Goal: Feedback & Contribution: Contribute content

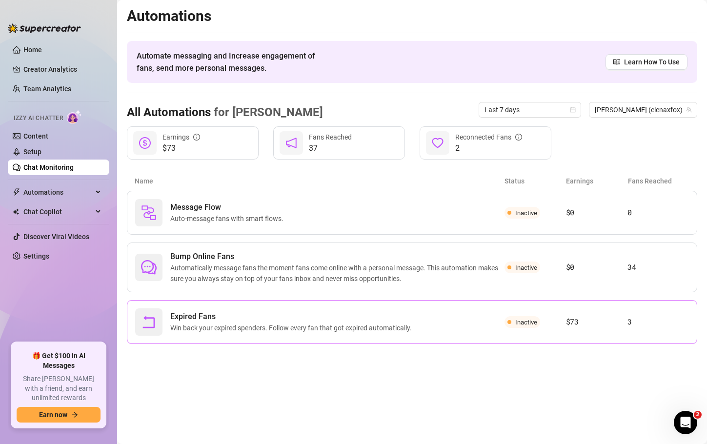
click at [278, 334] on div "Expired Fans Win back your expired spenders. Follow every fan that got expired …" at bounding box center [320, 322] width 370 height 27
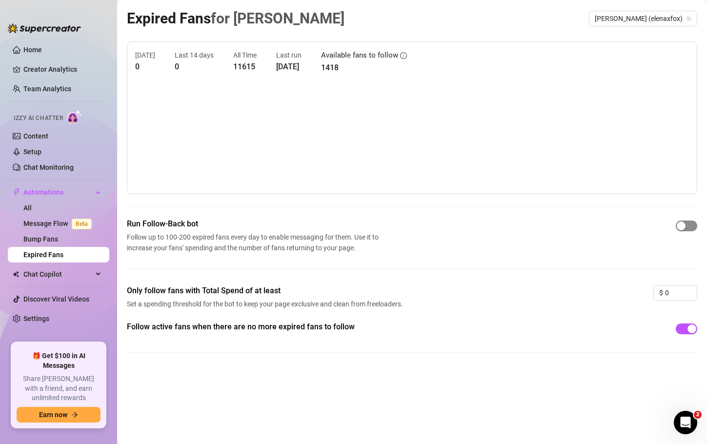
click at [683, 222] on div "button" at bounding box center [681, 226] width 9 height 9
click at [44, 165] on link "Chat Monitoring" at bounding box center [48, 168] width 50 height 8
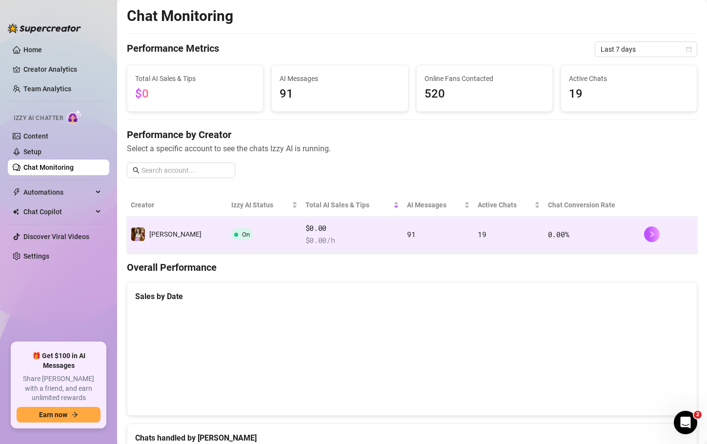
click at [354, 236] on span "$ 0.00 /h" at bounding box center [353, 241] width 94 height 12
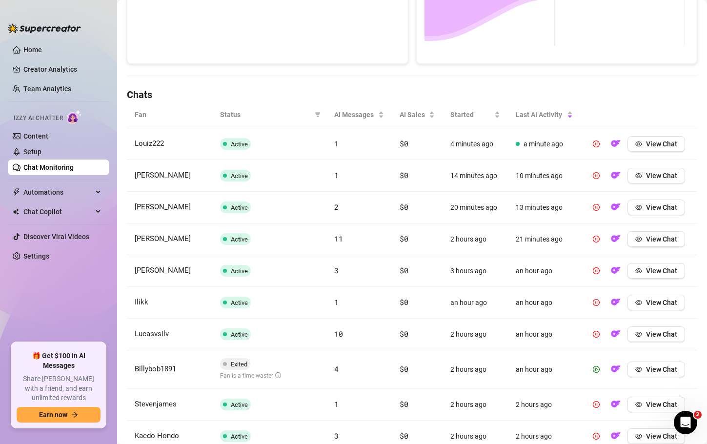
scroll to position [305, 0]
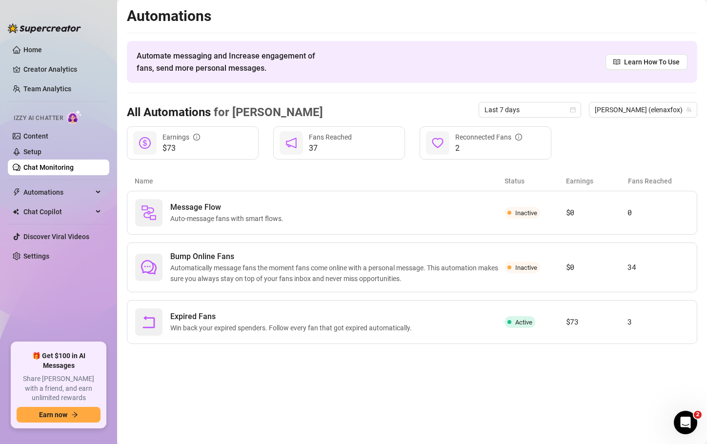
click at [55, 164] on link "Chat Monitoring" at bounding box center [48, 168] width 50 height 8
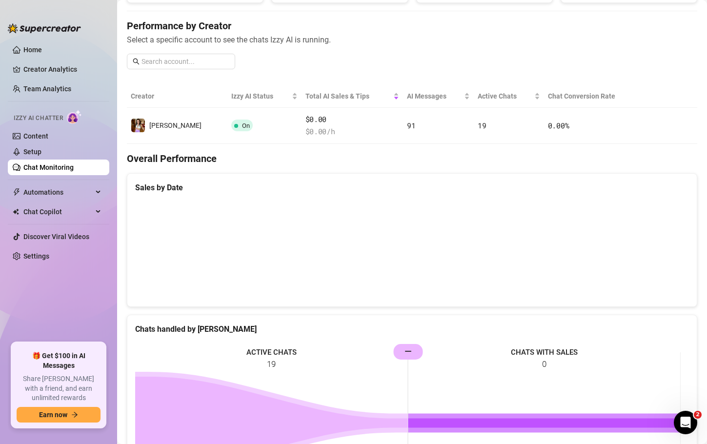
scroll to position [392, 0]
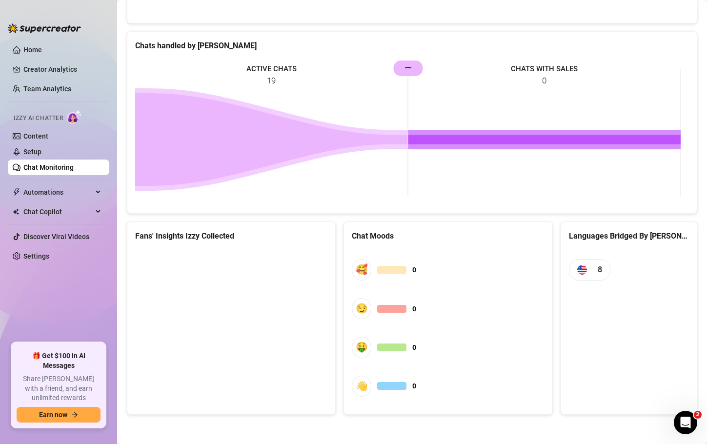
click at [462, 328] on main "Chat Monitoring Performance Metrics Last 7 days Total AI Sales & Tips $0 AI Mes…" at bounding box center [412, 26] width 590 height 837
click at [278, 304] on canvas at bounding box center [229, 322] width 189 height 146
click at [264, 331] on canvas at bounding box center [229, 322] width 189 height 146
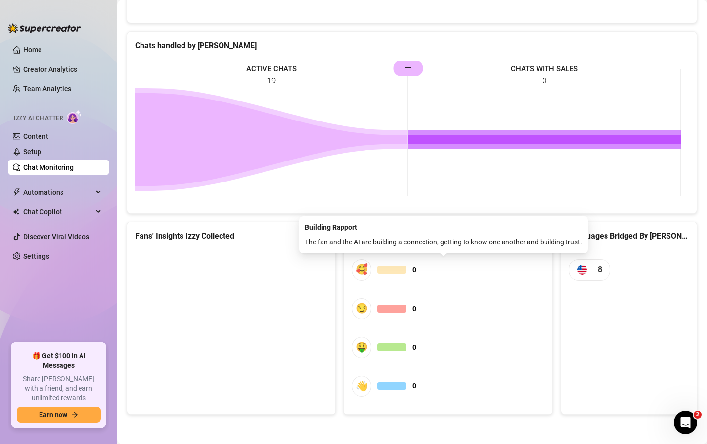
click at [495, 271] on span "🥰 0" at bounding box center [448, 269] width 192 height 21
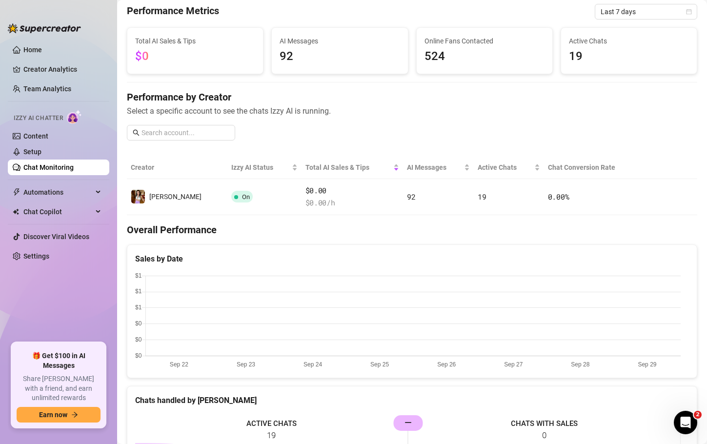
scroll to position [41, 0]
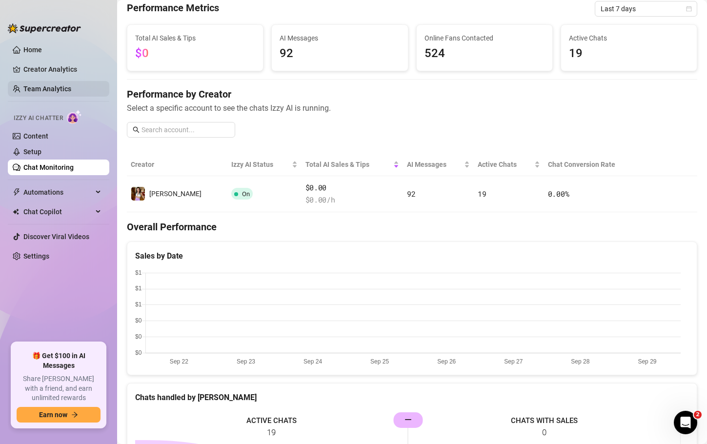
click at [41, 91] on link "Team Analytics" at bounding box center [47, 89] width 48 height 8
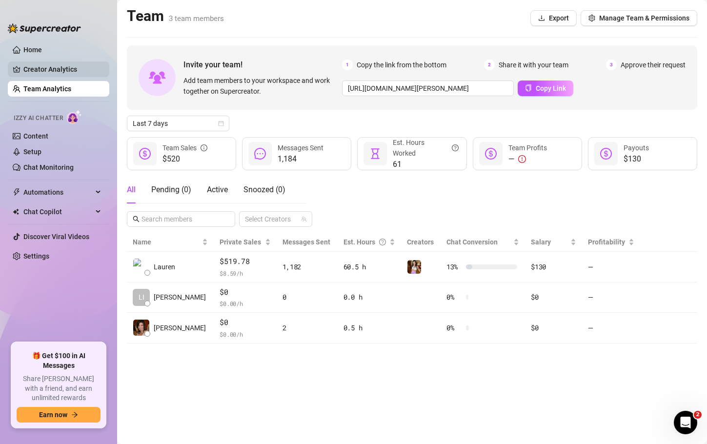
click at [56, 68] on link "Creator Analytics" at bounding box center [62, 70] width 78 height 16
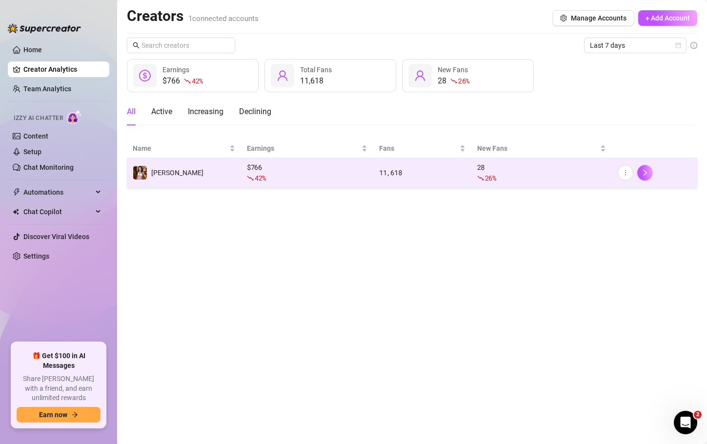
click at [173, 170] on td "[PERSON_NAME]" at bounding box center [184, 173] width 114 height 30
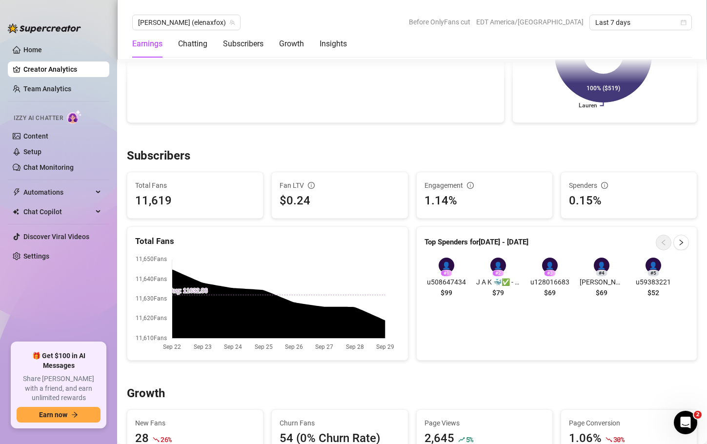
scroll to position [536, 0]
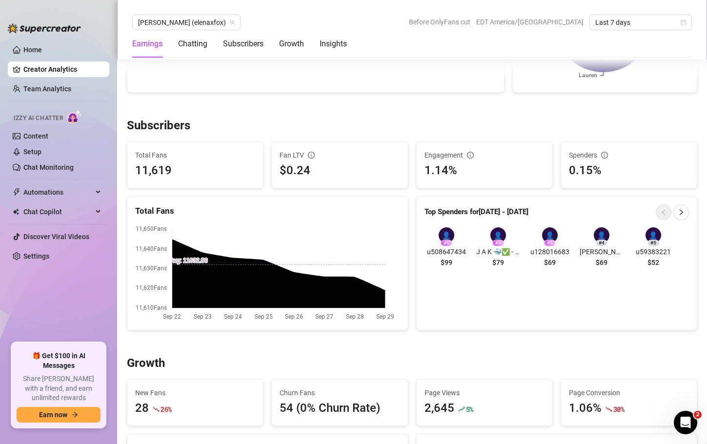
click at [450, 164] on div "1.14%" at bounding box center [485, 171] width 120 height 19
click at [437, 167] on div "1.14%" at bounding box center [485, 171] width 120 height 19
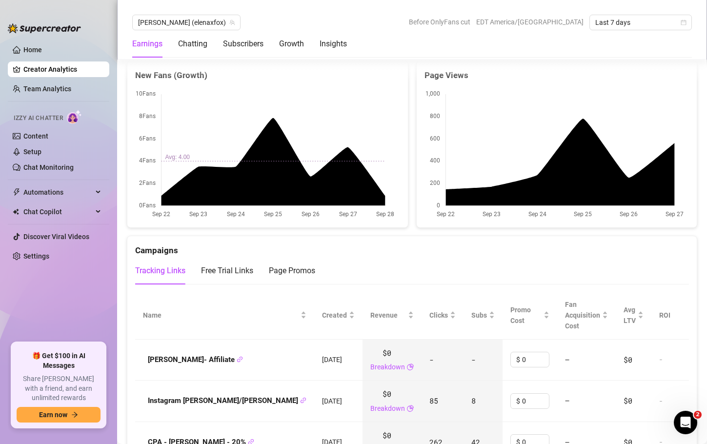
scroll to position [885, 0]
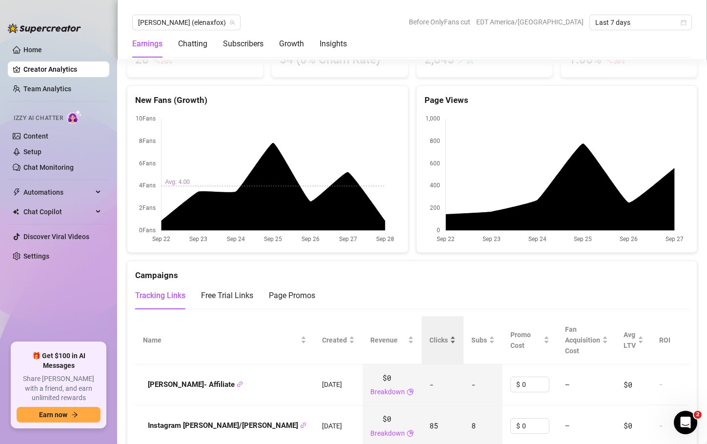
click at [430, 344] on span "Clicks" at bounding box center [439, 340] width 19 height 11
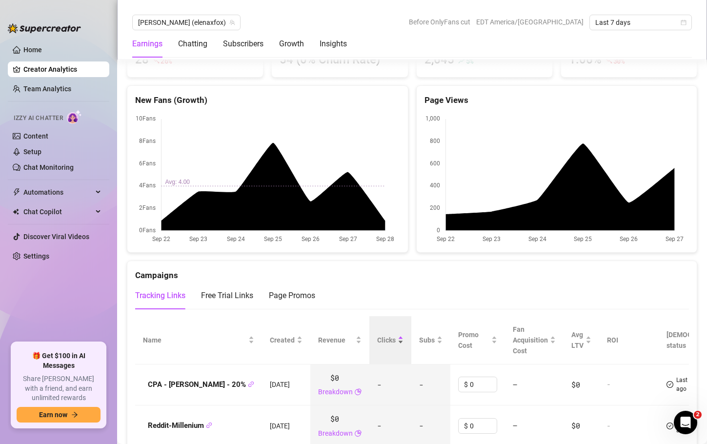
click at [419, 344] on div "Subs" at bounding box center [430, 340] width 23 height 11
click at [377, 339] on span "Clicks" at bounding box center [386, 340] width 19 height 11
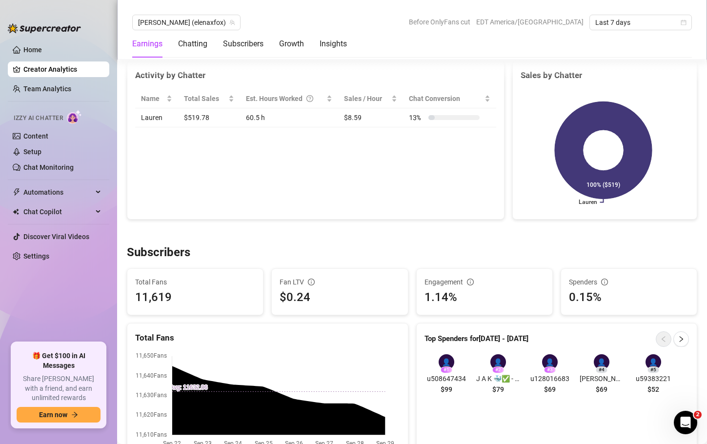
scroll to position [0, 0]
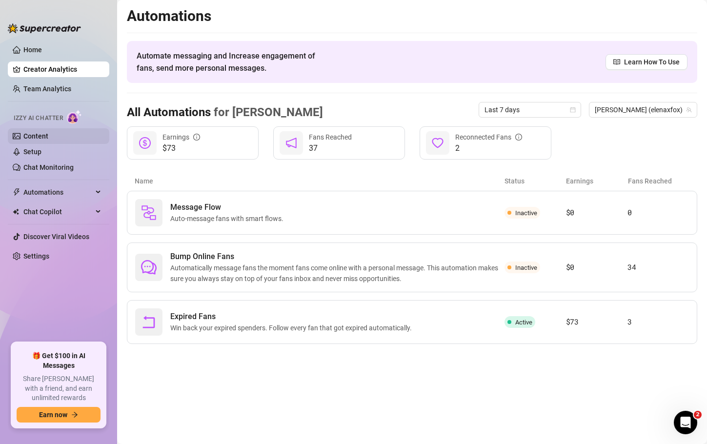
click at [46, 137] on link "Content" at bounding box center [35, 136] width 25 height 8
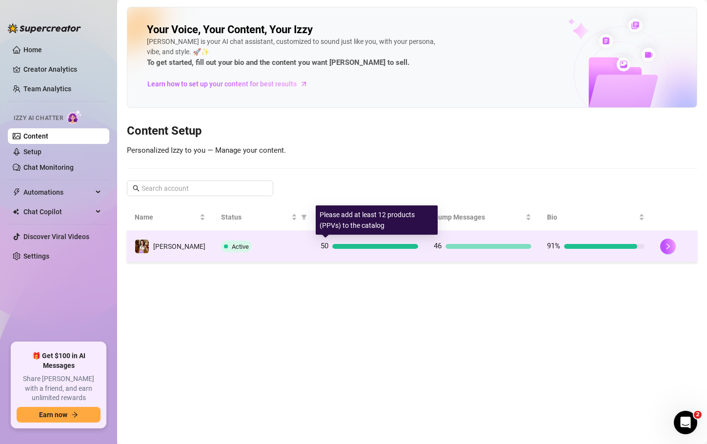
click at [386, 249] on div "50" at bounding box center [370, 247] width 98 height 12
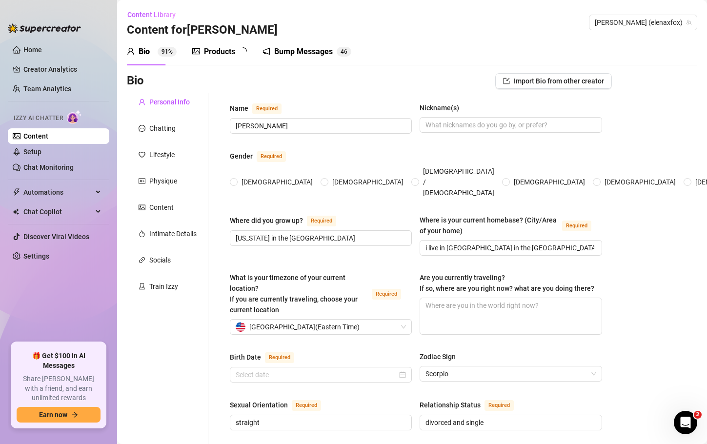
radio input "true"
type input "[DATE]"
click at [229, 48] on div "Products" at bounding box center [219, 52] width 31 height 12
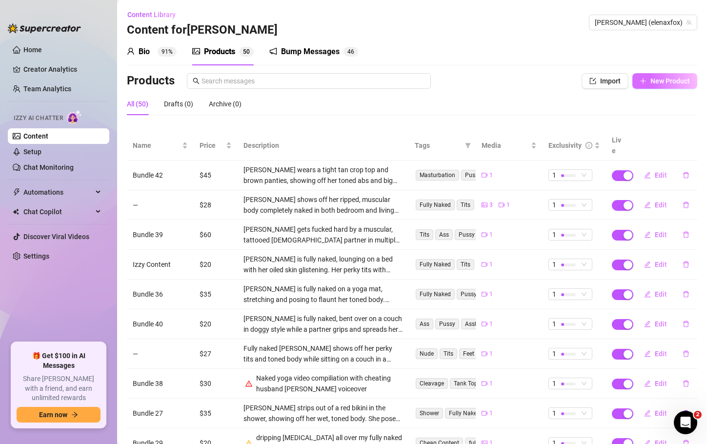
click at [669, 83] on span "New Product" at bounding box center [671, 81] width 40 height 8
type textarea "Type your message here..."
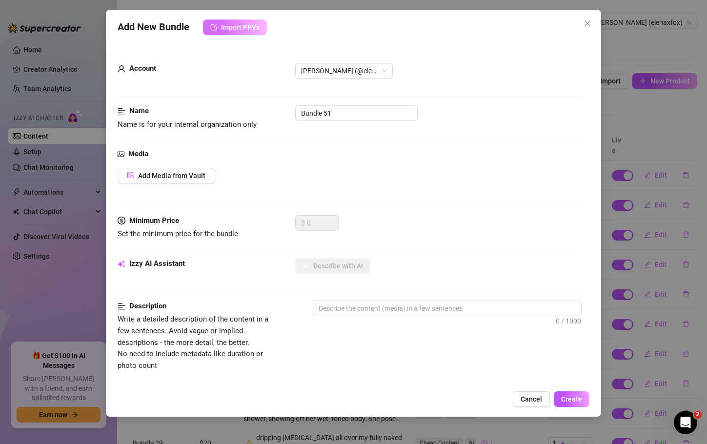
click at [255, 23] on span "Import PPVs" at bounding box center [240, 27] width 39 height 8
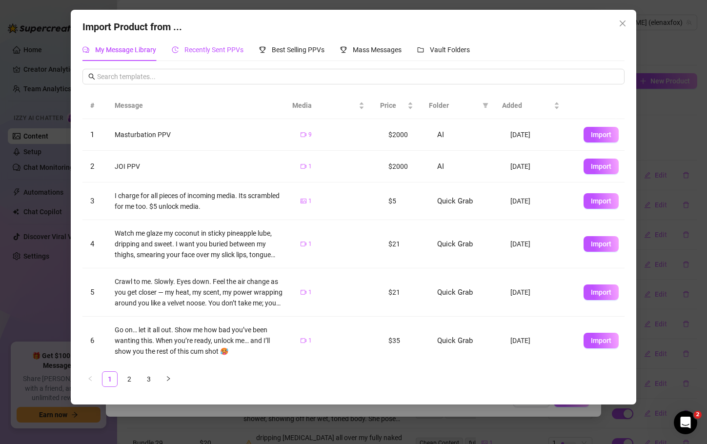
click at [225, 46] on span "Recently Sent PPVs" at bounding box center [214, 50] width 59 height 8
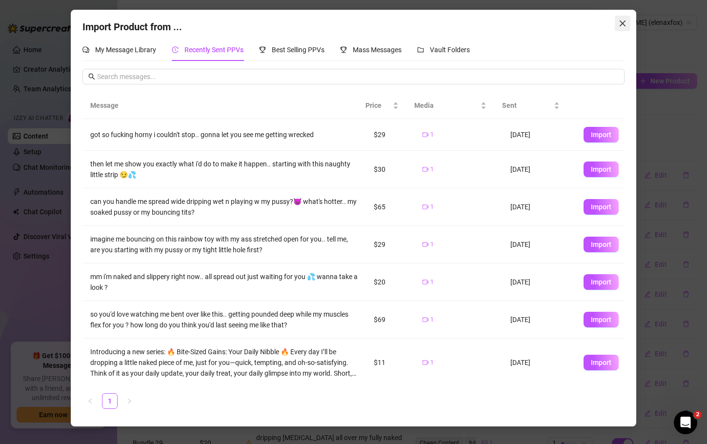
click at [622, 26] on icon "close" at bounding box center [623, 24] width 8 height 8
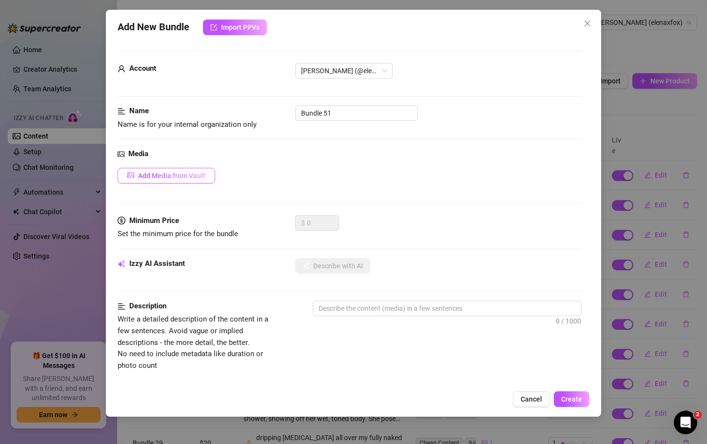
click at [201, 178] on span "Add Media from Vault" at bounding box center [171, 176] width 67 height 8
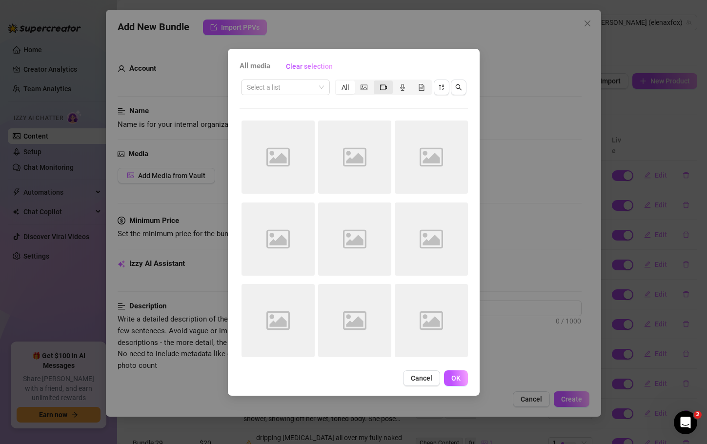
click at [383, 91] on span "segmented control" at bounding box center [383, 87] width 7 height 8
click at [376, 82] on input "segmented control" at bounding box center [376, 82] width 0 height 0
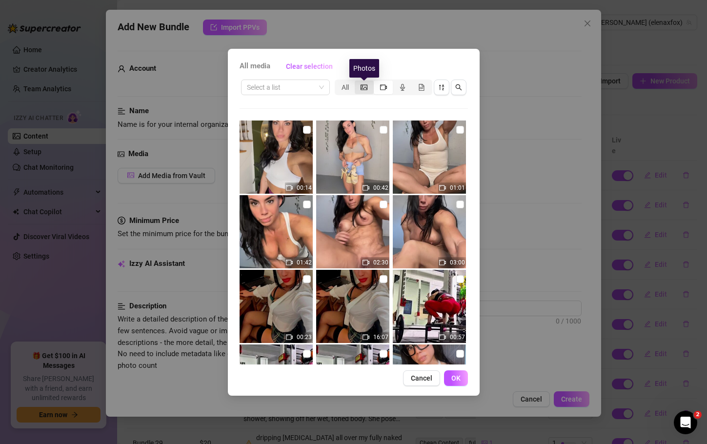
click at [366, 85] on icon "picture" at bounding box center [364, 87] width 7 height 7
click at [357, 82] on input "segmented control" at bounding box center [357, 82] width 0 height 0
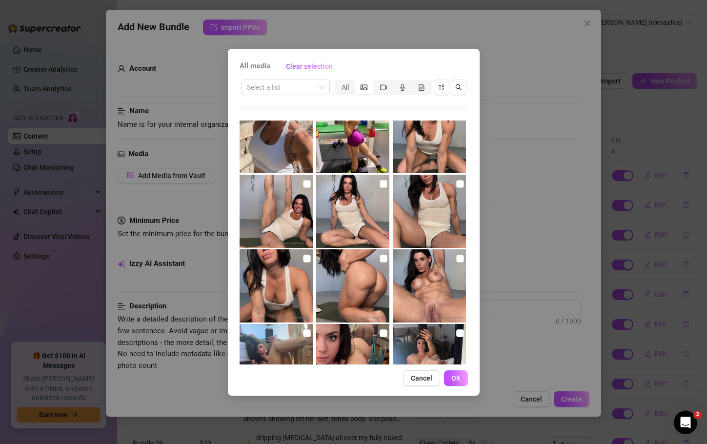
scroll to position [42, 0]
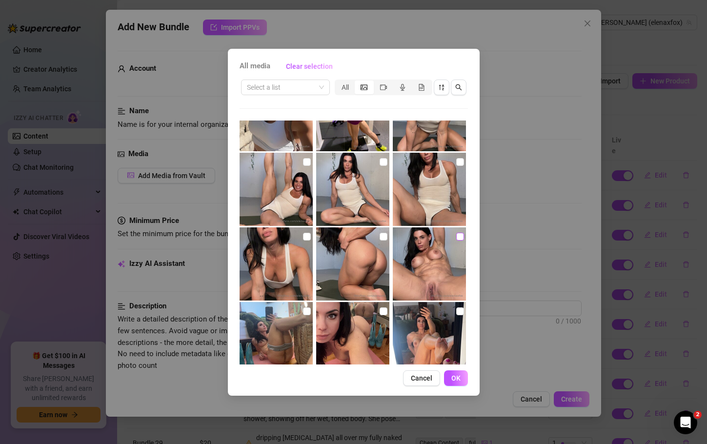
click at [456, 236] on input "checkbox" at bounding box center [460, 237] width 8 height 8
checkbox input "true"
click at [380, 234] on input "checkbox" at bounding box center [384, 237] width 8 height 8
checkbox input "true"
click at [453, 376] on span "OK" at bounding box center [456, 378] width 9 height 8
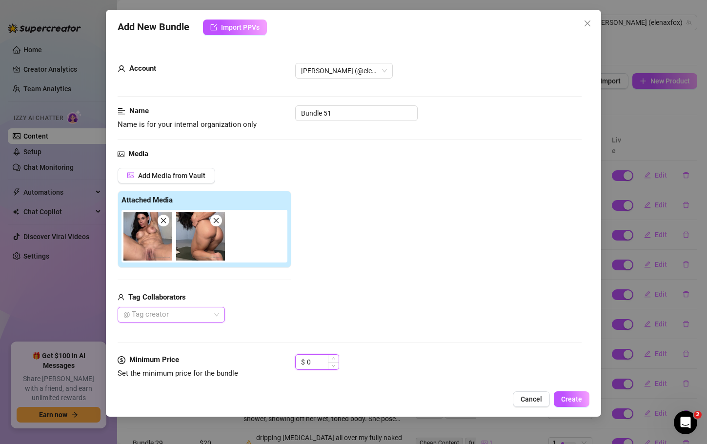
click at [319, 361] on input "0" at bounding box center [323, 362] width 32 height 15
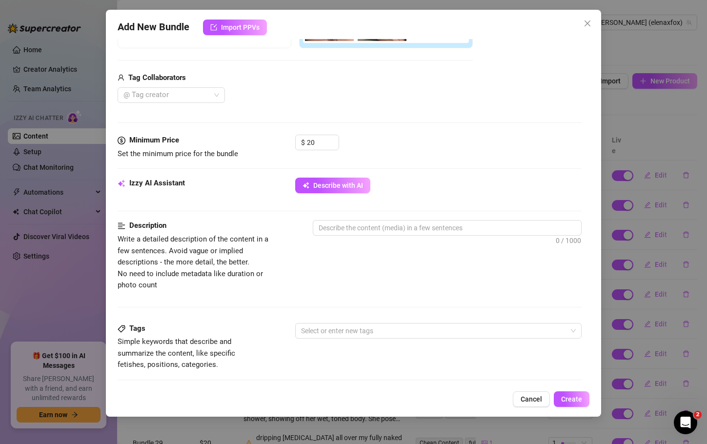
scroll to position [227, 0]
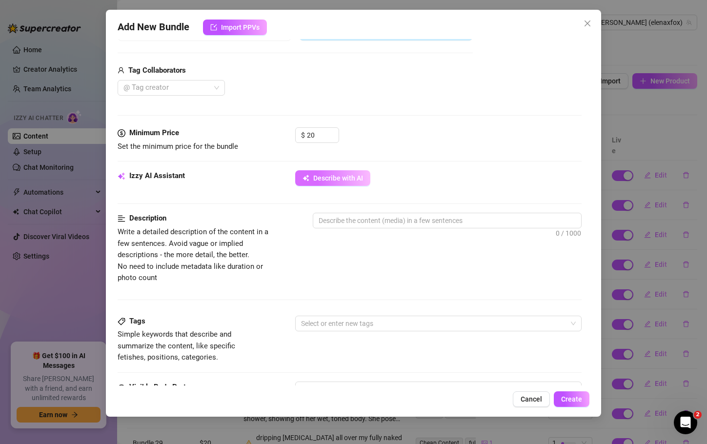
click at [361, 179] on span "Describe with AI" at bounding box center [338, 178] width 50 height 8
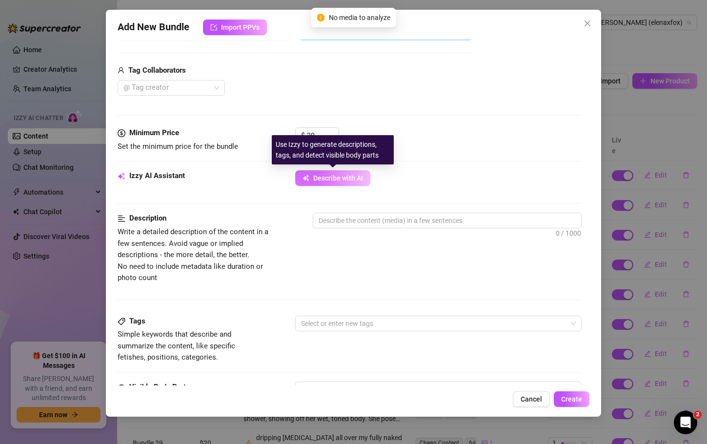
click at [334, 182] on span "Describe with AI" at bounding box center [338, 178] width 50 height 8
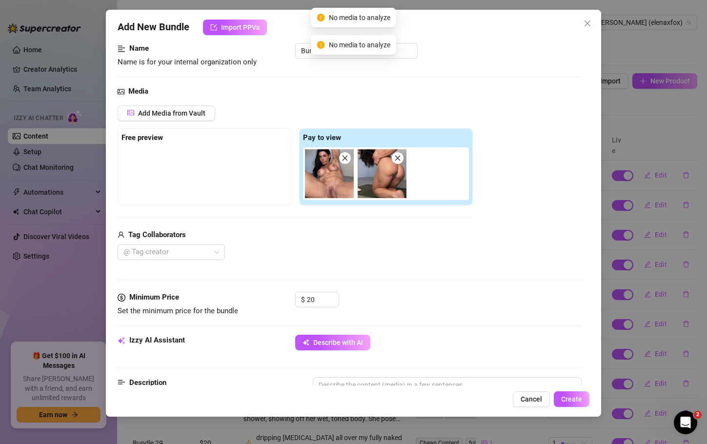
scroll to position [0, 0]
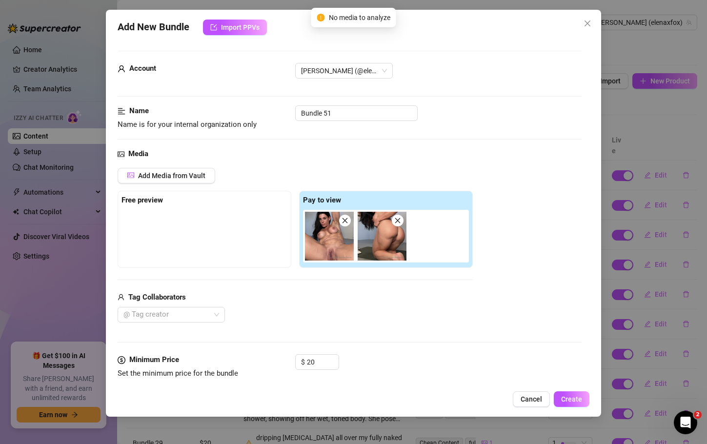
click at [399, 220] on icon "close" at bounding box center [397, 220] width 7 height 7
click at [347, 221] on icon "close" at bounding box center [345, 220] width 7 height 7
type input "0"
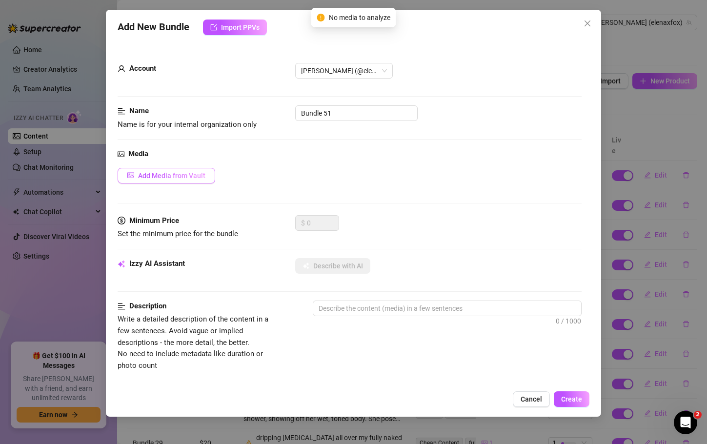
click at [198, 173] on span "Add Media from Vault" at bounding box center [171, 176] width 67 height 8
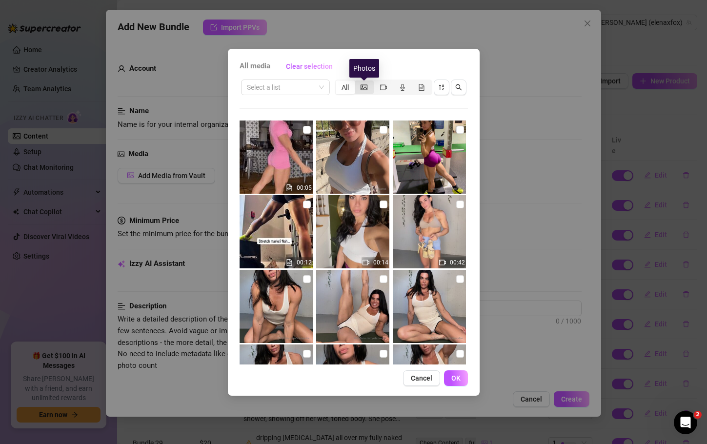
click at [364, 89] on icon "picture" at bounding box center [364, 86] width 7 height 5
click at [357, 82] on input "segmented control" at bounding box center [357, 82] width 0 height 0
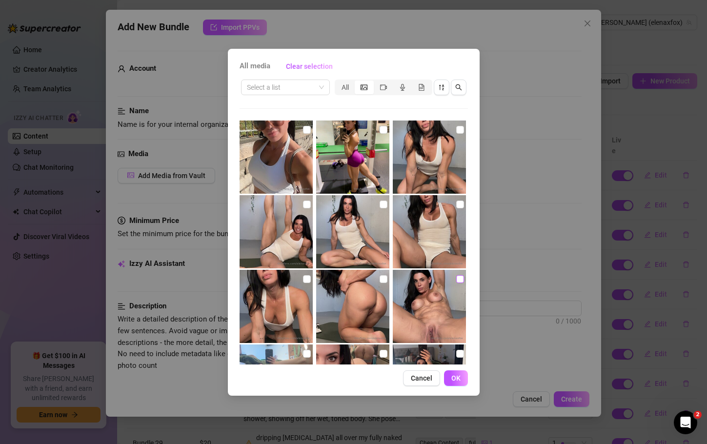
click at [456, 279] on input "checkbox" at bounding box center [460, 279] width 8 height 8
checkbox input "true"
click at [461, 381] on button "OK" at bounding box center [456, 379] width 24 height 16
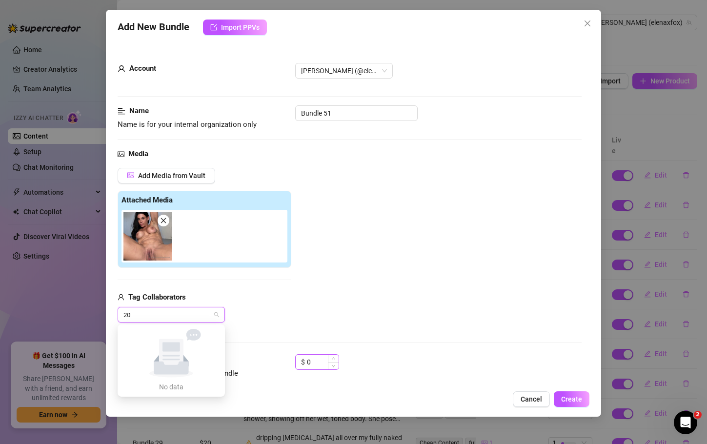
type input "2"
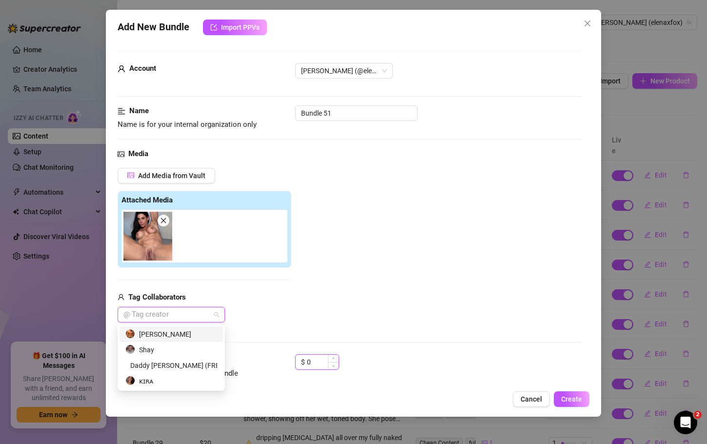
click at [318, 364] on input "0" at bounding box center [323, 362] width 32 height 15
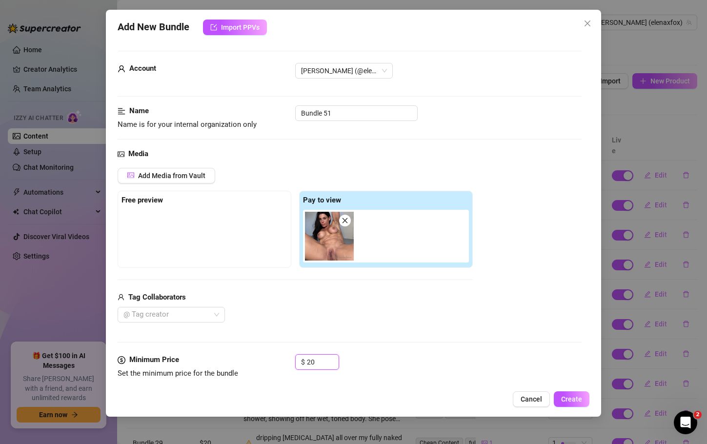
type input "20"
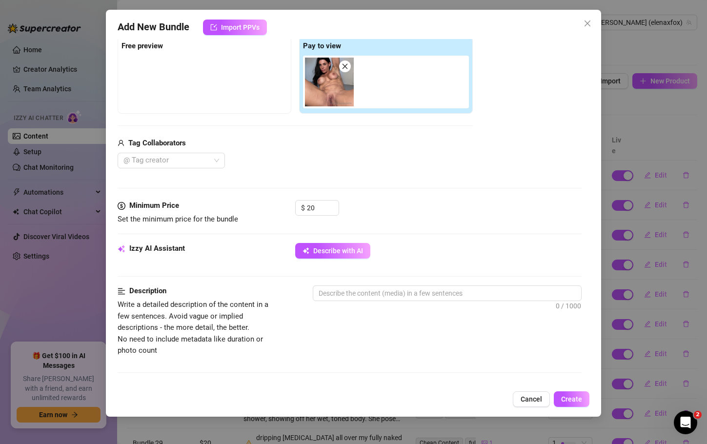
scroll to position [155, 0]
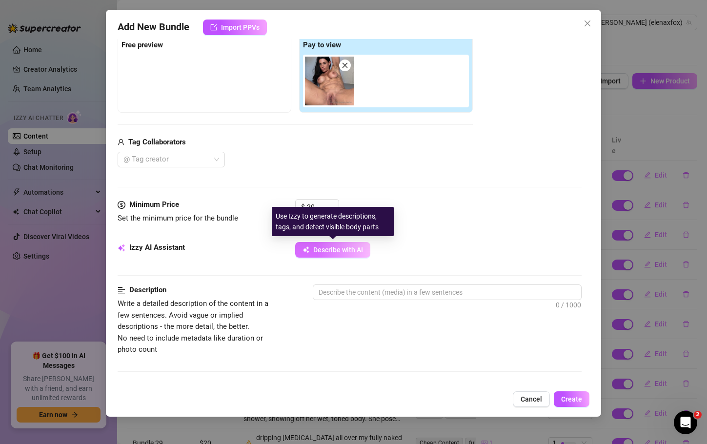
click at [352, 250] on span "Describe with AI" at bounding box center [338, 250] width 50 height 8
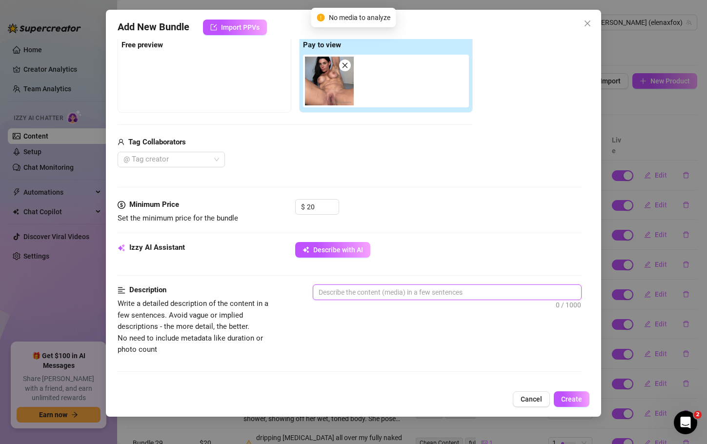
click at [323, 292] on textarea at bounding box center [447, 292] width 268 height 15
type textarea "f"
type textarea "fu"
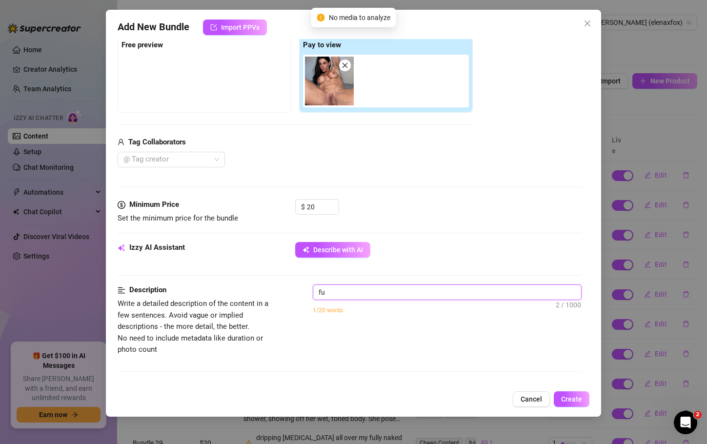
type textarea "ful"
type textarea "full"
type textarea "full="
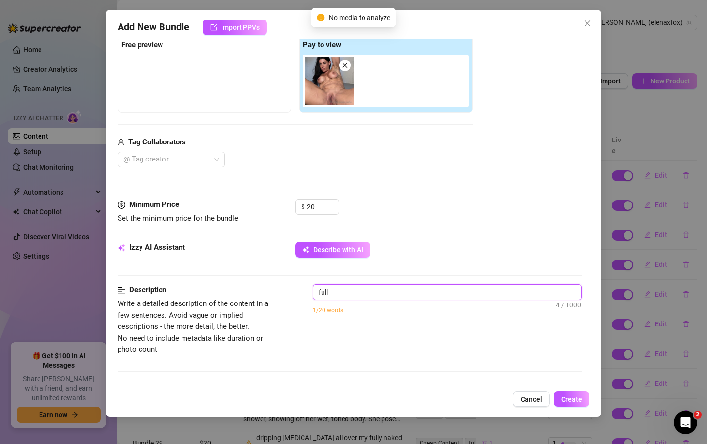
type textarea "full="
type textarea "full"
type textarea "ful"
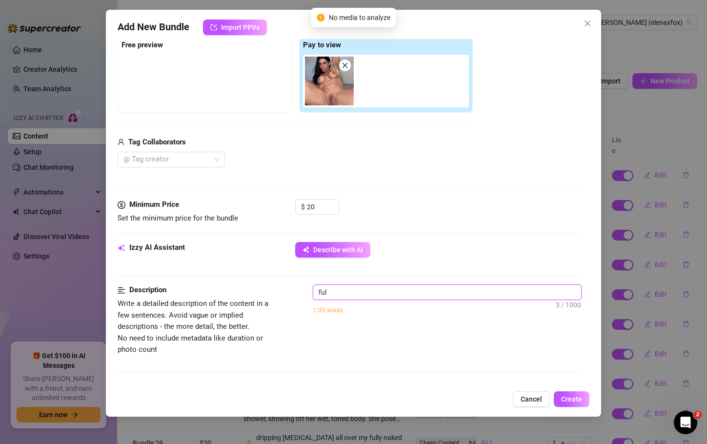
type textarea "fu"
type textarea "f"
type textarea "Describe the content (media) in a few sentences"
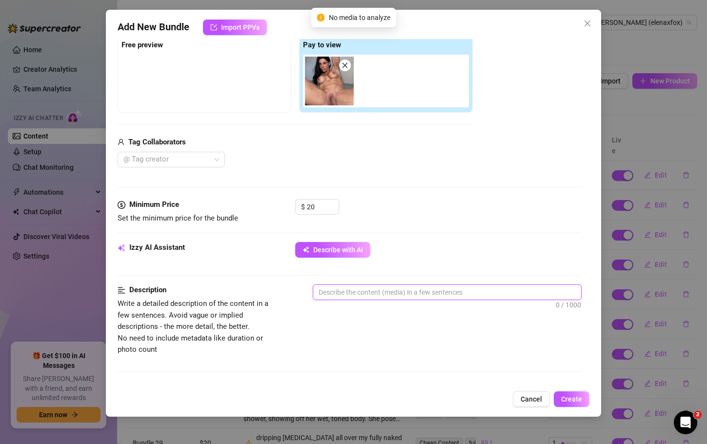
type textarea "E"
type textarea "El"
type textarea "Ele"
type textarea "Elen"
type textarea "[PERSON_NAME]"
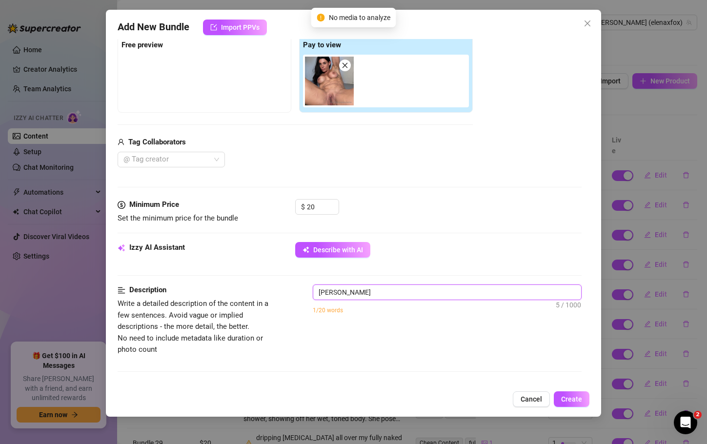
type textarea "[PERSON_NAME]"
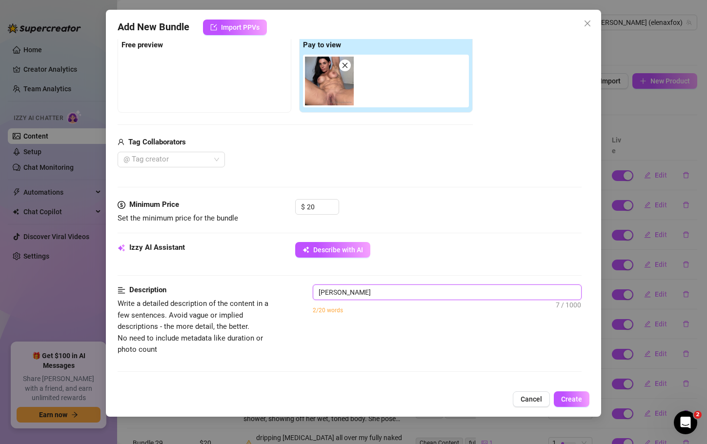
type textarea "[PERSON_NAME]"
type textarea "[PERSON_NAME] full"
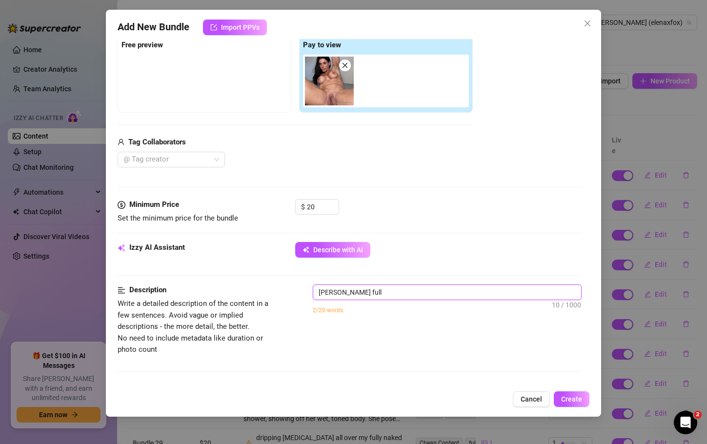
type textarea "[PERSON_NAME] fully"
type textarea "[PERSON_NAME] fully n"
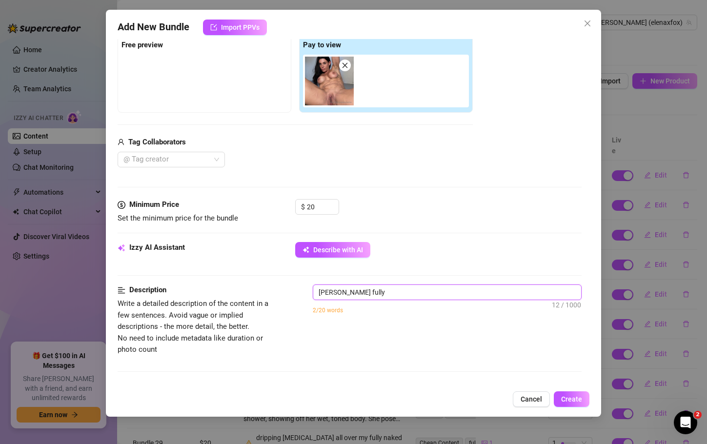
type textarea "[PERSON_NAME] fully n"
type textarea "[PERSON_NAME] fully na"
type textarea "[PERSON_NAME] fully nak"
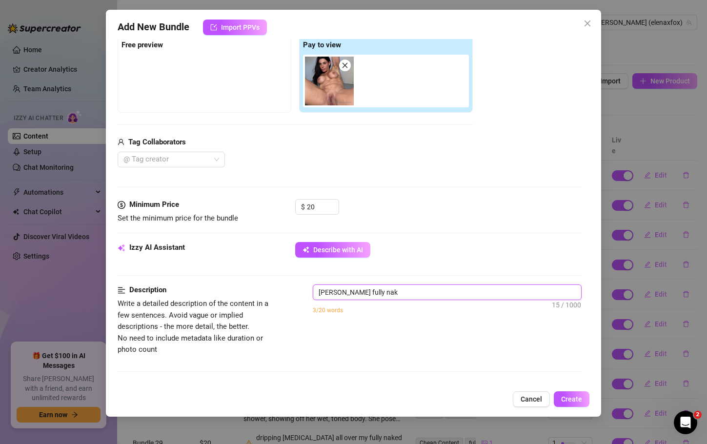
type textarea "[PERSON_NAME] fully nake"
type textarea "[PERSON_NAME] fully naked"
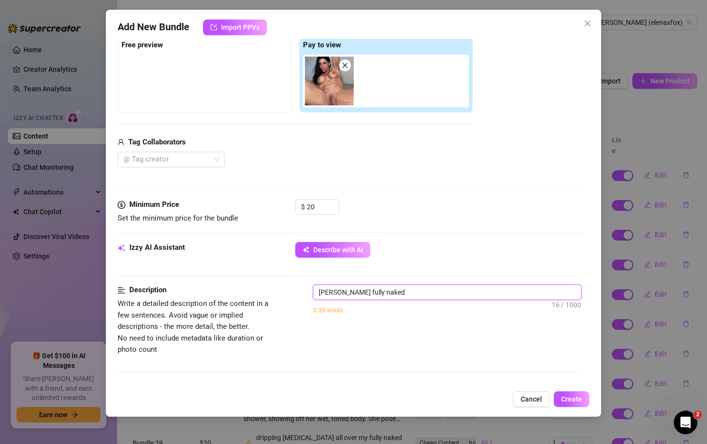
type textarea "[PERSON_NAME] fully naked"
type textarea "[PERSON_NAME] fully naked l"
type textarea "[PERSON_NAME] fully naked la"
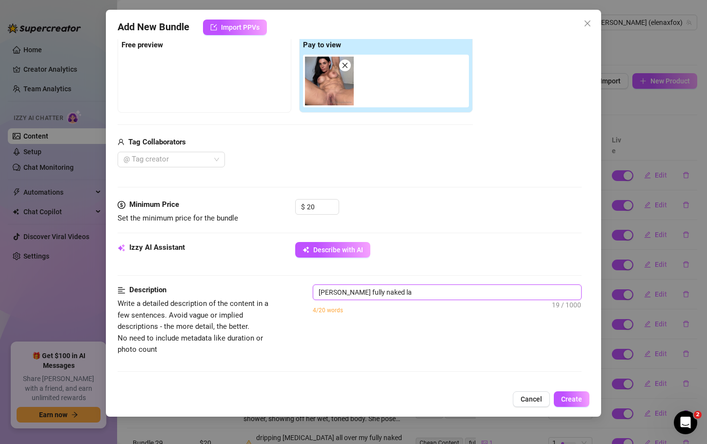
type textarea "[PERSON_NAME] fully naked lay"
type textarea "[PERSON_NAME] fully naked layi"
type textarea "[PERSON_NAME] fully naked layin"
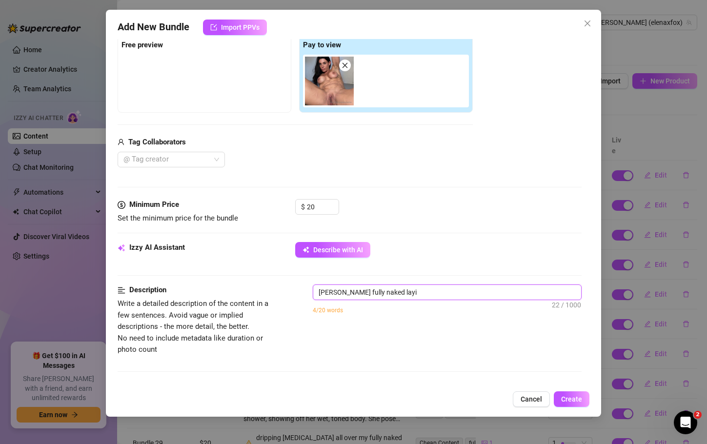
type textarea "[PERSON_NAME] fully naked layin"
type textarea "[PERSON_NAME] fully naked laying"
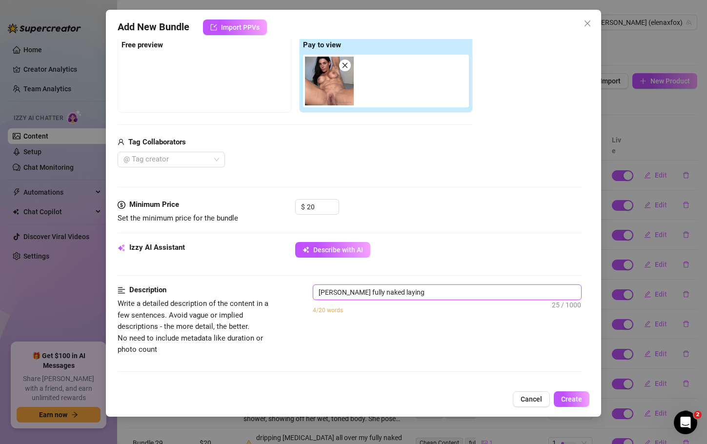
type textarea "[PERSON_NAME] fully naked laying b"
type textarea "[PERSON_NAME] fully naked laying ba"
type textarea "[PERSON_NAME] fully naked laying bac"
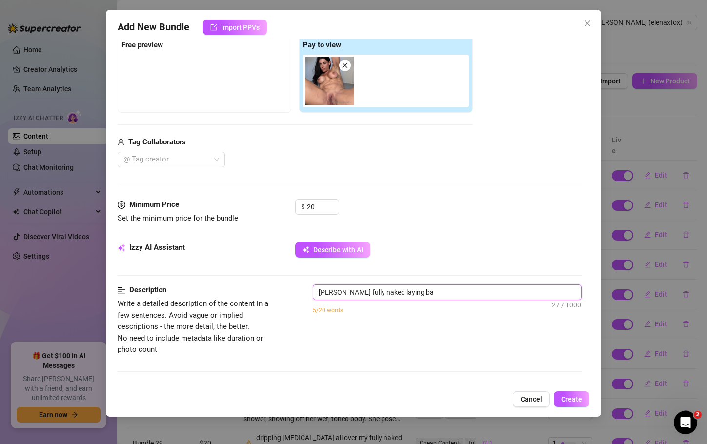
type textarea "[PERSON_NAME] fully naked laying bac"
type textarea "[PERSON_NAME] fully naked laying back"
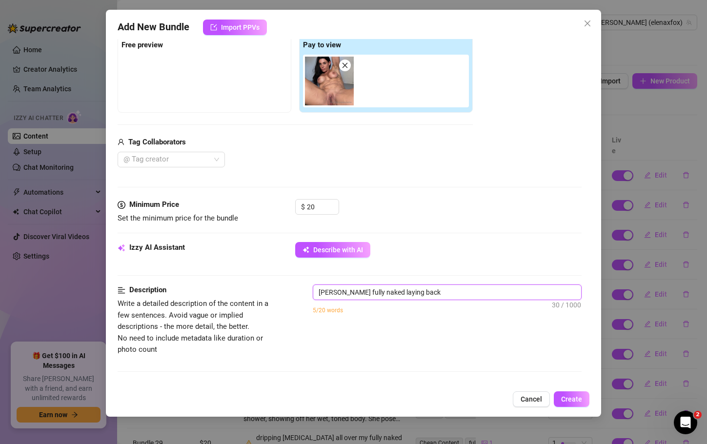
type textarea "[PERSON_NAME] fully naked laying back e"
type textarea "[PERSON_NAME] fully naked laying back ex"
type textarea "[PERSON_NAME] fully naked laying back exp"
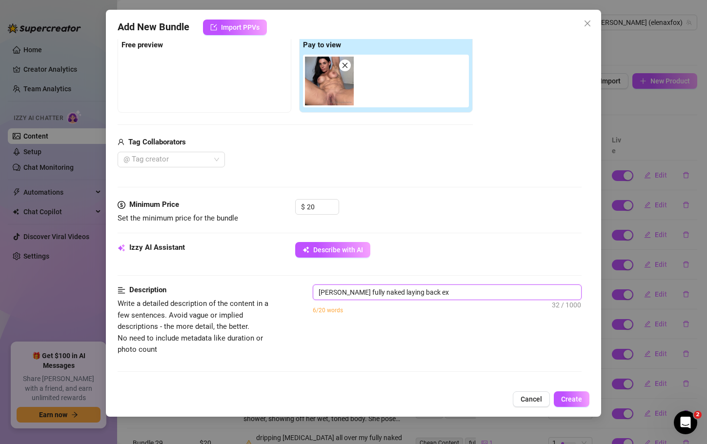
type textarea "[PERSON_NAME] fully naked laying back exp"
type textarea "[PERSON_NAME] fully naked laying back expo"
type textarea "[PERSON_NAME] fully naked laying back expos"
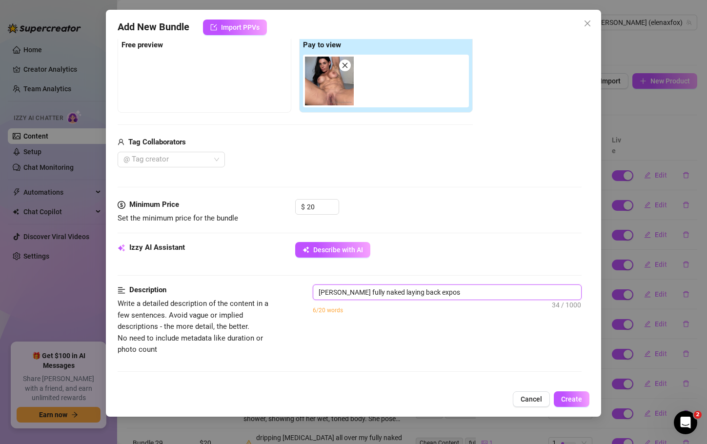
type textarea "[PERSON_NAME] fully naked laying back exposi"
type textarea "[PERSON_NAME] fully naked laying back exposin"
type textarea "[PERSON_NAME] fully naked laying back exposing"
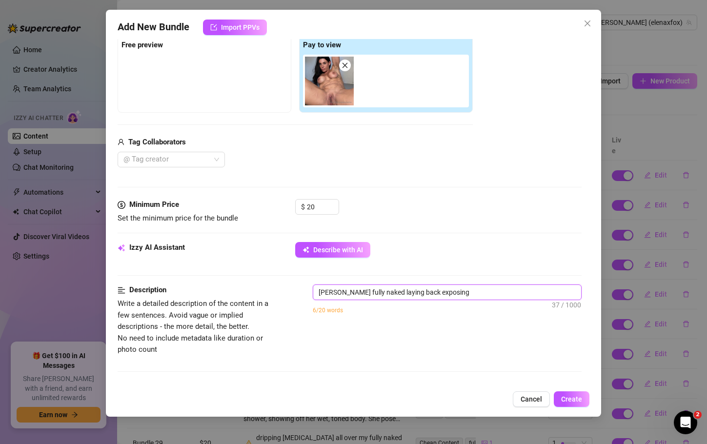
type textarea "[PERSON_NAME] fully naked laying back exposing"
type textarea "[PERSON_NAME] fully naked laying back exposing r"
type textarea "[PERSON_NAME] fully naked laying back exposing ri"
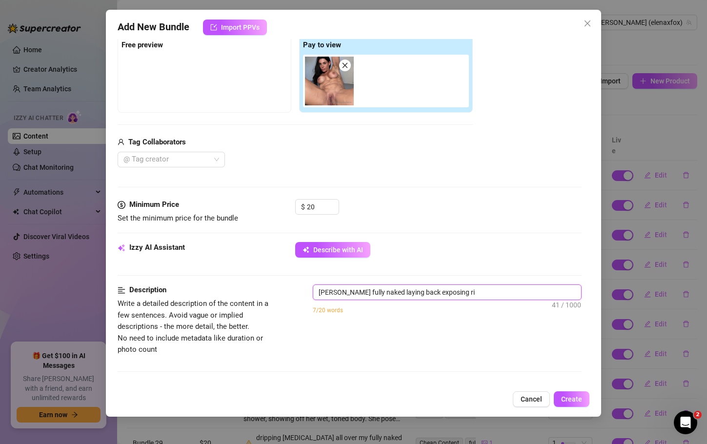
type textarea "[PERSON_NAME] fully naked laying back exposing rip"
type textarea "[PERSON_NAME] fully naked laying back exposing [PERSON_NAME]"
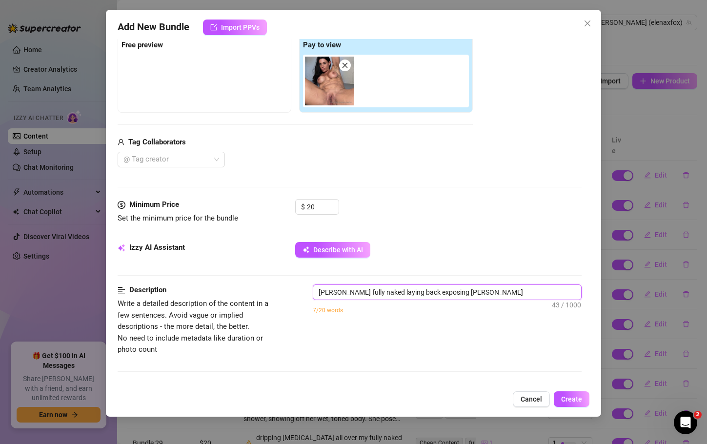
type textarea "[PERSON_NAME] fully naked laying back exposing [PERSON_NAME]"
type textarea "[PERSON_NAME] fully naked laying back exposing ripped"
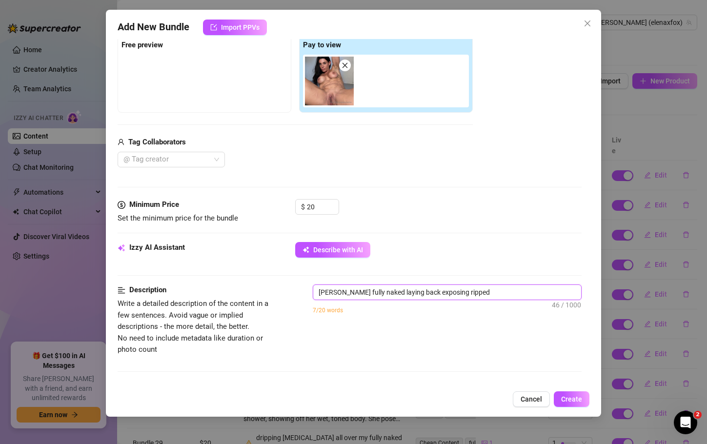
type textarea "[PERSON_NAME] fully naked laying back exposing ripped a"
type textarea "[PERSON_NAME] fully naked laying back exposing ripped ab"
type textarea "[PERSON_NAME] fully naked laying back exposing ripped abs"
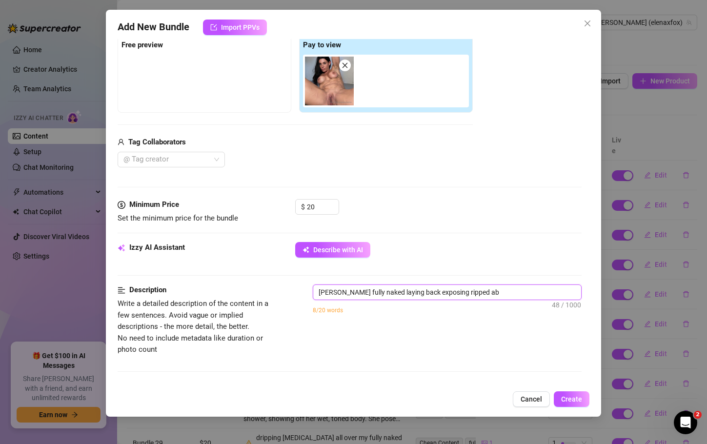
type textarea "[PERSON_NAME] fully naked laying back exposing ripped abs"
type textarea "[PERSON_NAME] fully naked laying back exposing ripped abs a"
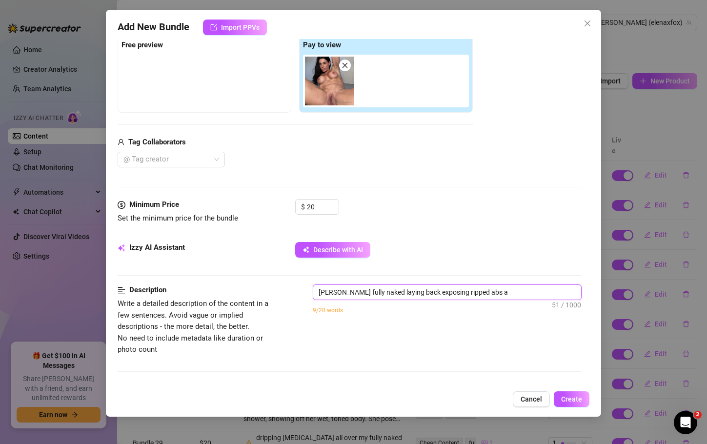
type textarea "[PERSON_NAME] fully naked laying back exposing ripped abs an"
type textarea "[PERSON_NAME] fully naked laying back exposing ripped abs and"
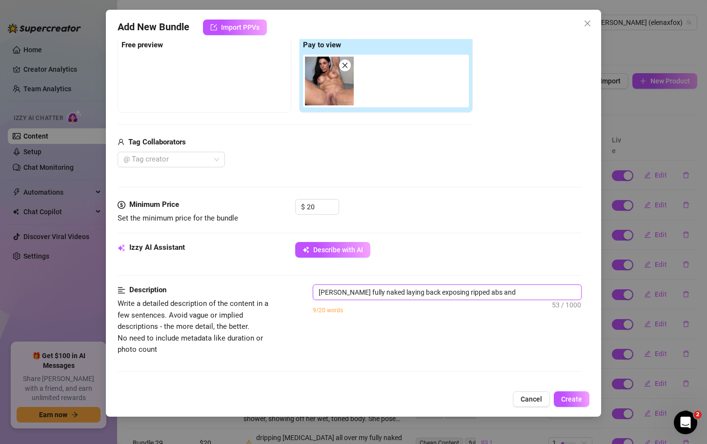
type textarea "[PERSON_NAME] fully naked laying back exposing ripped abs and"
type textarea "[PERSON_NAME] fully naked laying back exposing ripped abs and j"
type textarea "[PERSON_NAME] fully naked laying back exposing ripped abs and ju"
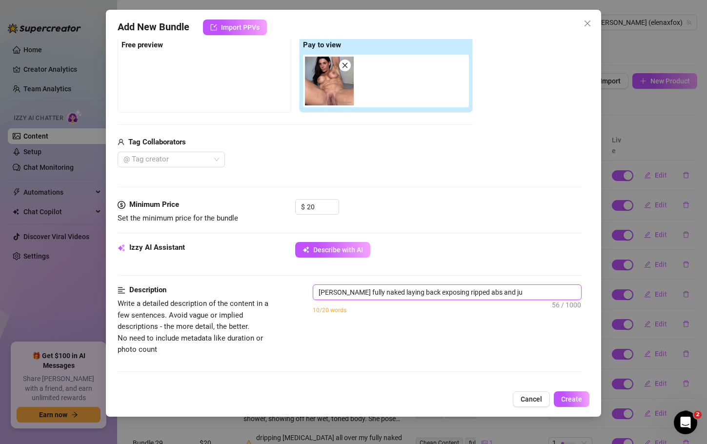
type textarea "[PERSON_NAME] fully naked laying back exposing ripped abs and [PERSON_NAME]"
type textarea "[PERSON_NAME] fully naked laying back exposing ripped abs and juic"
type textarea "[PERSON_NAME] fully naked laying back exposing ripped abs and juicy"
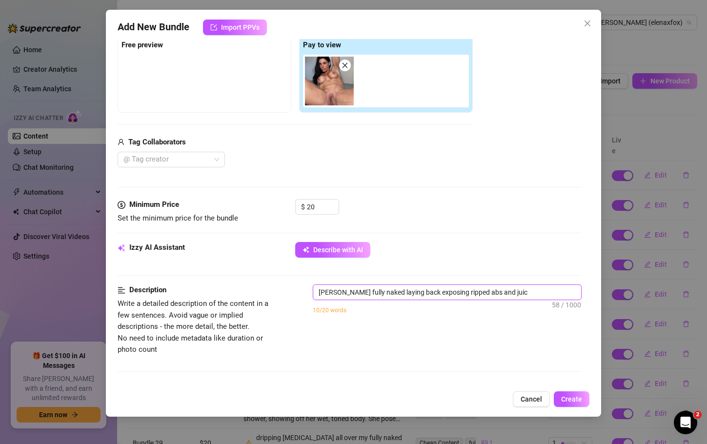
type textarea "[PERSON_NAME] fully naked laying back exposing ripped abs and juicy"
type textarea "[PERSON_NAME] fully naked laying back exposing ripped abs and juicy p"
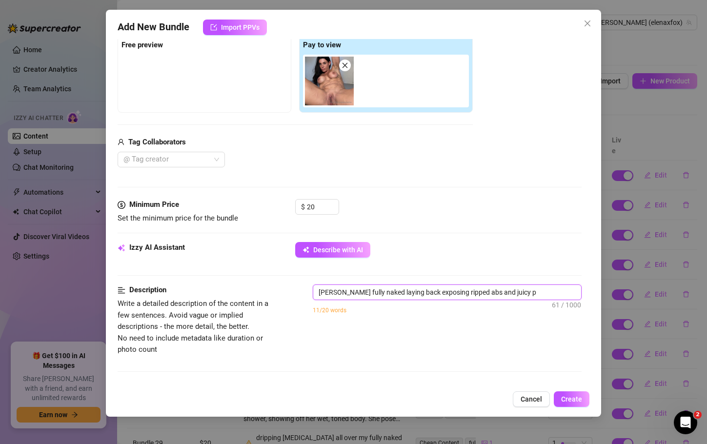
type textarea "[PERSON_NAME] fully naked laying back exposing ripped abs and juicy pu"
type textarea "[PERSON_NAME] fully naked laying back exposing ripped abs and juicy pus"
type textarea "[PERSON_NAME] fully naked laying back exposing ripped abs and juicy puss"
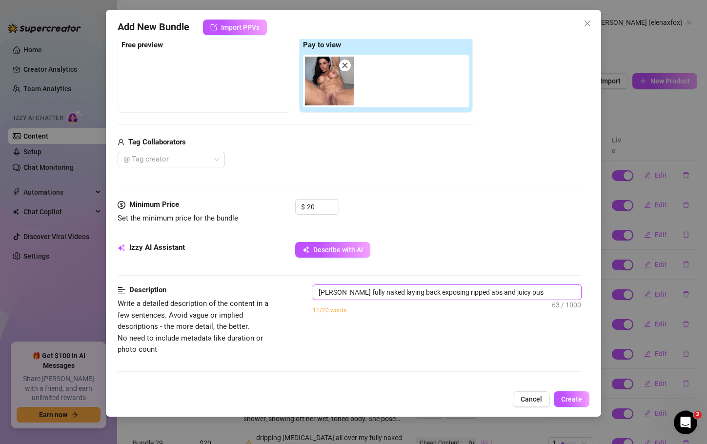
type textarea "[PERSON_NAME] fully naked laying back exposing ripped abs and juicy puss"
type textarea "[PERSON_NAME] fully naked laying back exposing ripped abs and juicy pussy"
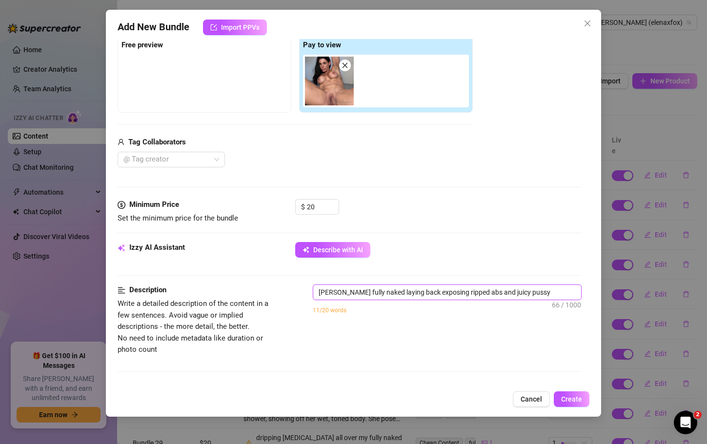
type textarea "[PERSON_NAME] fully naked laying back exposing ripped abs and juicy pussy w"
type textarea "[PERSON_NAME] fully naked laying back exposing ripped abs and juicy pussy wi"
type textarea "[PERSON_NAME] fully naked laying back exposing ripped abs and juicy pussy wit"
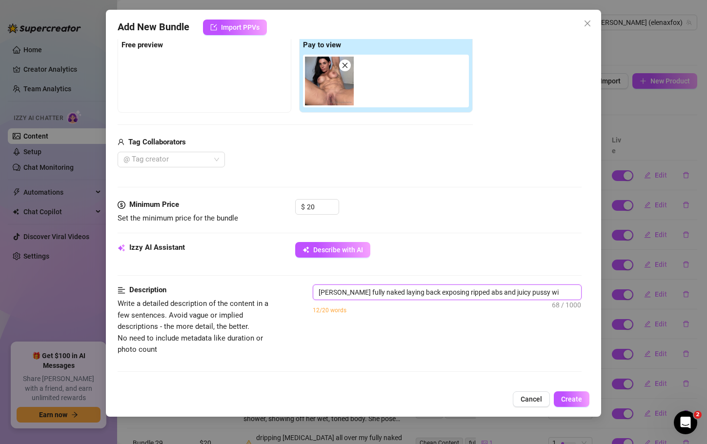
type textarea "[PERSON_NAME] fully naked laying back exposing ripped abs and juicy pussy wit"
type textarea "[PERSON_NAME] fully naked laying back exposing ripped abs and juicy pussy with"
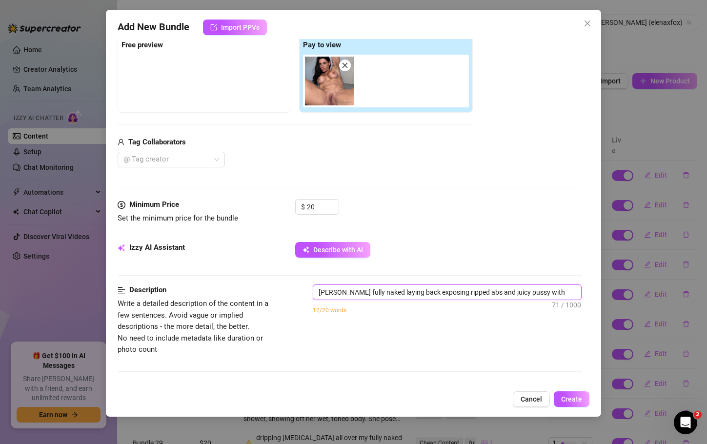
type textarea "[PERSON_NAME] fully naked laying back exposing ripped abs and juicy pussy with o"
type textarea "[PERSON_NAME] fully naked laying back exposing ripped abs and juicy pussy with …"
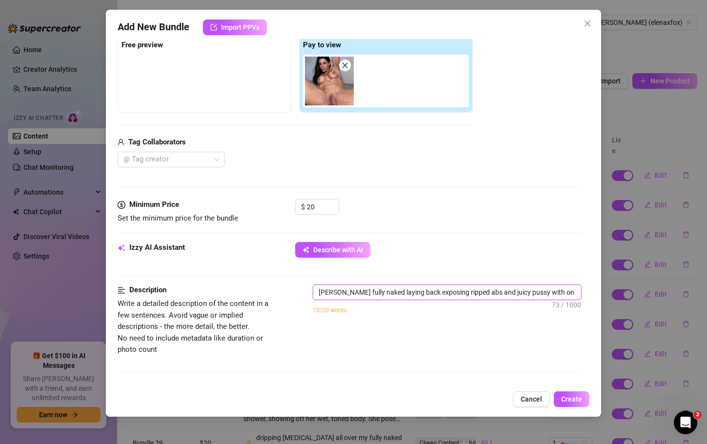
type textarea "[PERSON_NAME] fully naked laying back exposing ripped abs and juicy pussy with …"
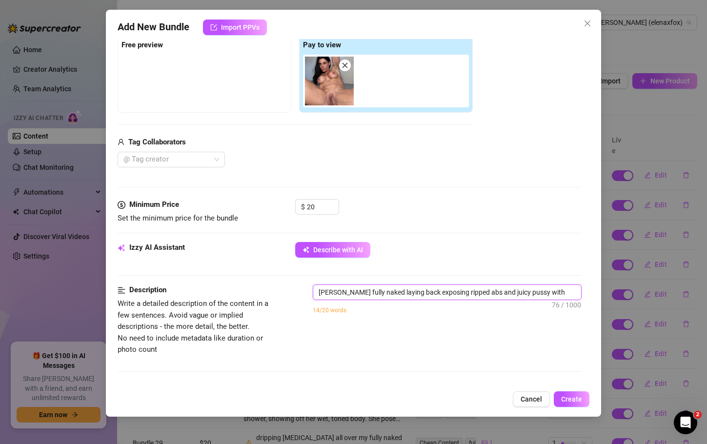
type textarea "[PERSON_NAME] fully naked laying back exposing ripped abs and juicy pussy with …"
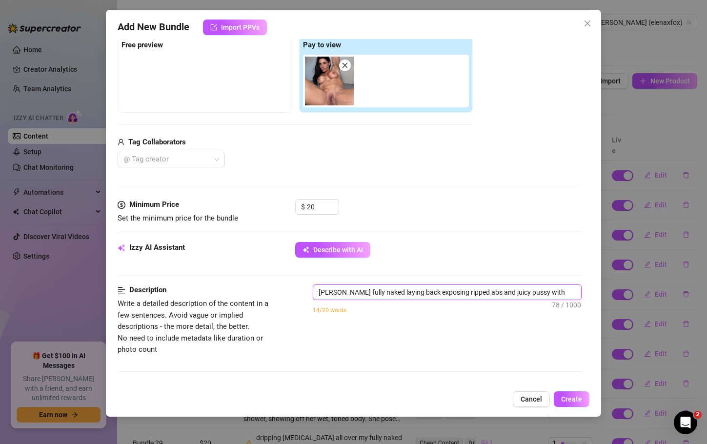
type textarea "[PERSON_NAME] fully naked laying back exposing ripped abs and juicy pussy with …"
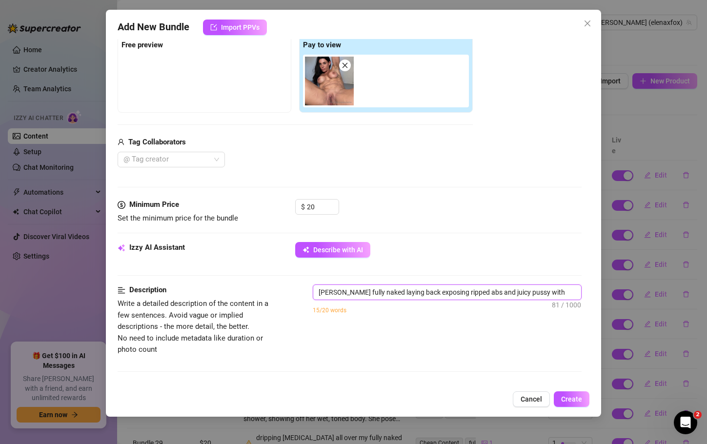
scroll to position [3, 0]
type textarea "[PERSON_NAME] fully naked laying back exposing ripped abs and juicy pussy with …"
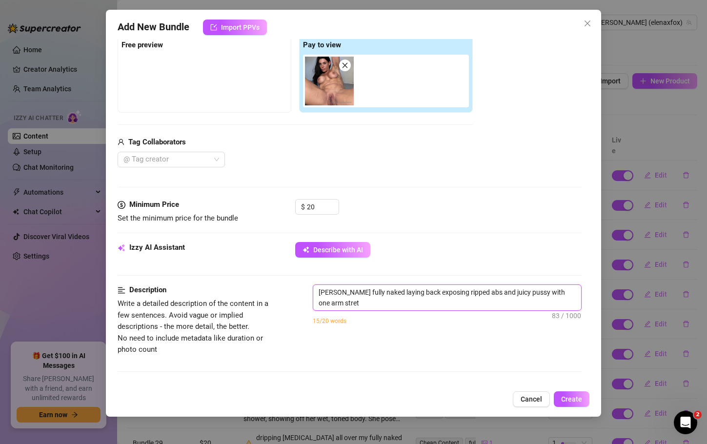
scroll to position [0, 0]
type textarea "[PERSON_NAME] fully naked laying back exposing ripped abs and juicy pussy with …"
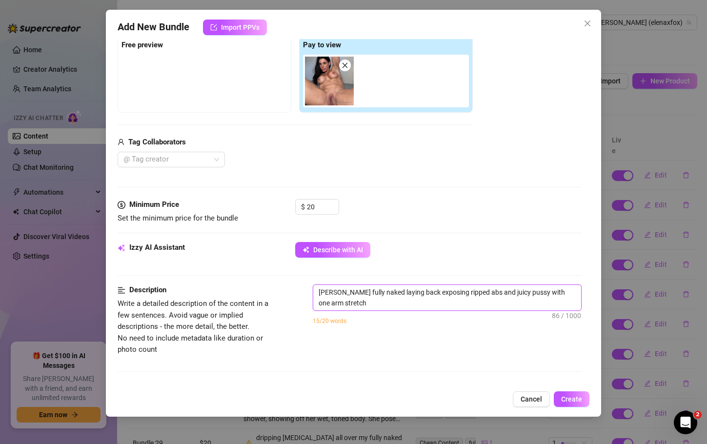
type textarea "[PERSON_NAME] fully naked laying back exposing ripped abs and juicy pussy with …"
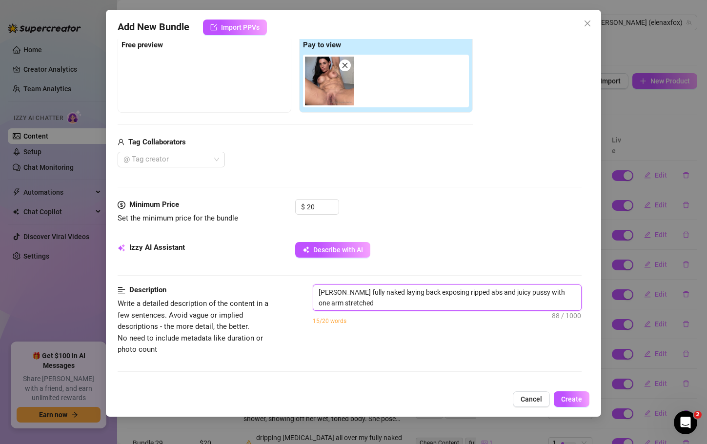
type textarea "[PERSON_NAME] fully naked laying back exposing ripped abs and juicy pussy with …"
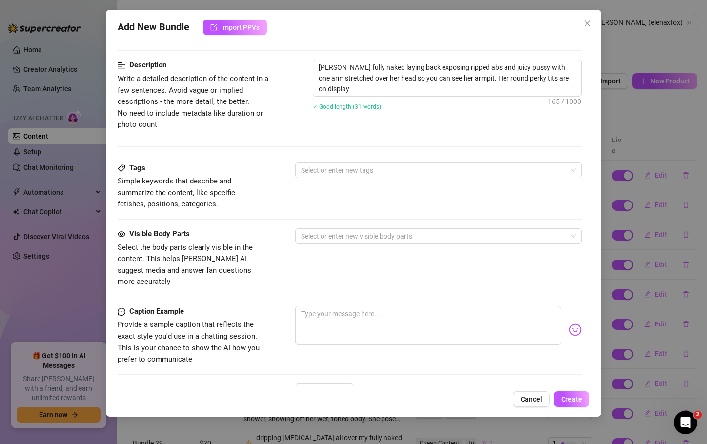
scroll to position [383, 0]
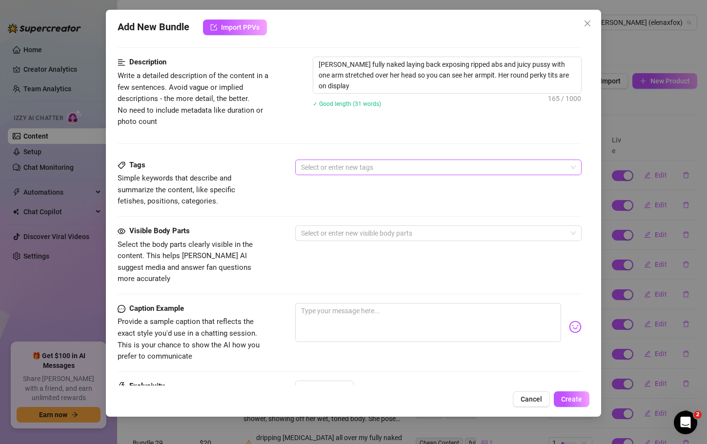
click at [324, 165] on div at bounding box center [433, 168] width 272 height 14
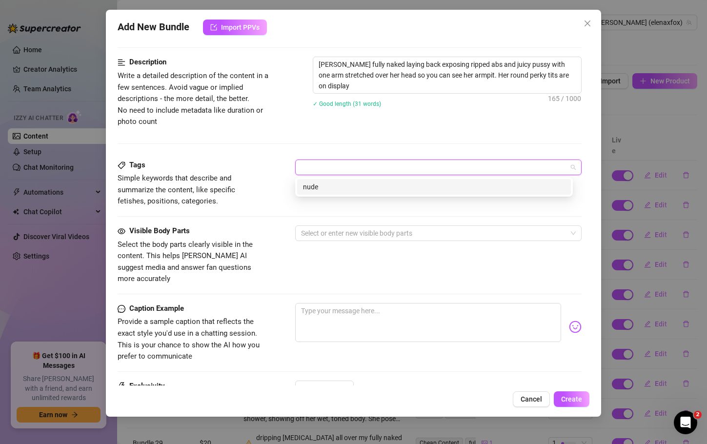
click at [351, 139] on div "Description Write a detailed description of the content in a few sentences. Avo…" at bounding box center [350, 108] width 464 height 103
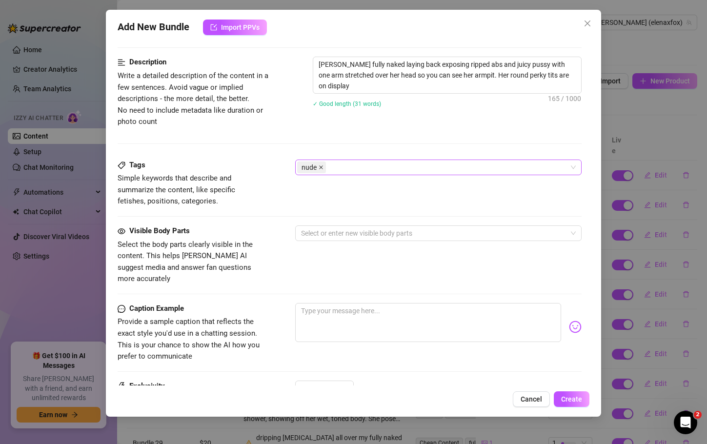
click at [323, 164] on span at bounding box center [321, 167] width 5 height 11
click at [568, 166] on div "Select or enter new tags" at bounding box center [438, 168] width 286 height 16
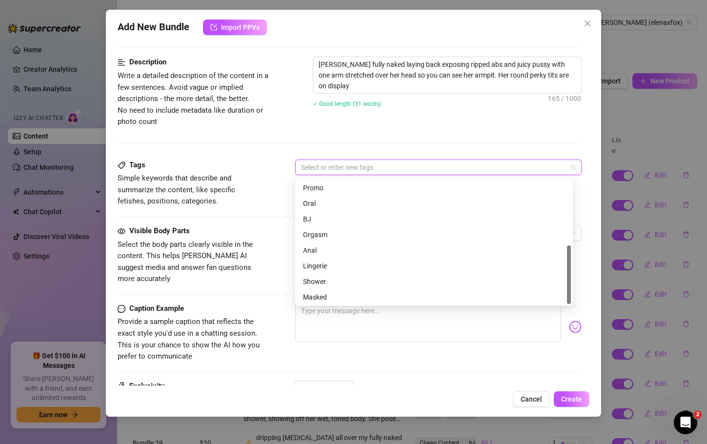
scroll to position [141, 0]
drag, startPoint x: 569, startPoint y: 189, endPoint x: 579, endPoint y: 282, distance: 93.7
click at [579, 282] on body "Home Creator Analytics Team Analytics Izzy AI Chatter Content Setup Chat Monito…" at bounding box center [353, 222] width 707 height 444
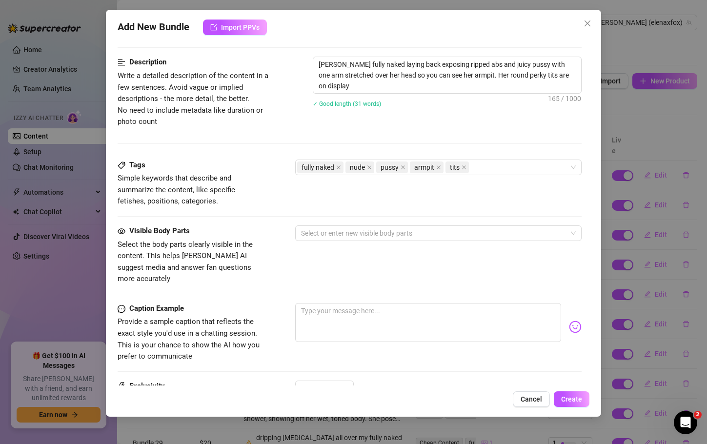
click at [267, 214] on div "Tags Simple keywords that describe and summarize the content, like specific fet…" at bounding box center [350, 193] width 464 height 66
click at [327, 235] on div at bounding box center [433, 234] width 272 height 14
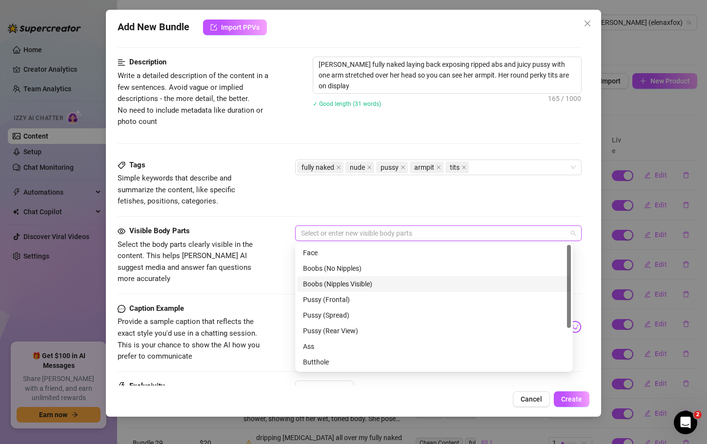
click at [322, 280] on div "Boobs (Nipples Visible)" at bounding box center [434, 284] width 262 height 11
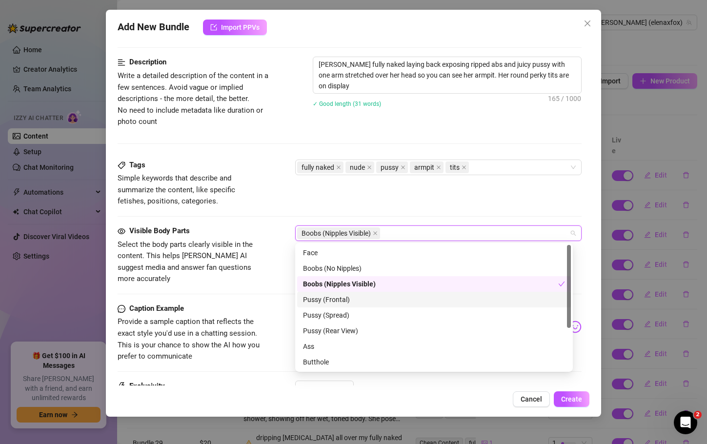
click at [317, 303] on div "Pussy (Frontal)" at bounding box center [434, 299] width 262 height 11
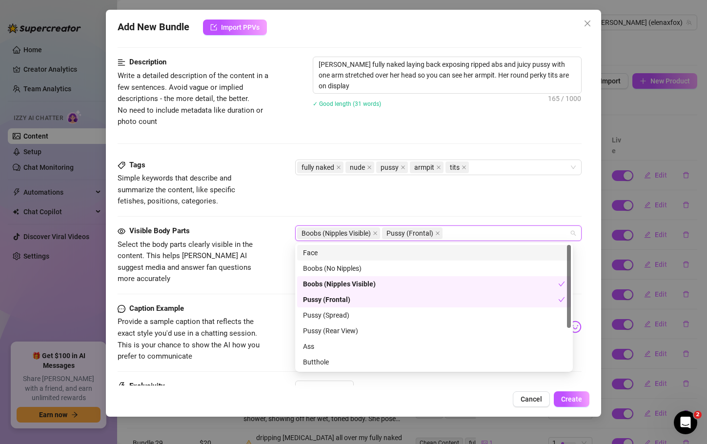
click at [434, 247] on div "Face" at bounding box center [434, 252] width 262 height 11
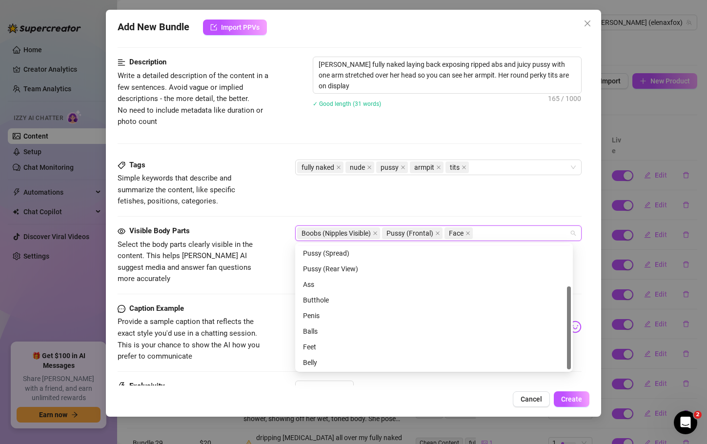
scroll to position [62, 0]
drag, startPoint x: 569, startPoint y: 266, endPoint x: 578, endPoint y: 329, distance: 63.7
click at [578, 329] on body "Home Creator Analytics Team Analytics Izzy AI Chatter Content Setup Chat Monito…" at bounding box center [353, 222] width 707 height 444
click at [367, 362] on div "Belly" at bounding box center [434, 362] width 262 height 11
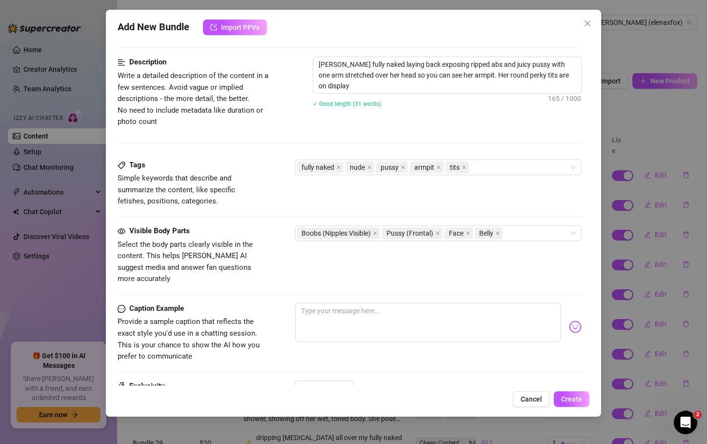
click at [234, 350] on span "Provide a sample caption that reflects the exact style you'd use in a chatting …" at bounding box center [191, 339] width 146 height 46
click at [352, 318] on textarea at bounding box center [428, 322] width 266 height 39
click at [581, 396] on span "Create" at bounding box center [571, 399] width 21 height 8
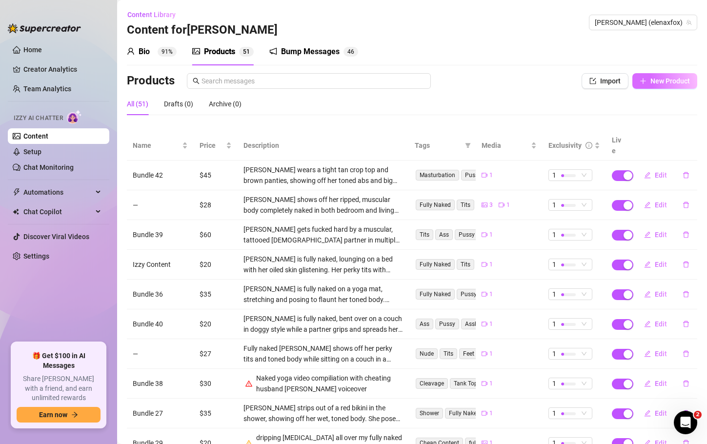
click at [675, 85] on span "New Product" at bounding box center [671, 81] width 40 height 8
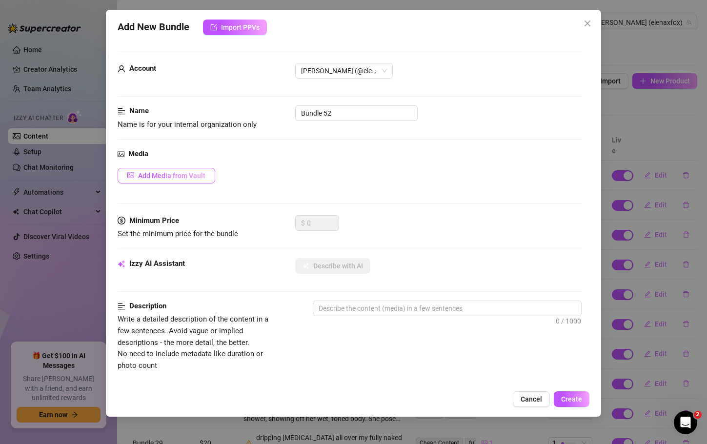
click at [186, 182] on button "Add Media from Vault" at bounding box center [167, 176] width 98 height 16
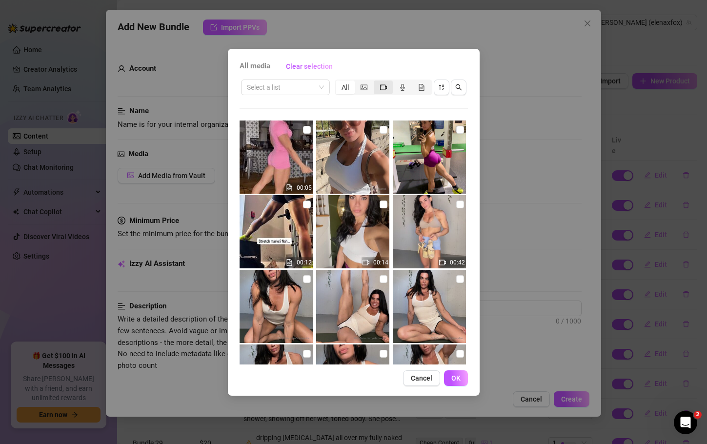
click at [387, 89] on icon "video-camera" at bounding box center [383, 87] width 7 height 7
click at [376, 82] on input "segmented control" at bounding box center [376, 82] width 0 height 0
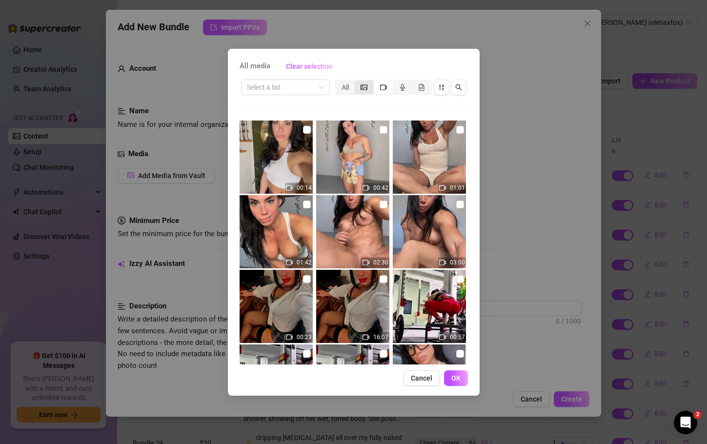
click at [366, 89] on icon "picture" at bounding box center [364, 86] width 7 height 5
click at [357, 82] on input "segmented control" at bounding box center [357, 82] width 0 height 0
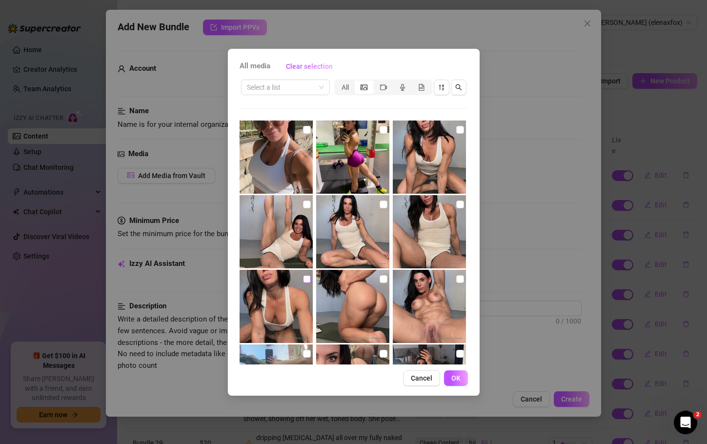
click at [304, 280] on input "checkbox" at bounding box center [307, 279] width 8 height 8
click at [456, 379] on span "OK" at bounding box center [456, 378] width 9 height 8
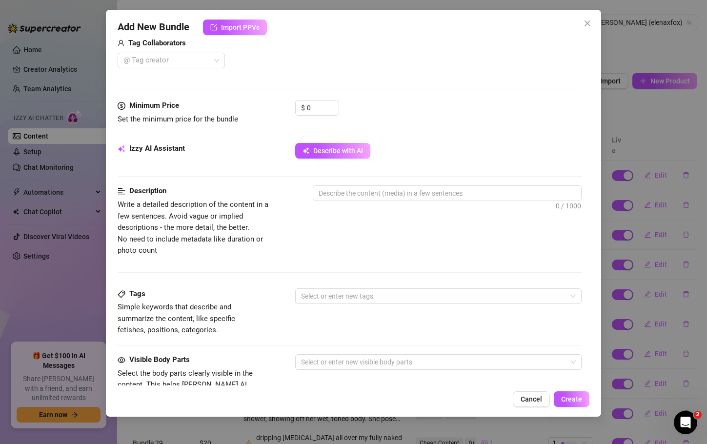
scroll to position [255, 0]
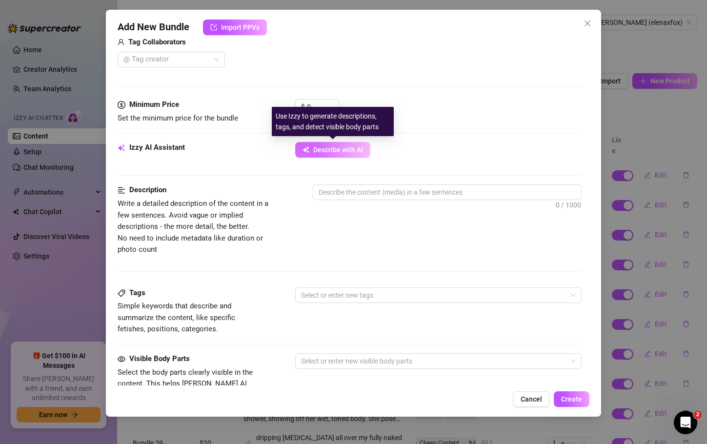
click at [359, 150] on span "Describe with AI" at bounding box center [338, 150] width 50 height 8
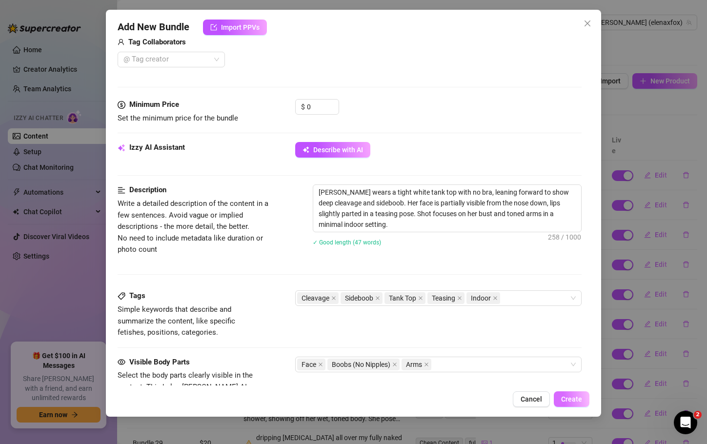
click at [576, 397] on span "Create" at bounding box center [571, 399] width 21 height 8
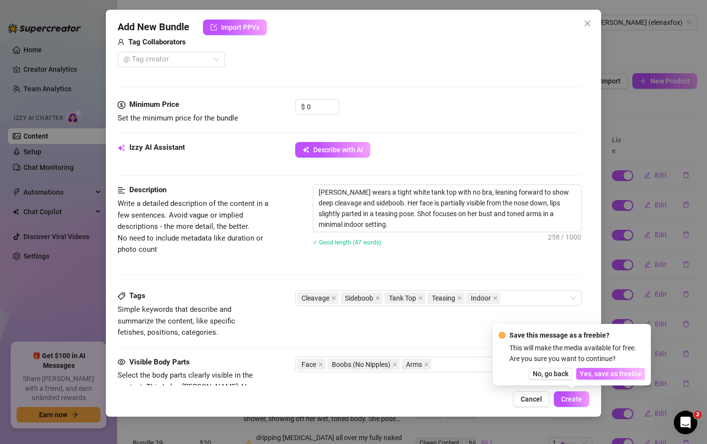
click at [609, 371] on span "Yes, save as freebie" at bounding box center [611, 374] width 62 height 8
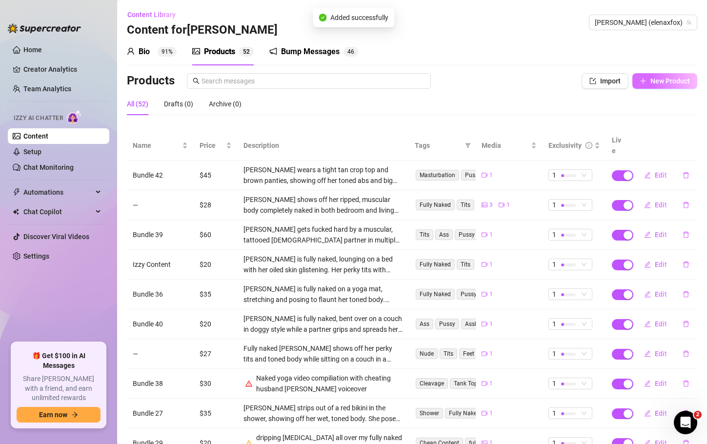
click at [666, 84] on span "New Product" at bounding box center [671, 81] width 40 height 8
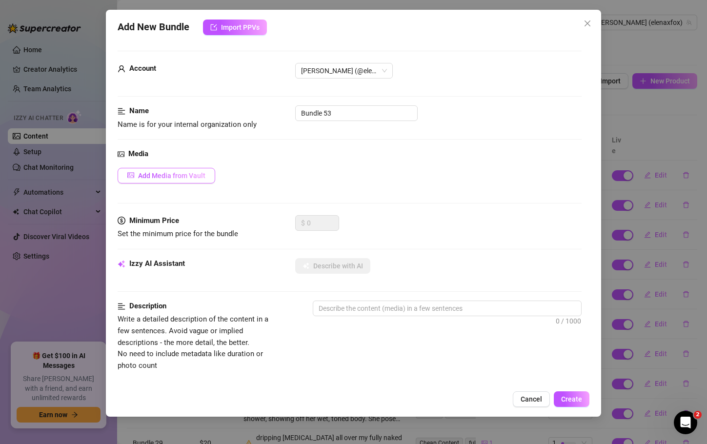
click at [192, 172] on span "Add Media from Vault" at bounding box center [171, 176] width 67 height 8
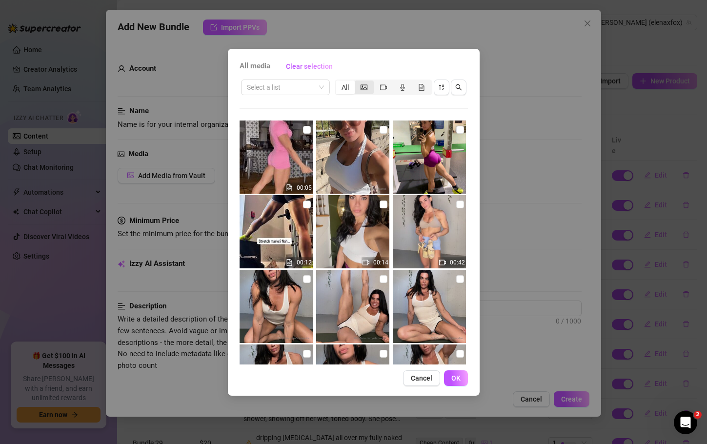
click at [368, 82] on div "segmented control" at bounding box center [364, 88] width 19 height 14
click at [357, 82] on input "segmented control" at bounding box center [357, 82] width 0 height 0
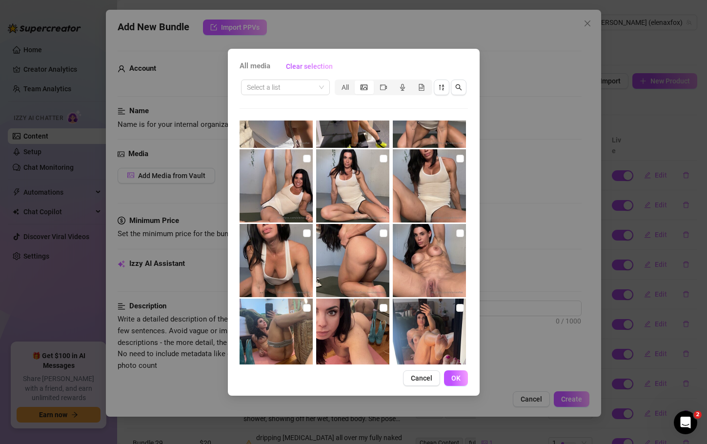
scroll to position [69, 0]
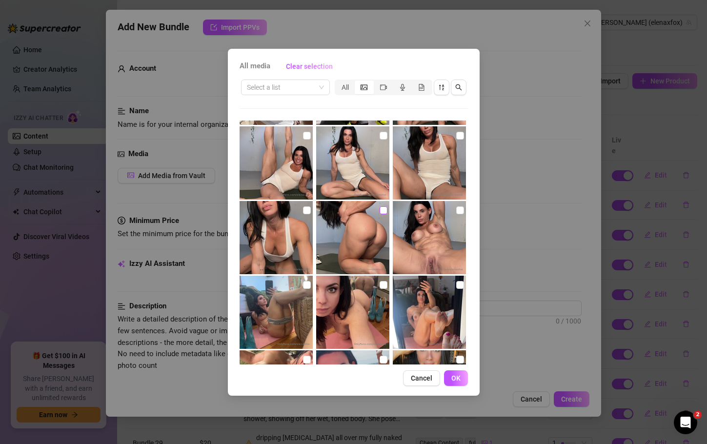
click at [380, 210] on input "checkbox" at bounding box center [384, 210] width 8 height 8
click at [460, 375] on span "OK" at bounding box center [456, 378] width 9 height 8
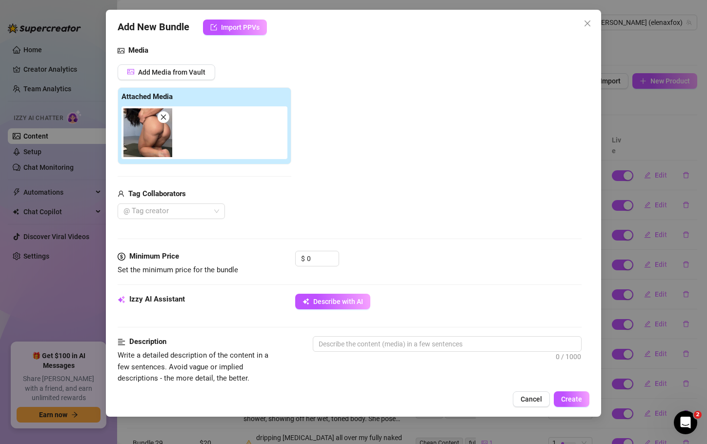
scroll to position [107, 0]
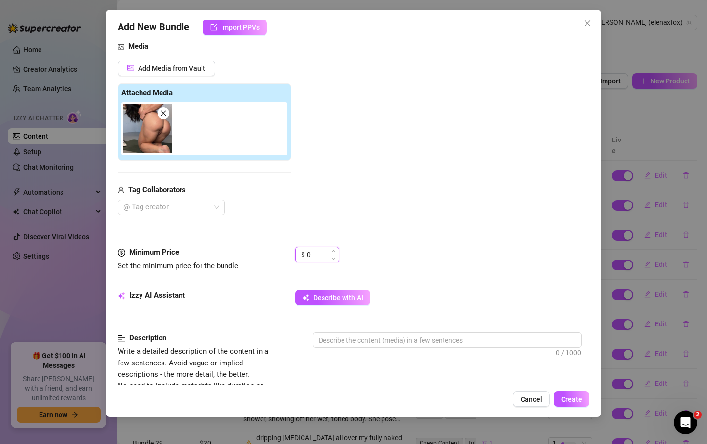
click at [310, 253] on input "0" at bounding box center [323, 254] width 32 height 15
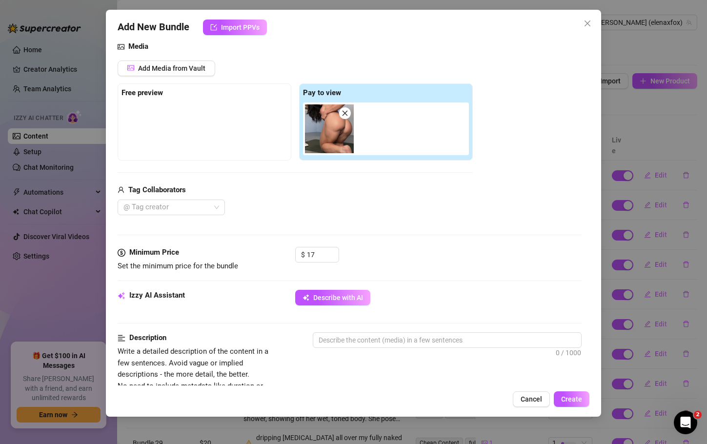
click at [414, 298] on div "Describe with AI" at bounding box center [438, 298] width 286 height 16
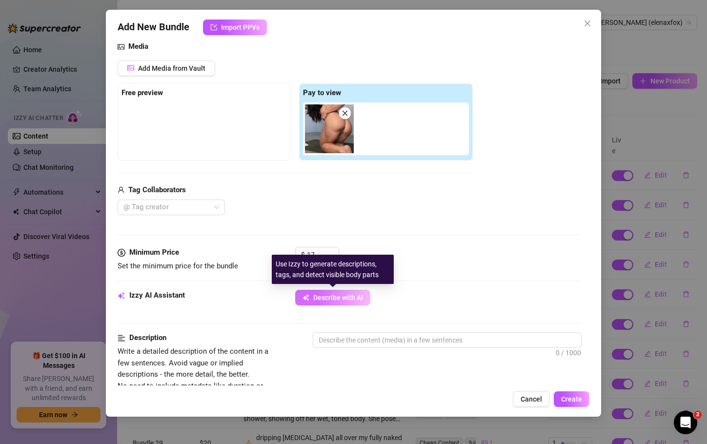
click at [341, 295] on span "Describe with AI" at bounding box center [338, 298] width 50 height 8
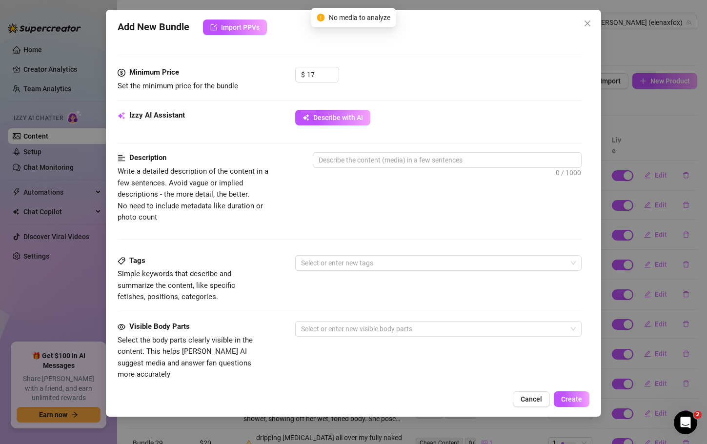
scroll to position [290, 0]
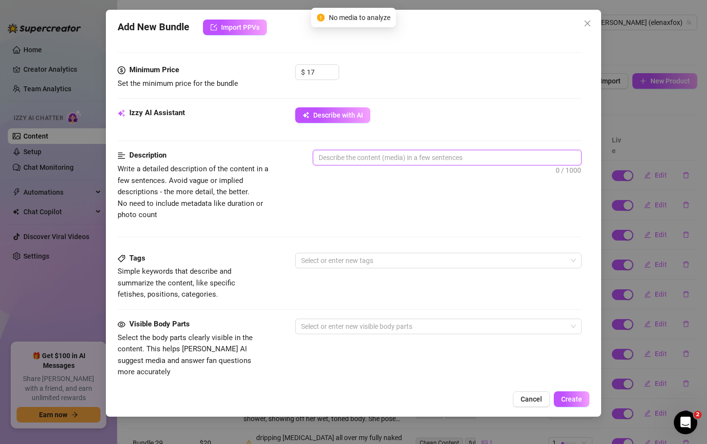
click at [329, 164] on textarea at bounding box center [447, 157] width 268 height 15
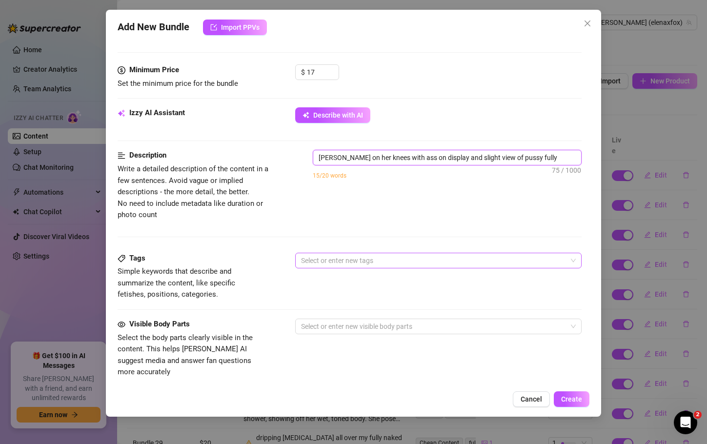
click at [332, 262] on div at bounding box center [433, 261] width 272 height 14
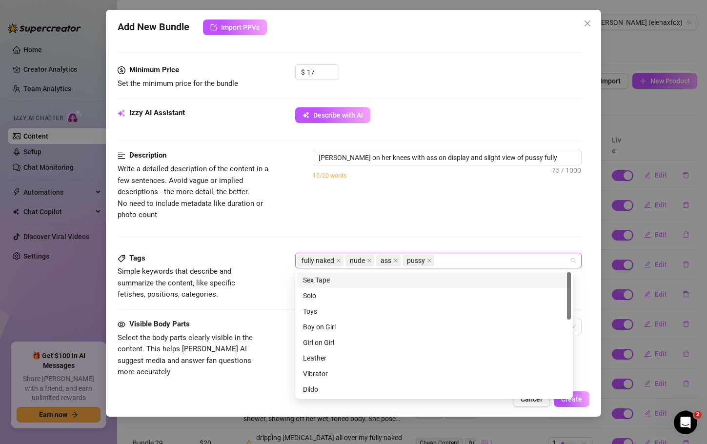
click at [229, 316] on div "Tags Simple keywords that describe and summarize the content, like specific fet…" at bounding box center [350, 286] width 464 height 66
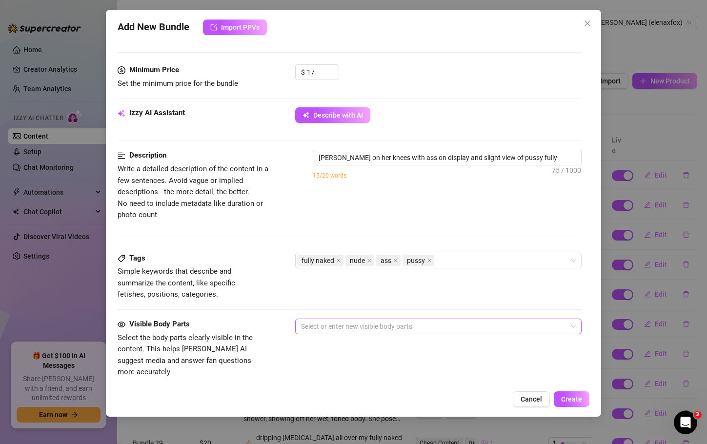
click at [333, 330] on div at bounding box center [433, 327] width 272 height 14
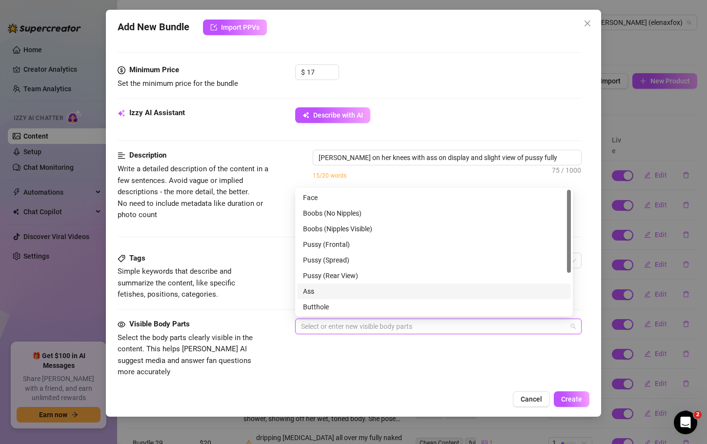
click at [331, 287] on div "Ass" at bounding box center [434, 291] width 262 height 11
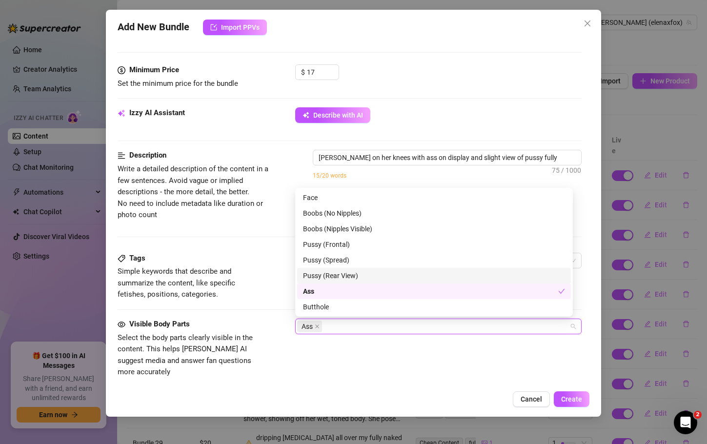
click at [344, 276] on div "Pussy (Rear View)" at bounding box center [434, 275] width 262 height 11
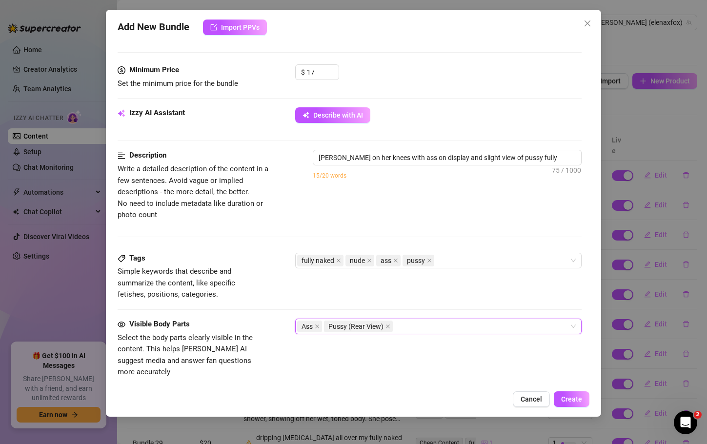
click at [556, 380] on div "Visible Body Parts Select the body parts clearly visible in the content. This h…" at bounding box center [350, 358] width 464 height 78
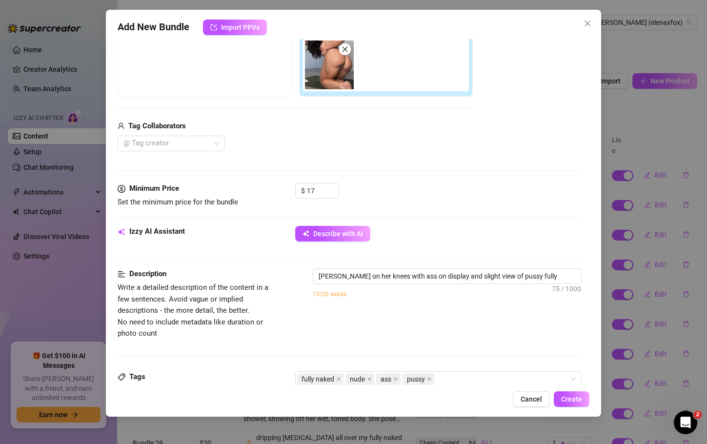
scroll to position [487, 0]
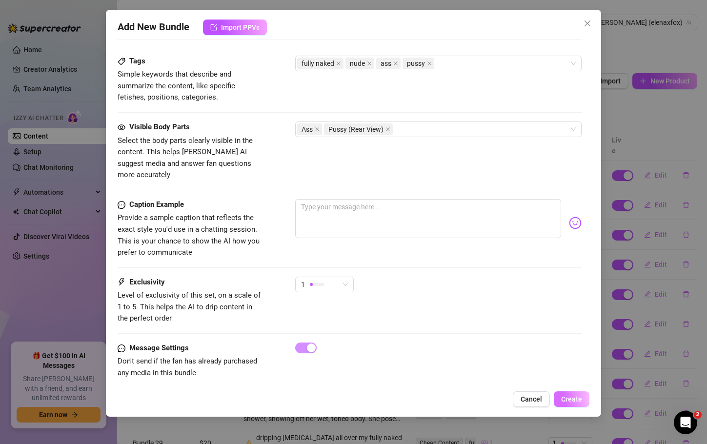
click at [574, 397] on span "Create" at bounding box center [571, 399] width 21 height 8
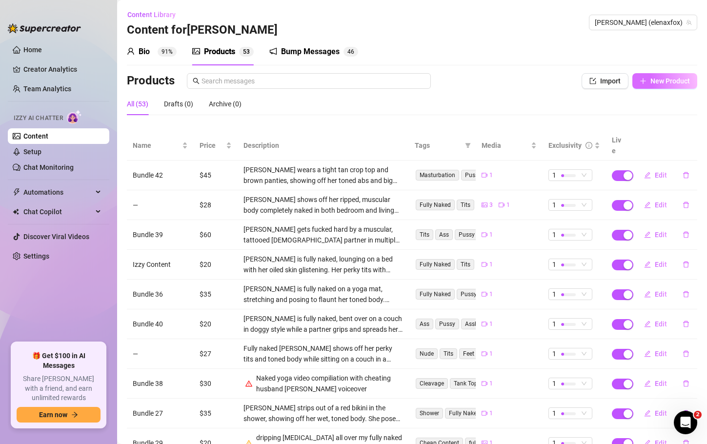
click at [675, 85] on button "New Product" at bounding box center [665, 81] width 65 height 16
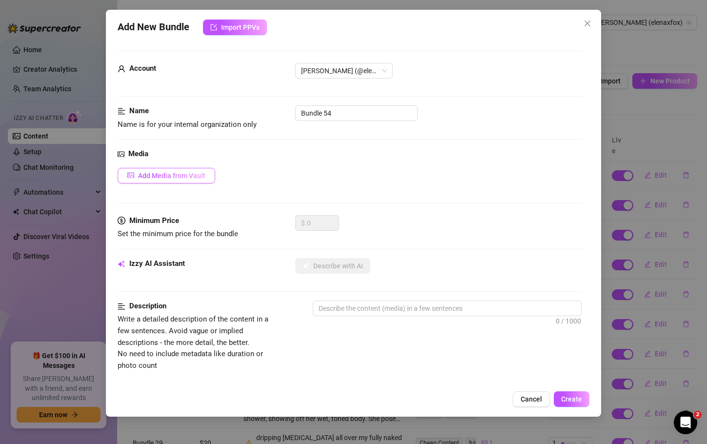
click at [150, 180] on span "Add Media from Vault" at bounding box center [171, 176] width 67 height 8
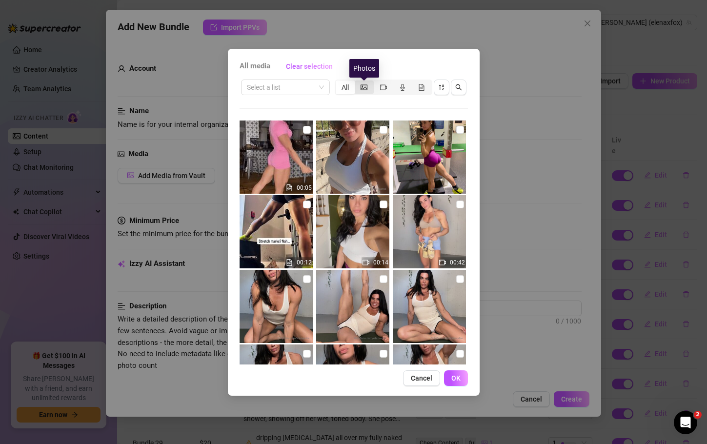
click at [367, 88] on icon "picture" at bounding box center [364, 86] width 7 height 5
click at [357, 82] on input "segmented control" at bounding box center [357, 82] width 0 height 0
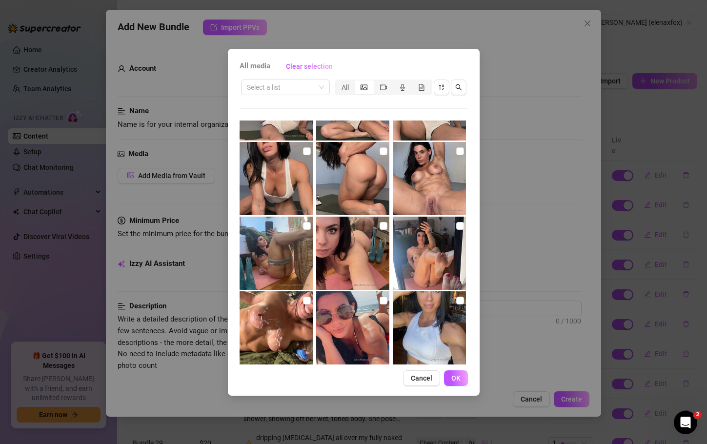
scroll to position [151, 0]
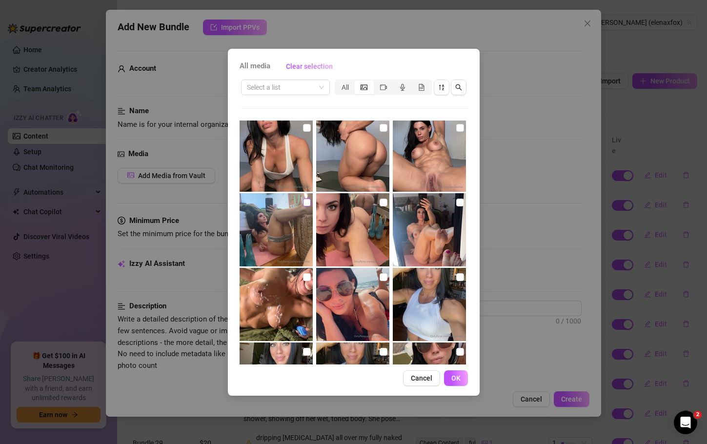
click at [305, 203] on input "checkbox" at bounding box center [307, 203] width 8 height 8
click at [380, 201] on input "checkbox" at bounding box center [384, 203] width 8 height 8
click at [456, 201] on input "checkbox" at bounding box center [460, 203] width 8 height 8
click at [459, 378] on span "OK" at bounding box center [456, 378] width 9 height 8
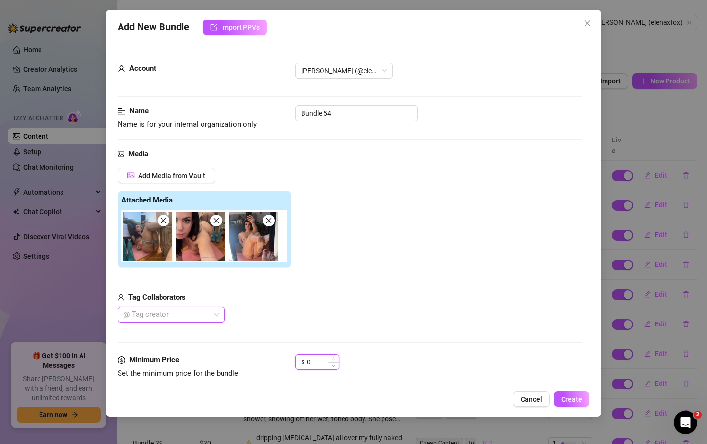
click at [318, 358] on input "0" at bounding box center [323, 362] width 32 height 15
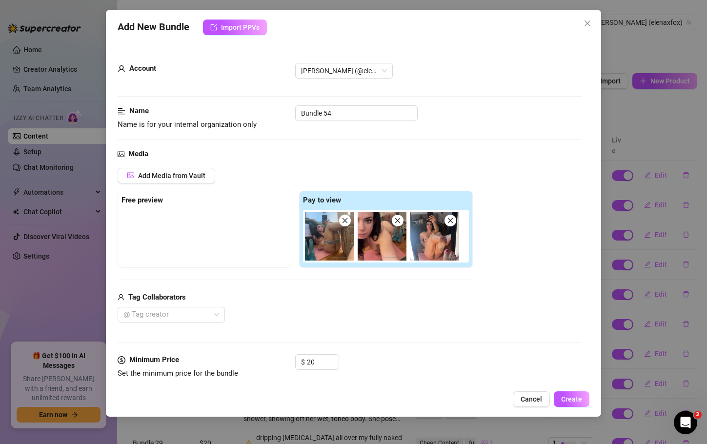
click at [418, 360] on div "$ 20" at bounding box center [438, 366] width 286 height 24
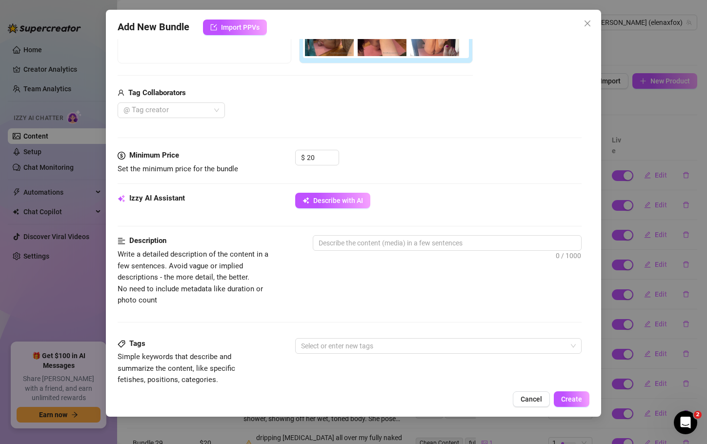
scroll to position [227, 0]
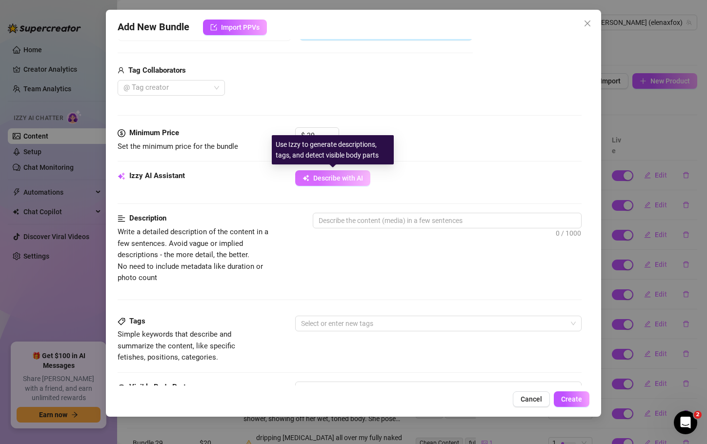
click at [353, 178] on span "Describe with AI" at bounding box center [338, 178] width 50 height 8
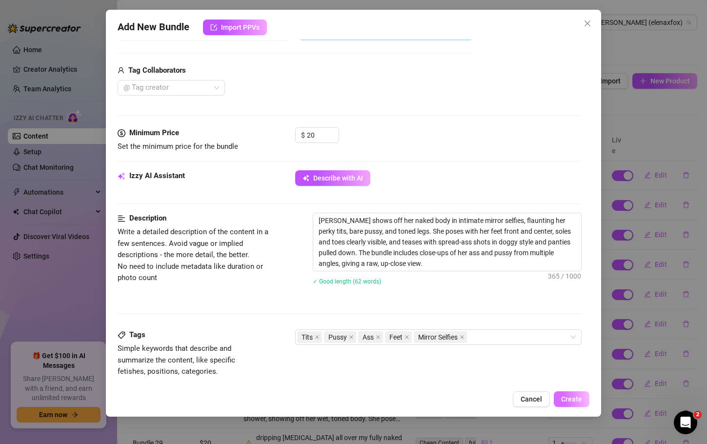
click at [576, 398] on span "Create" at bounding box center [571, 399] width 21 height 8
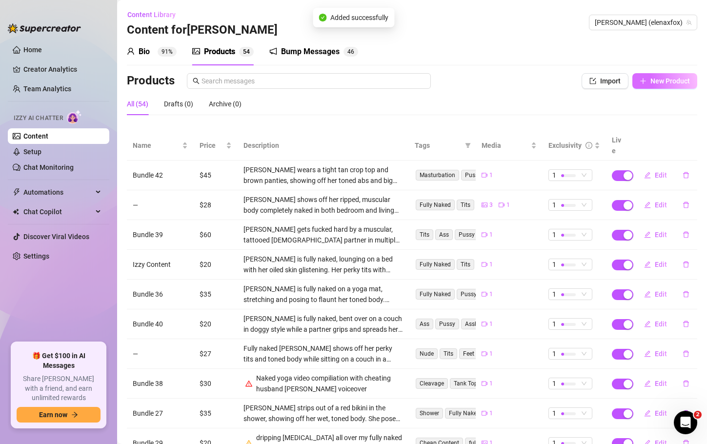
click at [666, 82] on span "New Product" at bounding box center [671, 81] width 40 height 8
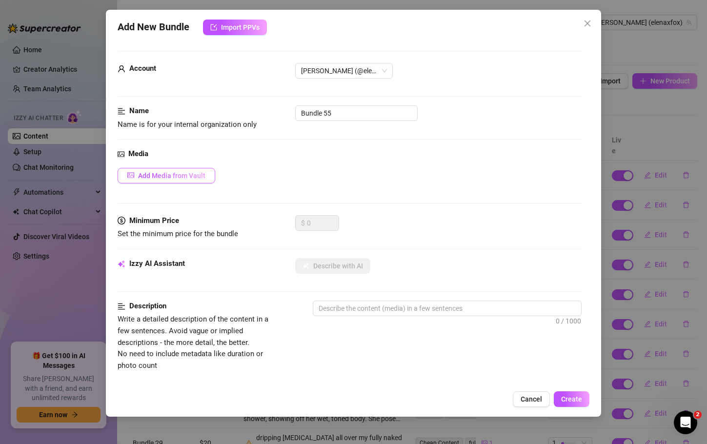
click at [169, 178] on span "Add Media from Vault" at bounding box center [171, 176] width 67 height 8
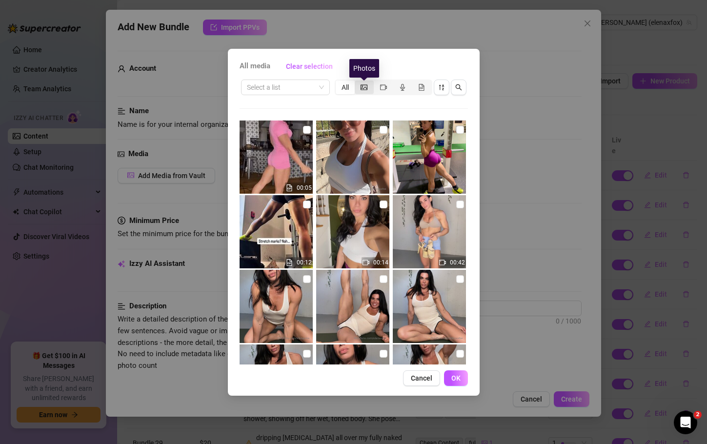
click at [367, 85] on icon "picture" at bounding box center [364, 87] width 7 height 7
click at [357, 82] on input "segmented control" at bounding box center [357, 82] width 0 height 0
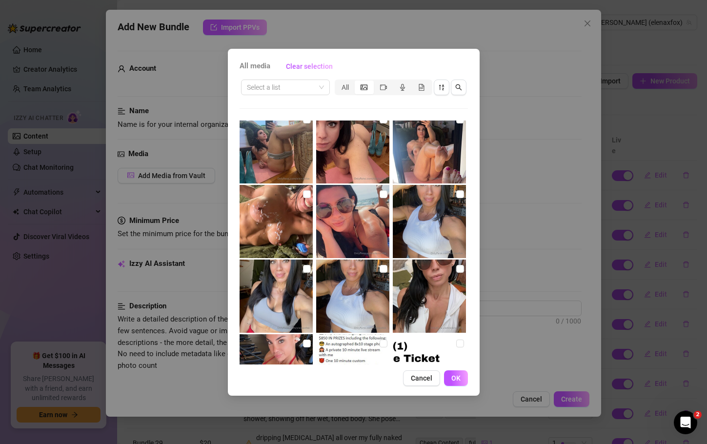
scroll to position [254, 0]
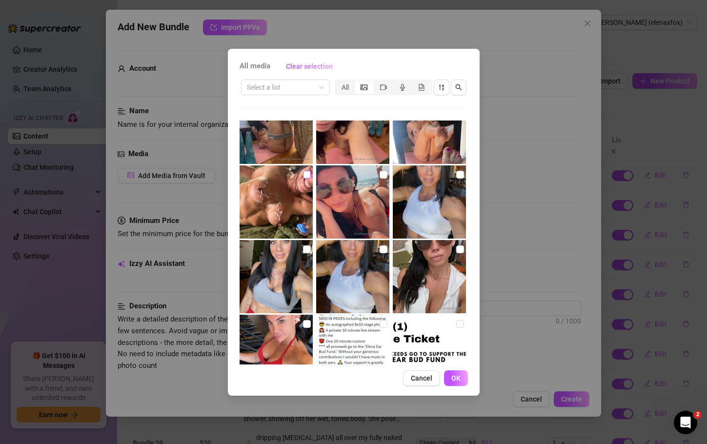
click at [305, 174] on input "checkbox" at bounding box center [307, 175] width 8 height 8
click at [461, 384] on button "OK" at bounding box center [456, 379] width 24 height 16
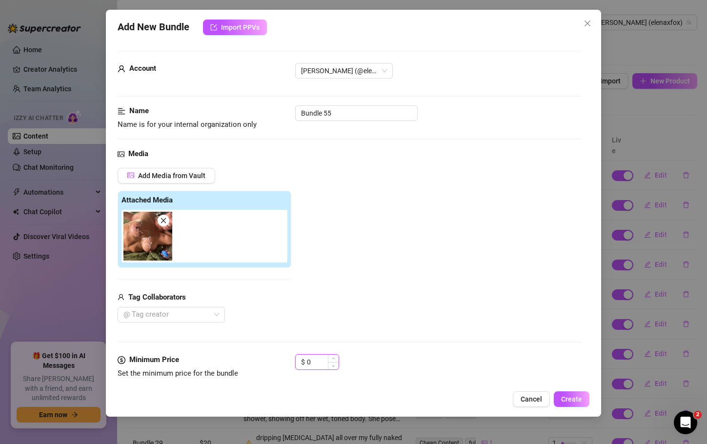
click at [312, 368] on input "0" at bounding box center [323, 362] width 32 height 15
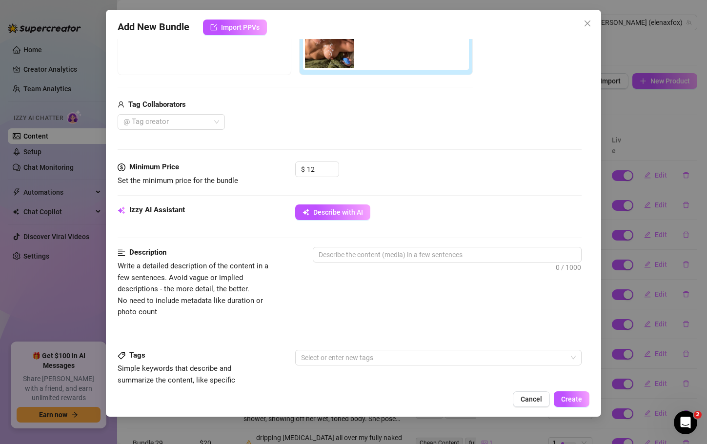
scroll to position [196, 0]
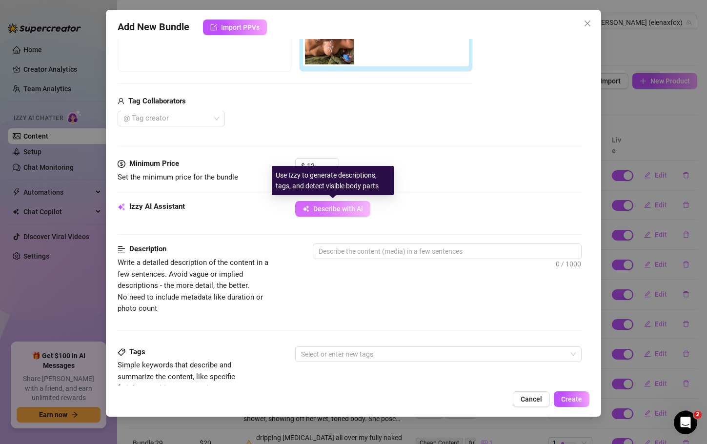
click at [359, 206] on span "Describe with AI" at bounding box center [338, 209] width 50 height 8
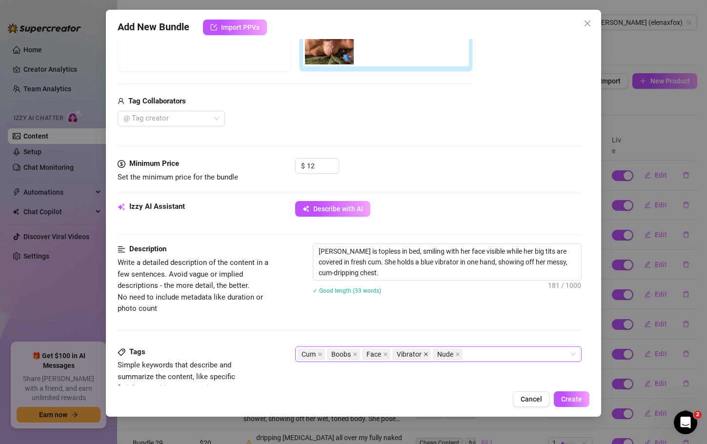
click at [424, 356] on icon "close" at bounding box center [426, 354] width 5 height 5
drag, startPoint x: 473, startPoint y: 262, endPoint x: 371, endPoint y: 263, distance: 101.5
click at [371, 263] on textarea "[PERSON_NAME] is topless in bed, smiling with her face visible while her big ti…" at bounding box center [447, 262] width 268 height 36
click at [371, 263] on textarea "[PERSON_NAME] is topless in bed, smiling with her face visible while her big ti…" at bounding box center [447, 256] width 268 height 25
click at [580, 397] on span "Create" at bounding box center [571, 399] width 21 height 8
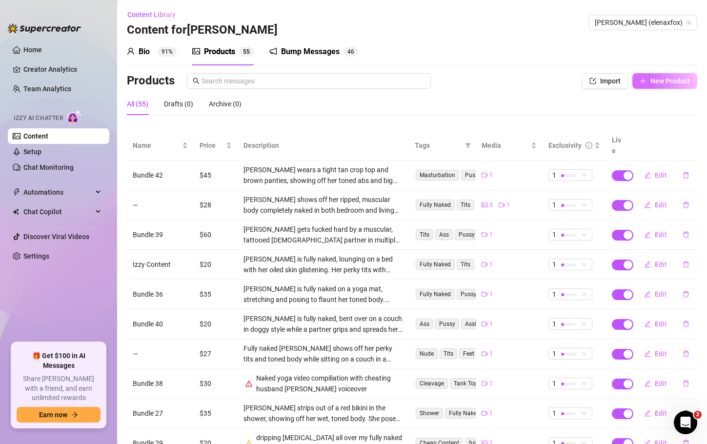
click at [686, 78] on button "New Product" at bounding box center [665, 81] width 65 height 16
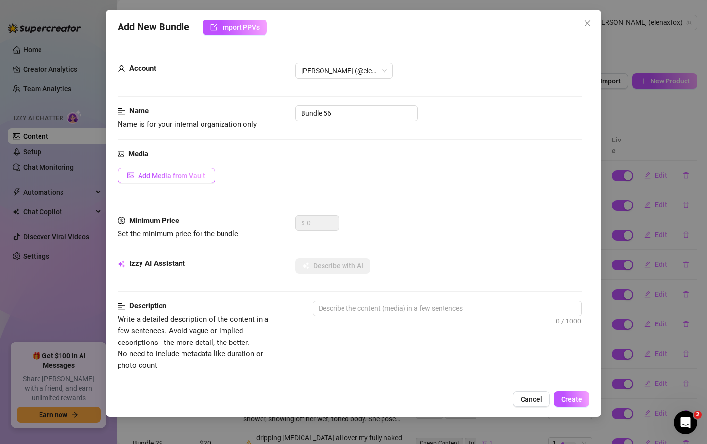
click at [193, 181] on button "Add Media from Vault" at bounding box center [167, 176] width 98 height 16
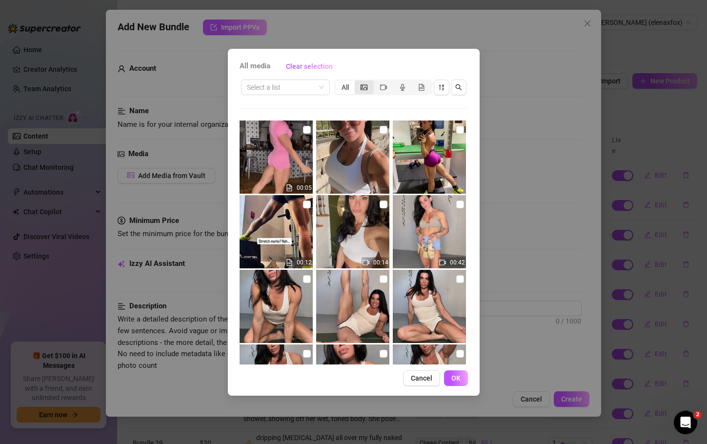
click at [359, 89] on div "segmented control" at bounding box center [364, 88] width 19 height 14
click at [357, 82] on input "segmented control" at bounding box center [357, 82] width 0 height 0
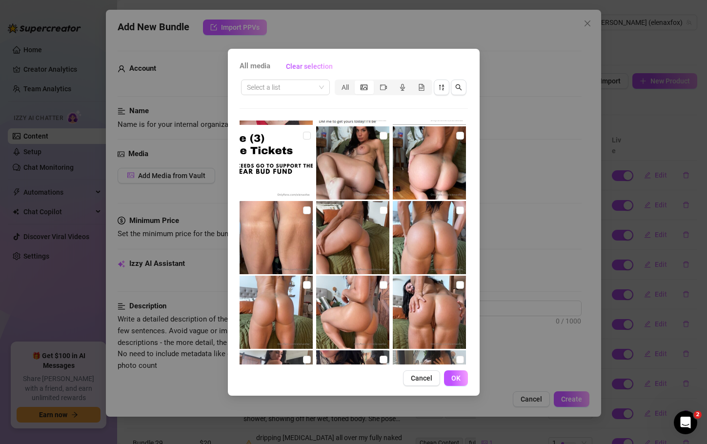
scroll to position [504, 0]
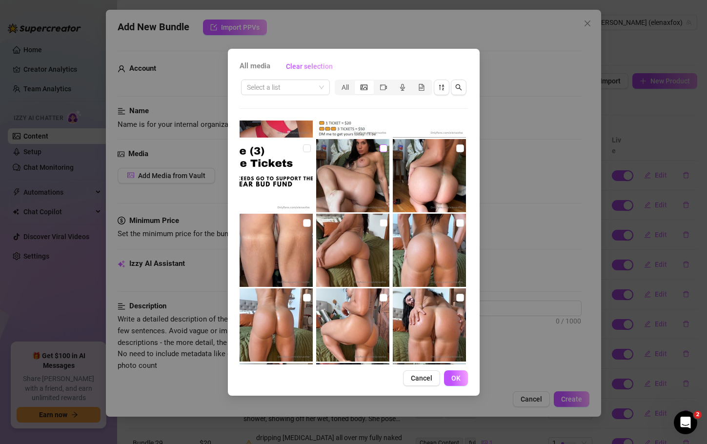
click at [380, 148] on input "checkbox" at bounding box center [384, 148] width 8 height 8
click at [456, 295] on input "checkbox" at bounding box center [460, 298] width 8 height 8
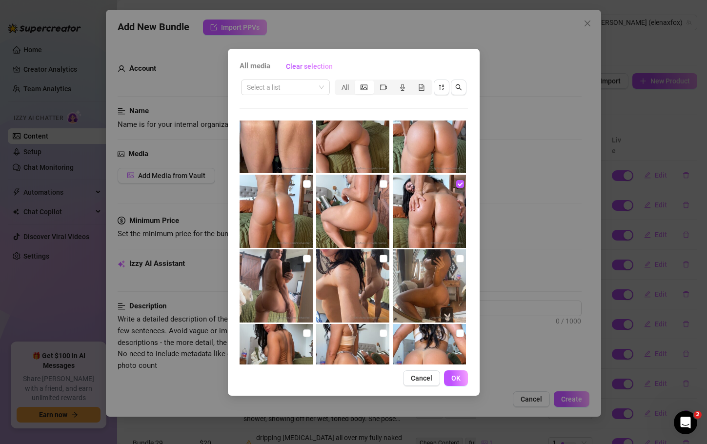
scroll to position [623, 0]
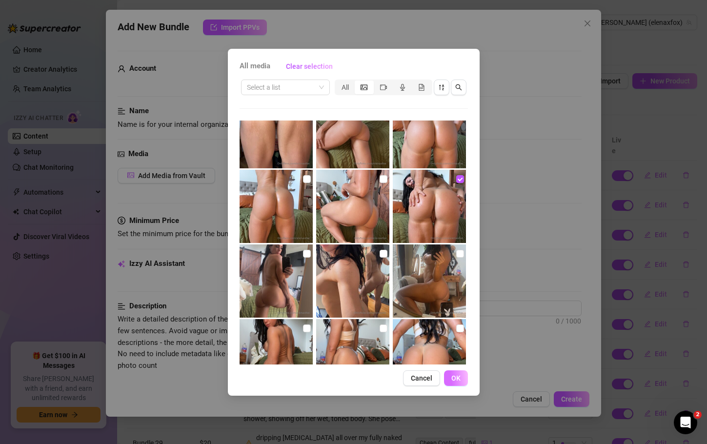
click at [460, 376] on span "OK" at bounding box center [456, 378] width 9 height 8
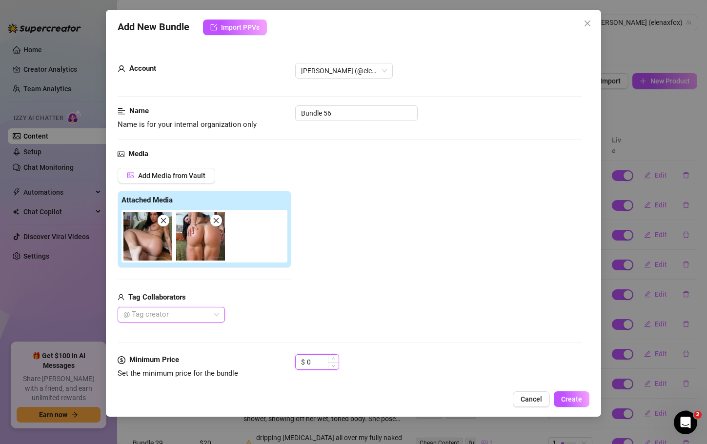
click at [312, 362] on input "0" at bounding box center [323, 362] width 32 height 15
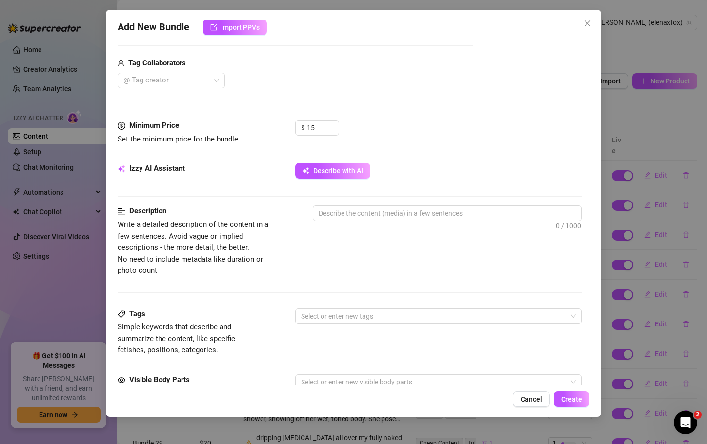
scroll to position [237, 0]
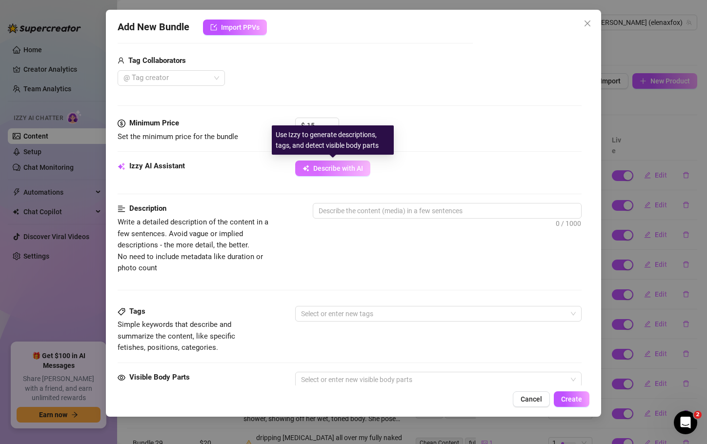
click at [343, 168] on span "Describe with AI" at bounding box center [338, 169] width 50 height 8
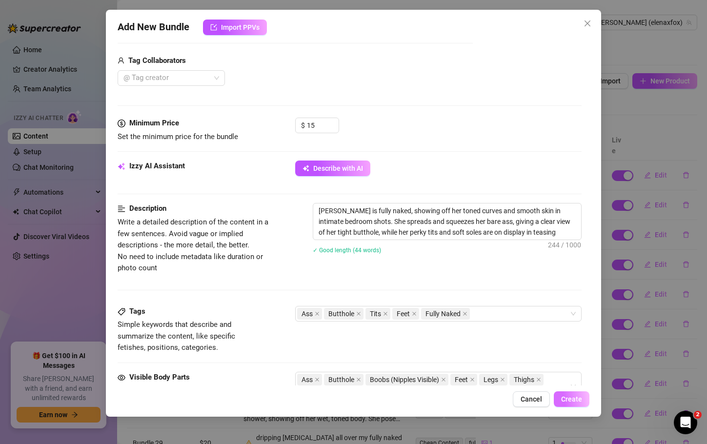
click at [578, 397] on span "Create" at bounding box center [571, 399] width 21 height 8
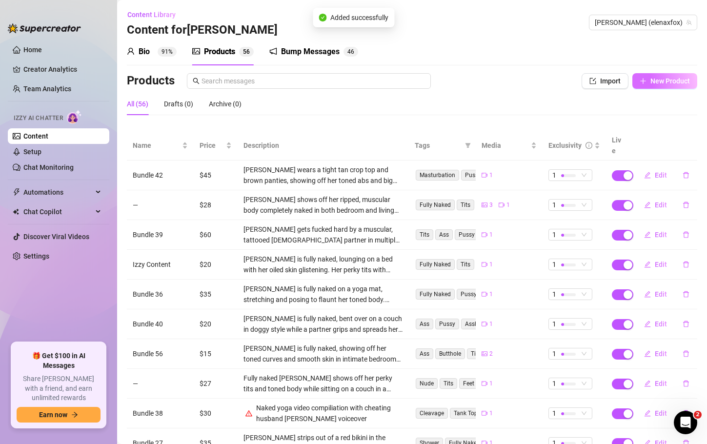
click at [672, 79] on span "New Product" at bounding box center [671, 81] width 40 height 8
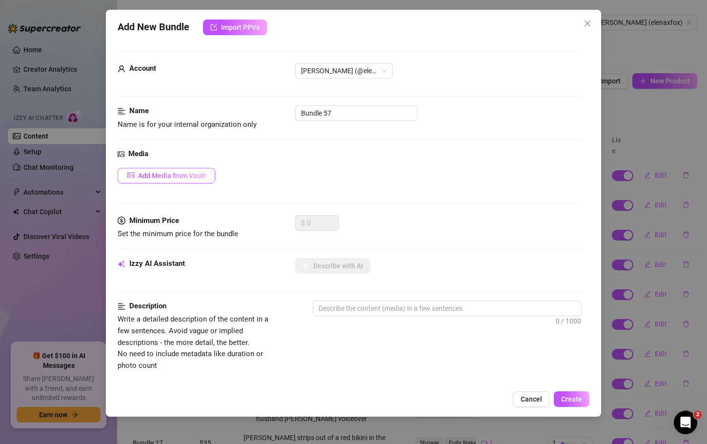
click at [167, 174] on span "Add Media from Vault" at bounding box center [171, 176] width 67 height 8
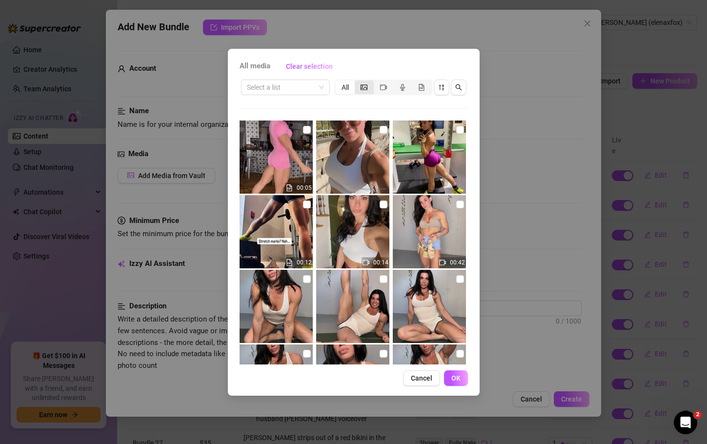
click at [366, 85] on icon "picture" at bounding box center [364, 87] width 7 height 7
click at [357, 82] on input "segmented control" at bounding box center [357, 82] width 0 height 0
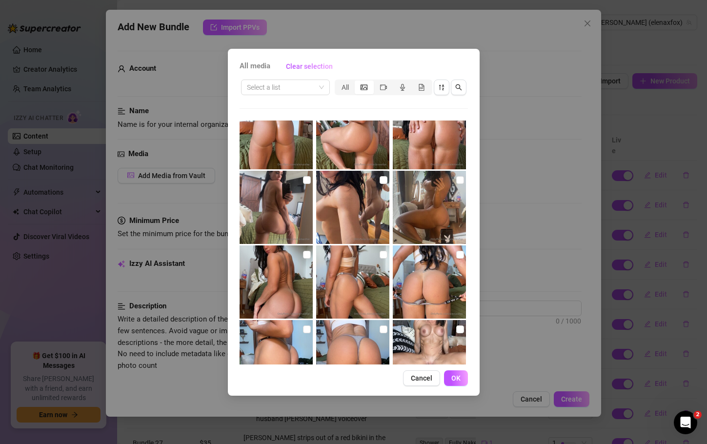
scroll to position [701, 0]
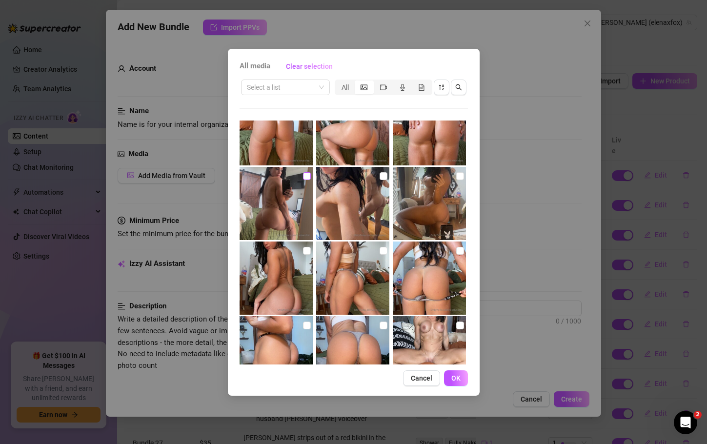
click at [304, 176] on input "checkbox" at bounding box center [307, 176] width 8 height 8
click at [380, 175] on input "checkbox" at bounding box center [384, 176] width 8 height 8
click at [456, 177] on input "checkbox" at bounding box center [460, 176] width 8 height 8
click at [454, 381] on span "OK" at bounding box center [456, 378] width 9 height 8
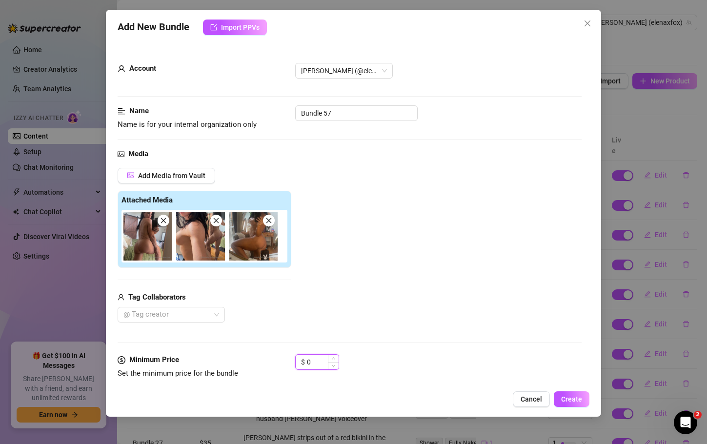
click at [309, 361] on input "0" at bounding box center [323, 362] width 32 height 15
click at [317, 362] on input "0" at bounding box center [323, 362] width 32 height 15
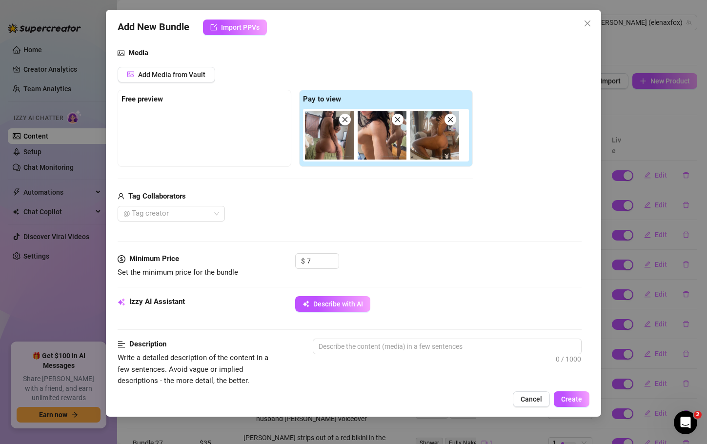
scroll to position [220, 0]
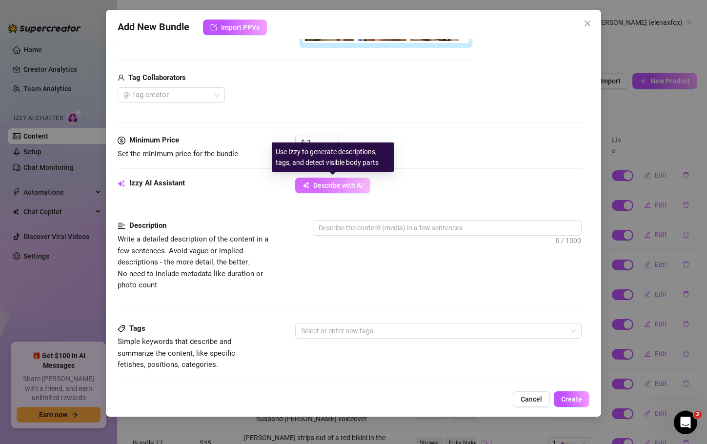
click at [356, 185] on span "Describe with AI" at bounding box center [338, 186] width 50 height 8
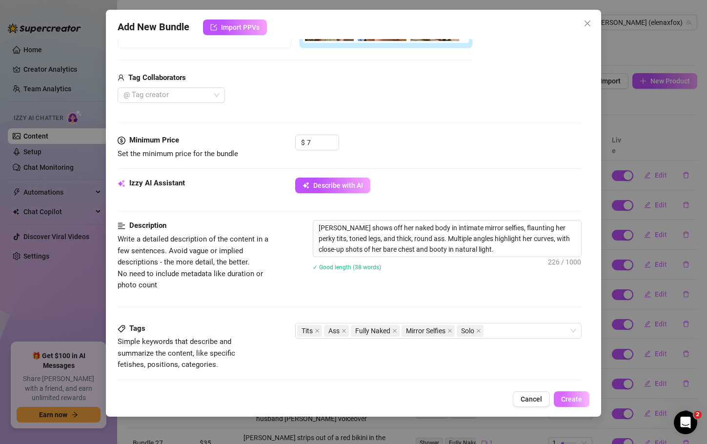
click at [564, 394] on button "Create" at bounding box center [572, 400] width 36 height 16
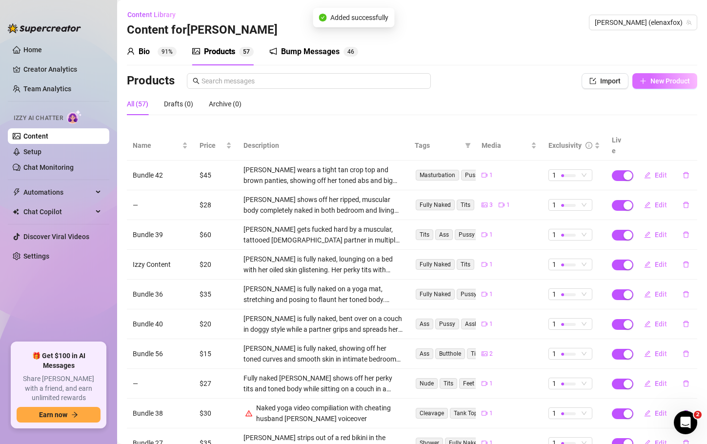
click at [675, 79] on span "New Product" at bounding box center [671, 81] width 40 height 8
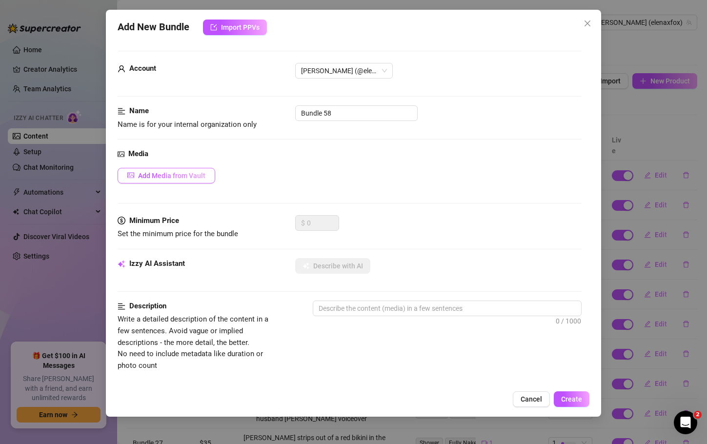
click at [203, 177] on span "Add Media from Vault" at bounding box center [171, 176] width 67 height 8
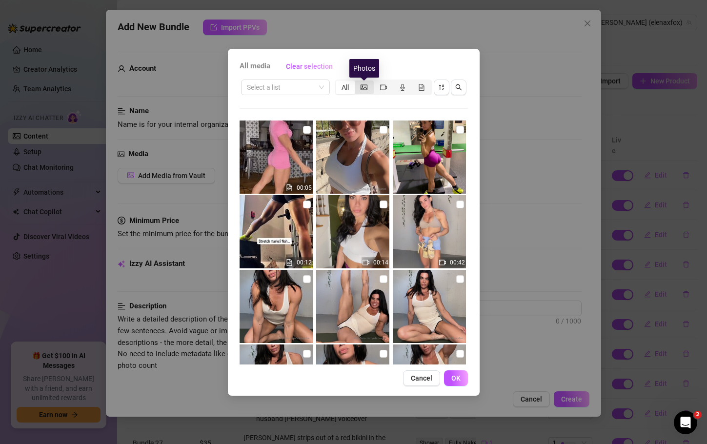
click at [365, 87] on icon "picture" at bounding box center [364, 86] width 7 height 5
click at [357, 82] on input "segmented control" at bounding box center [357, 82] width 0 height 0
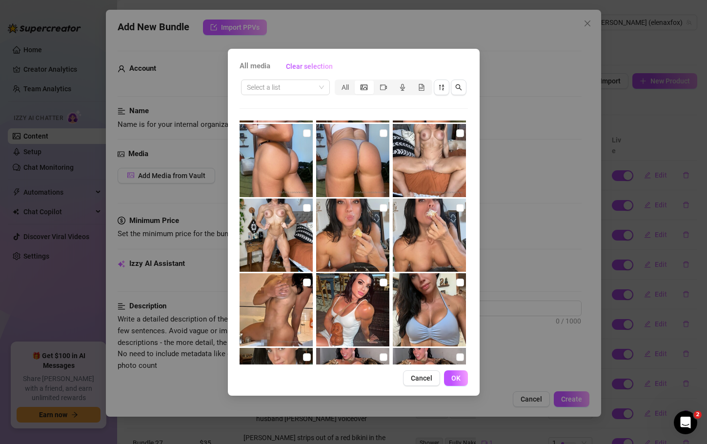
scroll to position [900, 0]
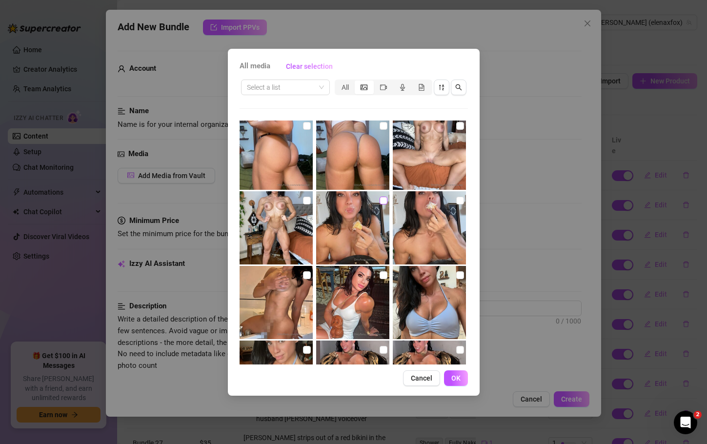
click at [382, 199] on input "checkbox" at bounding box center [384, 201] width 8 height 8
click at [456, 198] on input "checkbox" at bounding box center [460, 201] width 8 height 8
click at [458, 376] on span "OK" at bounding box center [456, 378] width 9 height 8
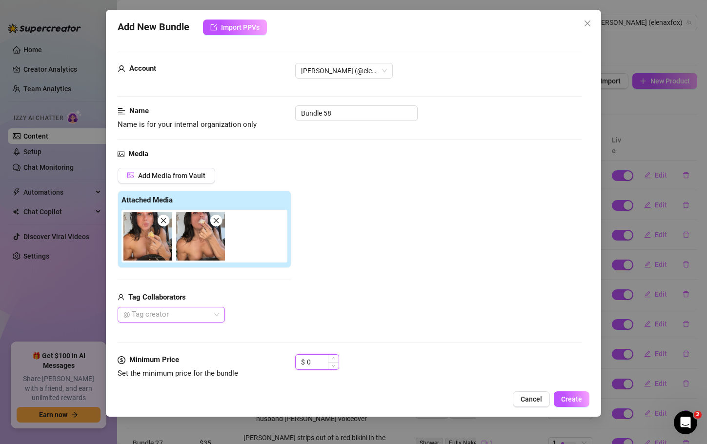
click at [312, 364] on input "0" at bounding box center [323, 362] width 32 height 15
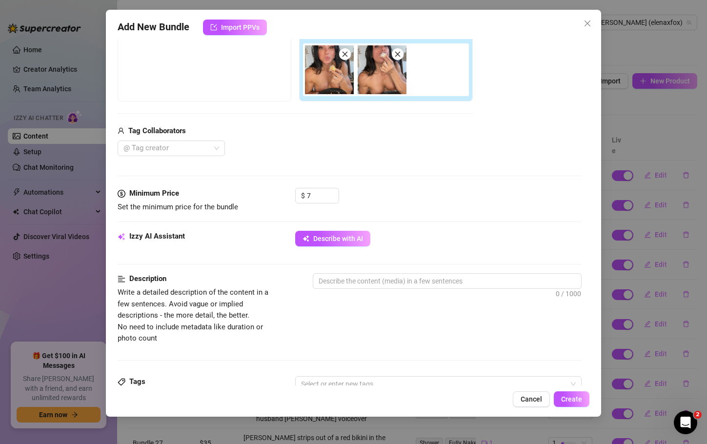
scroll to position [187, 0]
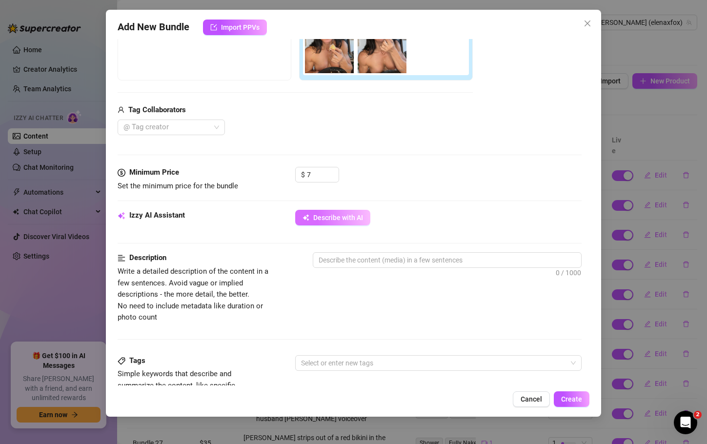
click at [328, 221] on span "Describe with AI" at bounding box center [338, 218] width 50 height 8
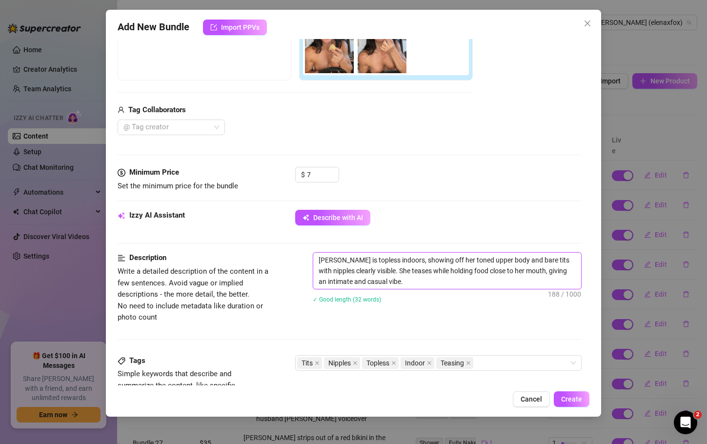
drag, startPoint x: 497, startPoint y: 272, endPoint x: 440, endPoint y: 270, distance: 56.7
click at [440, 270] on textarea "[PERSON_NAME] is topless indoors, showing off her toned upper body and bare tit…" at bounding box center [447, 271] width 268 height 36
click at [525, 273] on textarea "[PERSON_NAME] is topless indoors, showing off her toned upper body and bare tit…" at bounding box center [447, 271] width 268 height 36
click at [494, 362] on div "Tits Nipples Topless Indoor Teasing" at bounding box center [433, 363] width 272 height 14
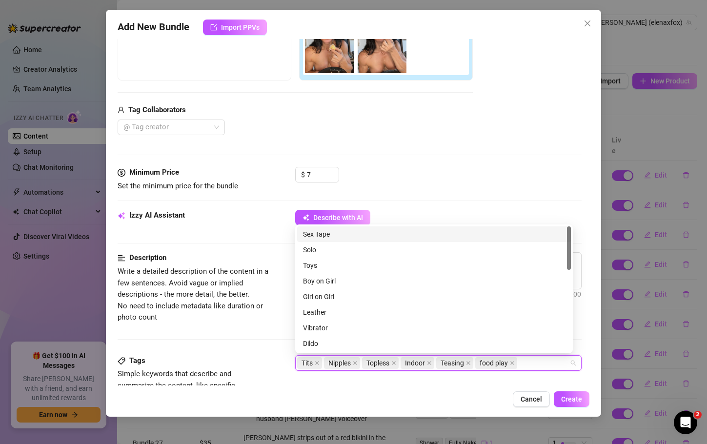
click at [445, 384] on div "Tags Simple keywords that describe and summarize the content, like specific fet…" at bounding box center [350, 379] width 464 height 48
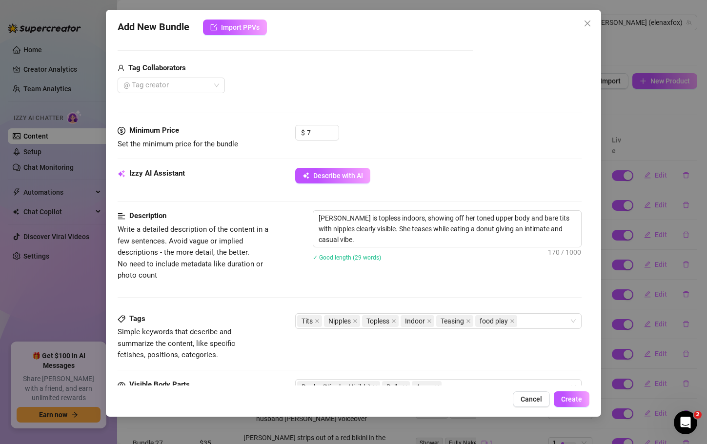
scroll to position [165, 0]
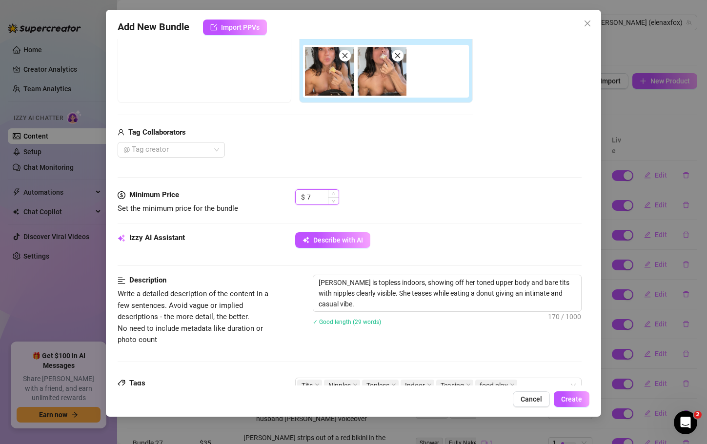
click at [317, 198] on input "7" at bounding box center [323, 197] width 32 height 15
click at [581, 399] on span "Create" at bounding box center [571, 399] width 21 height 8
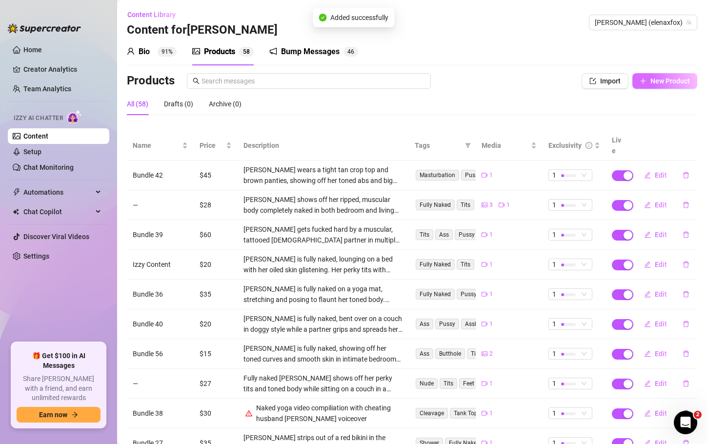
click at [678, 83] on span "New Product" at bounding box center [671, 81] width 40 height 8
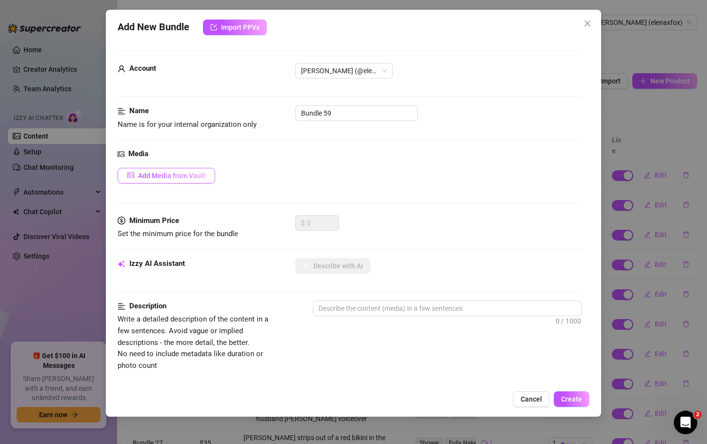
click at [191, 179] on span "Add Media from Vault" at bounding box center [171, 176] width 67 height 8
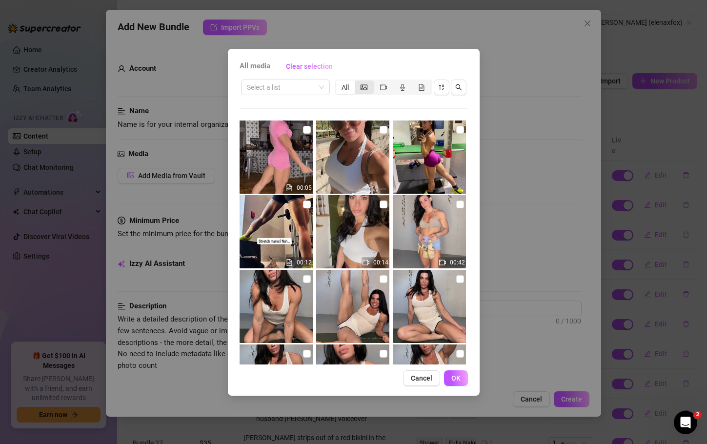
click at [366, 90] on span "segmented control" at bounding box center [364, 87] width 7 height 8
click at [357, 82] on input "segmented control" at bounding box center [357, 82] width 0 height 0
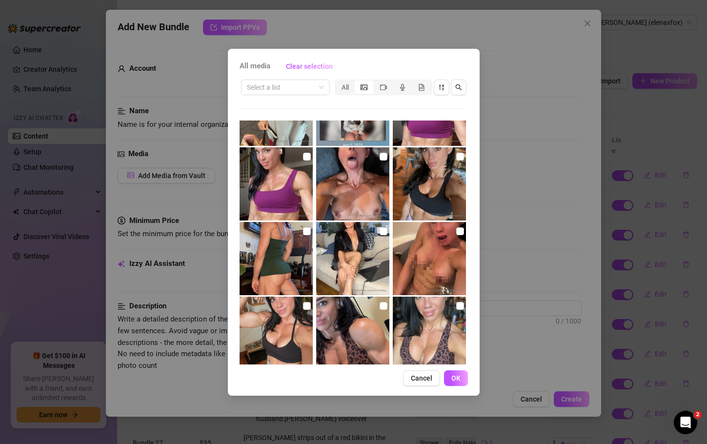
scroll to position [1399, 0]
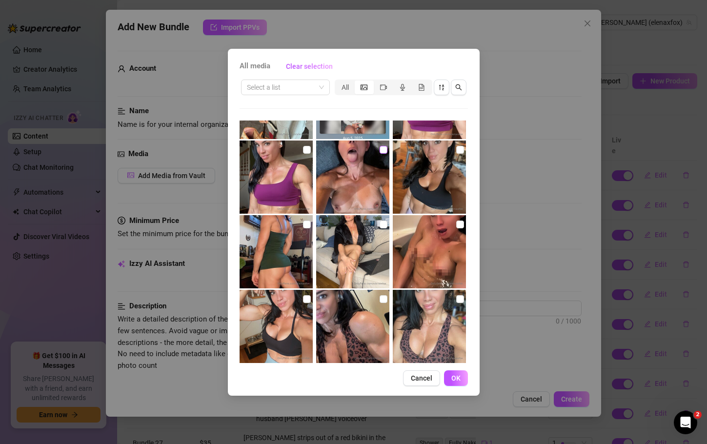
click at [381, 148] on input "checkbox" at bounding box center [384, 150] width 8 height 8
click at [450, 376] on button "OK" at bounding box center [456, 379] width 24 height 16
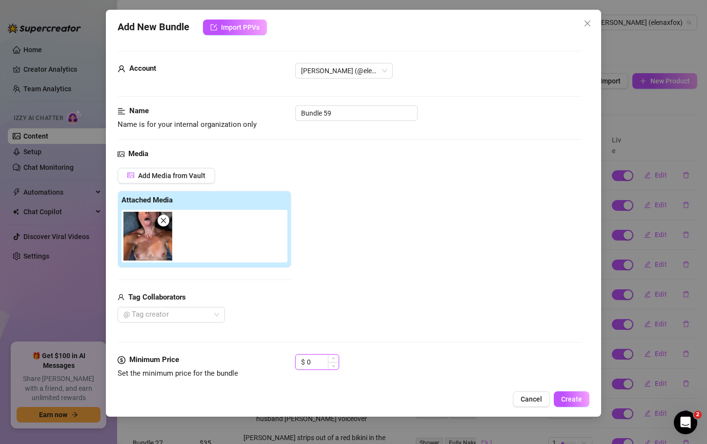
click at [317, 364] on input "0" at bounding box center [323, 362] width 32 height 15
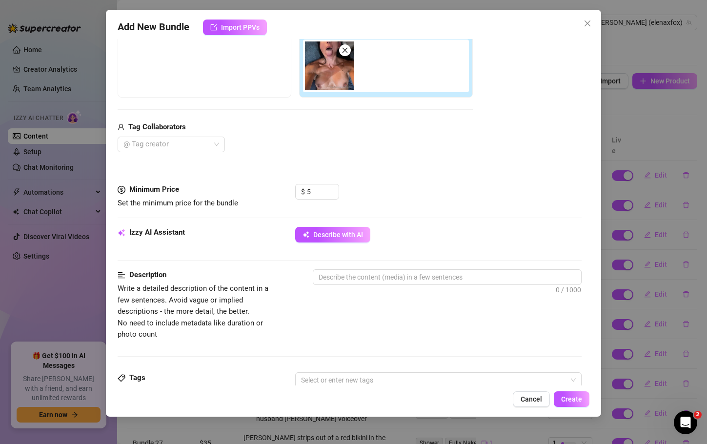
scroll to position [180, 0]
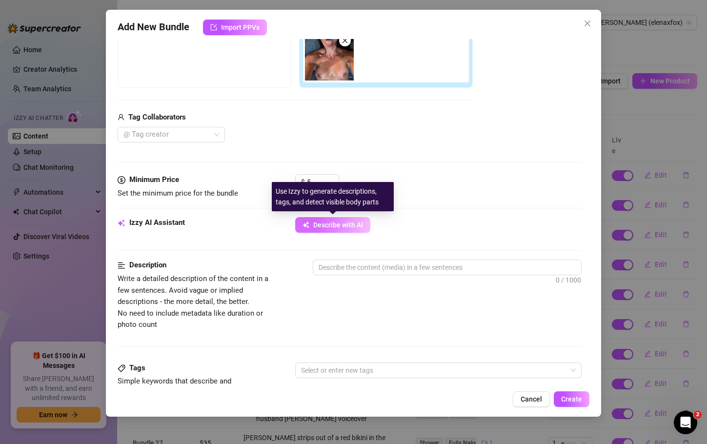
click at [328, 221] on span "Describe with AI" at bounding box center [338, 225] width 50 height 8
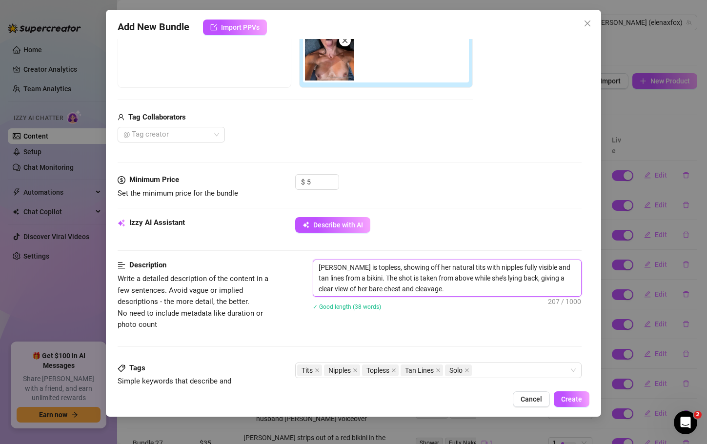
click at [451, 289] on textarea "[PERSON_NAME] is topless, showing off her natural tits with nipples fully visib…" at bounding box center [447, 278] width 268 height 36
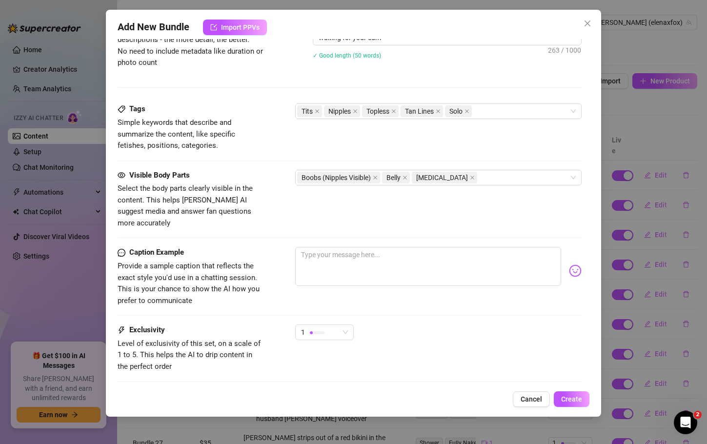
scroll to position [491, 0]
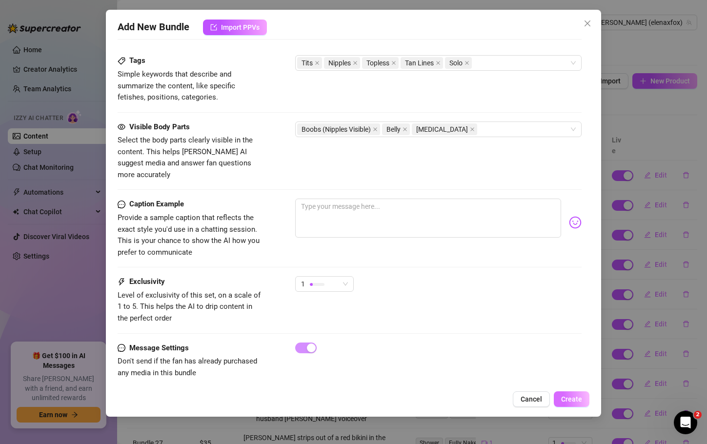
click at [577, 396] on span "Create" at bounding box center [571, 399] width 21 height 8
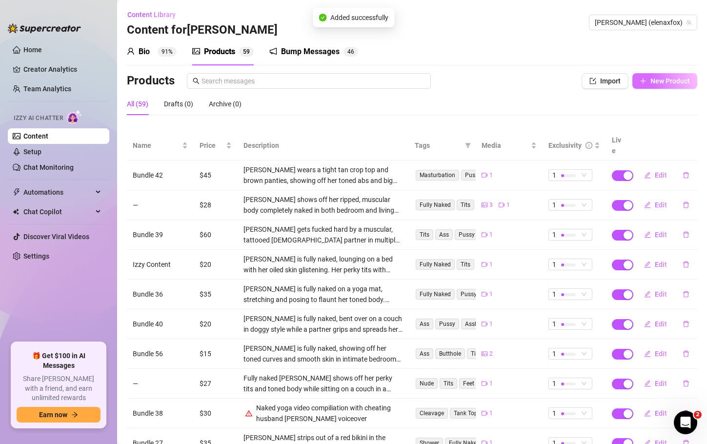
click at [664, 83] on span "New Product" at bounding box center [671, 81] width 40 height 8
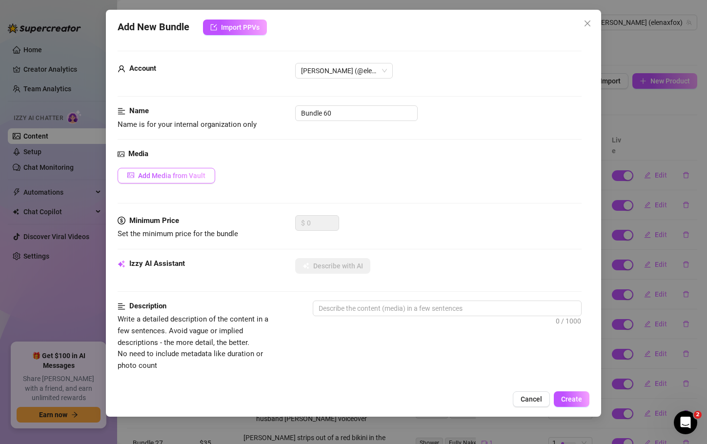
click at [203, 176] on span "Add Media from Vault" at bounding box center [171, 176] width 67 height 8
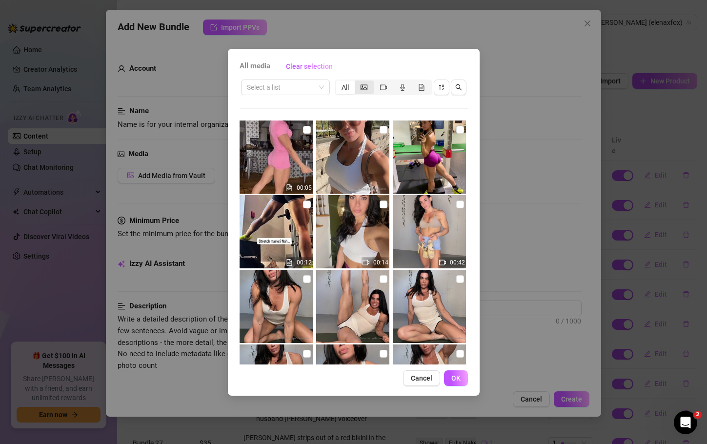
click at [368, 86] on icon "picture" at bounding box center [364, 86] width 7 height 5
click at [357, 82] on input "segmented control" at bounding box center [357, 82] width 0 height 0
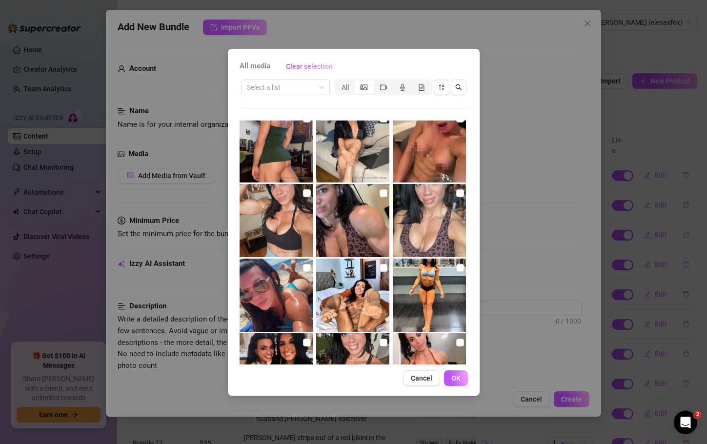
scroll to position [1563, 0]
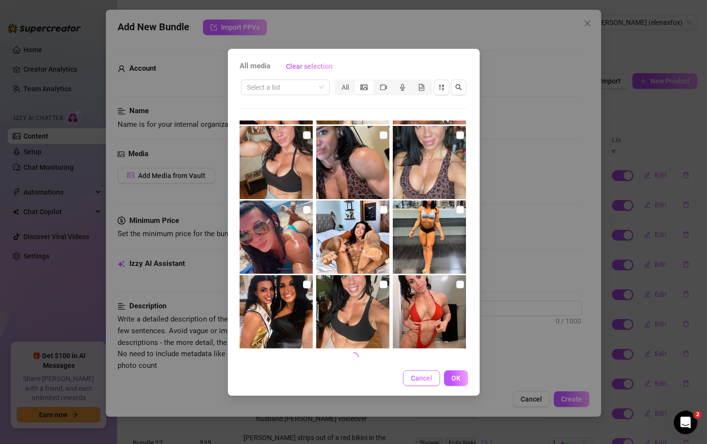
click at [410, 385] on button "Cancel" at bounding box center [421, 379] width 37 height 16
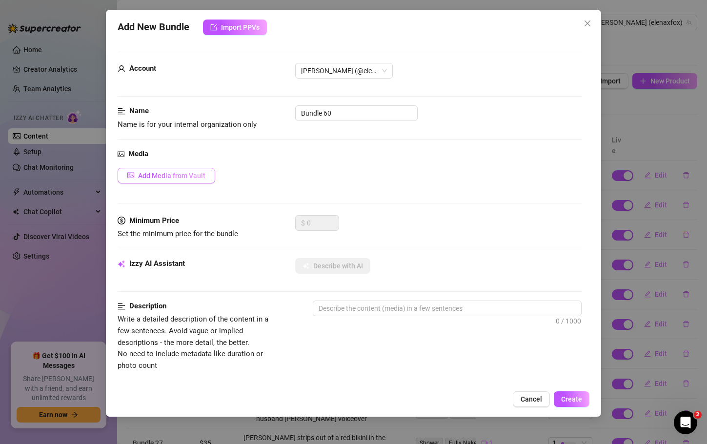
click at [187, 177] on span "Add Media from Vault" at bounding box center [171, 176] width 67 height 8
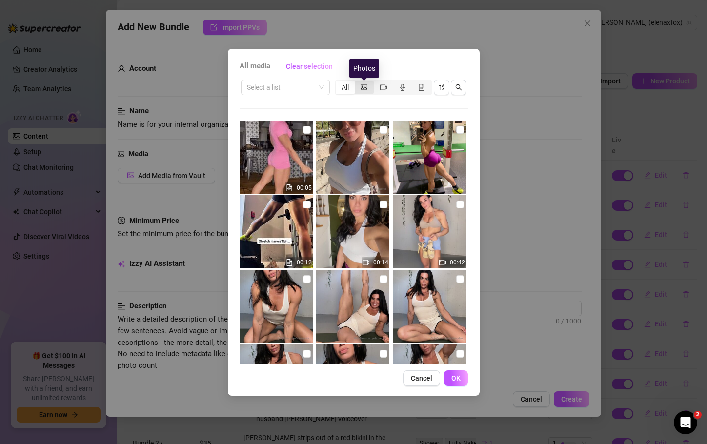
click at [364, 85] on icon "picture" at bounding box center [364, 87] width 7 height 7
click at [357, 82] on input "segmented control" at bounding box center [357, 82] width 0 height 0
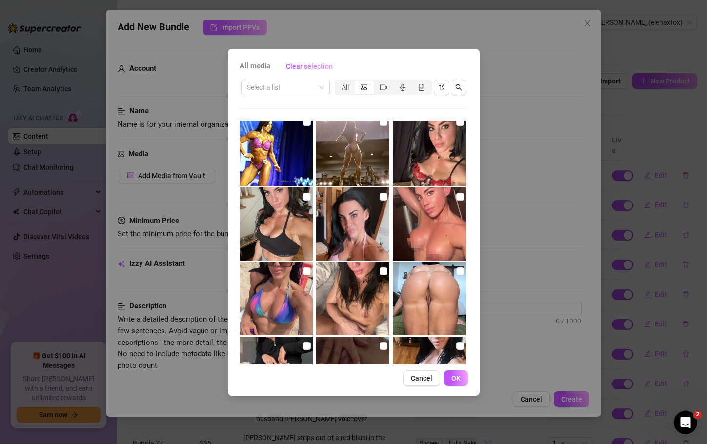
scroll to position [1888, 0]
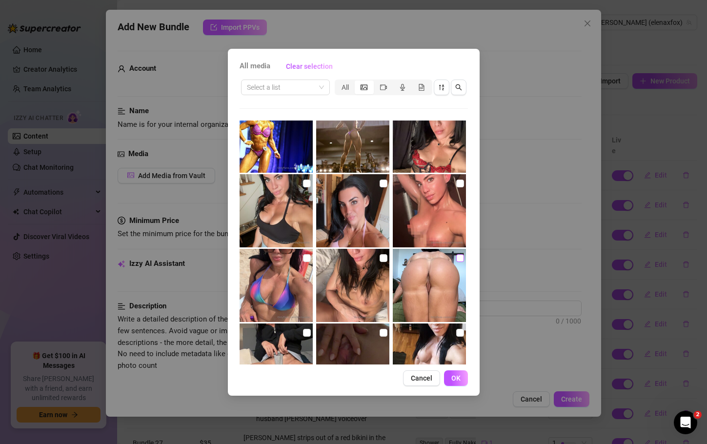
click at [456, 257] on input "checkbox" at bounding box center [460, 258] width 8 height 8
click at [453, 380] on span "OK" at bounding box center [456, 378] width 9 height 8
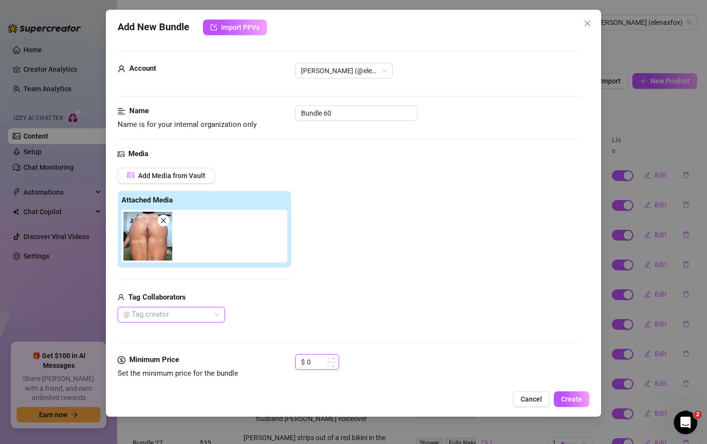
click at [313, 363] on input "0" at bounding box center [323, 362] width 32 height 15
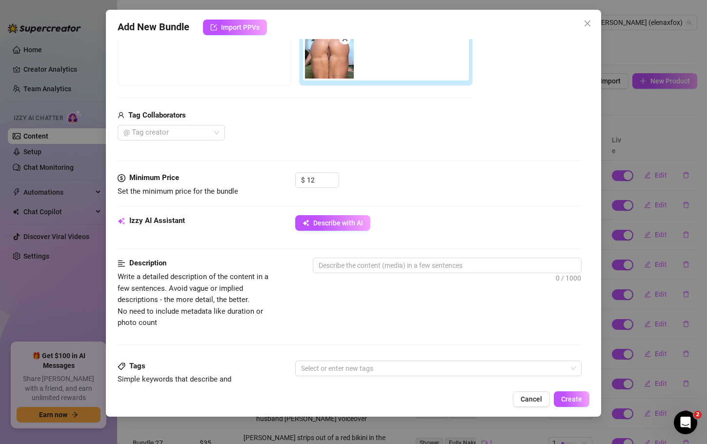
scroll to position [191, 0]
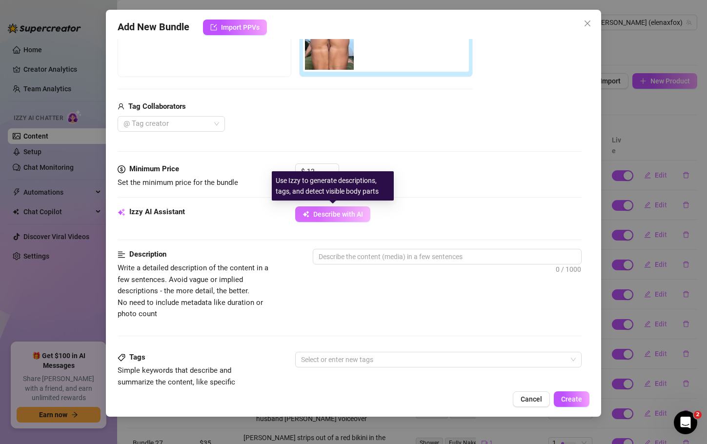
click at [340, 217] on span "Describe with AI" at bounding box center [338, 214] width 50 height 8
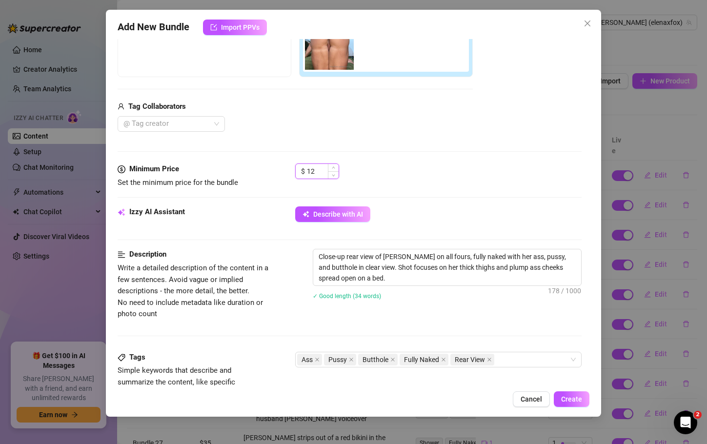
click at [319, 168] on input "12" at bounding box center [323, 171] width 32 height 15
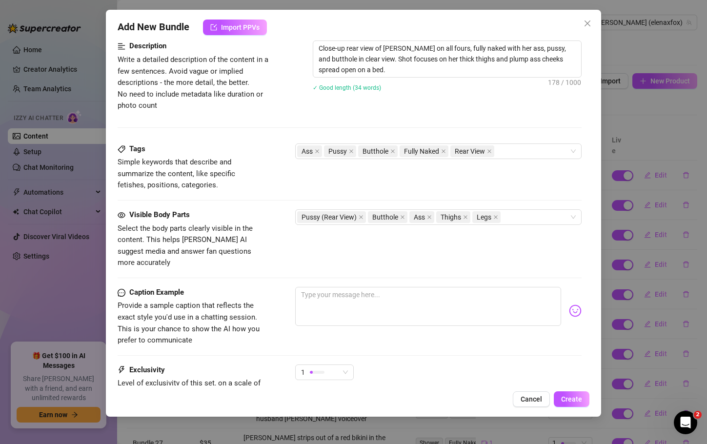
scroll to position [487, 0]
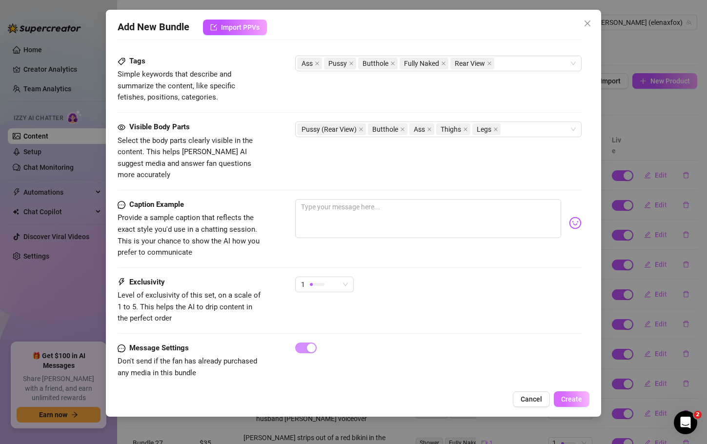
click at [573, 399] on span "Create" at bounding box center [571, 399] width 21 height 8
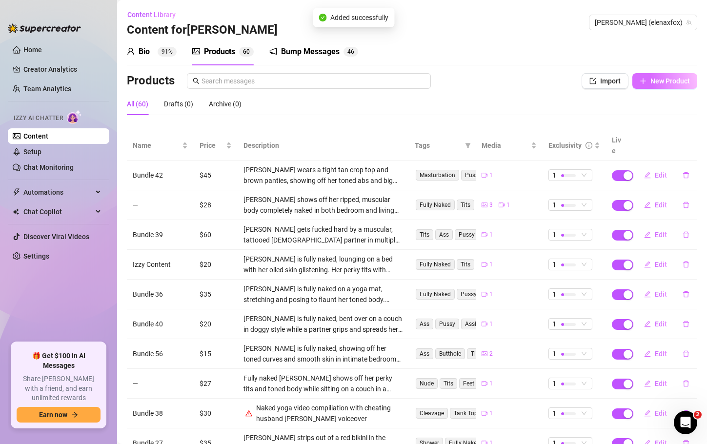
click at [665, 82] on span "New Product" at bounding box center [671, 81] width 40 height 8
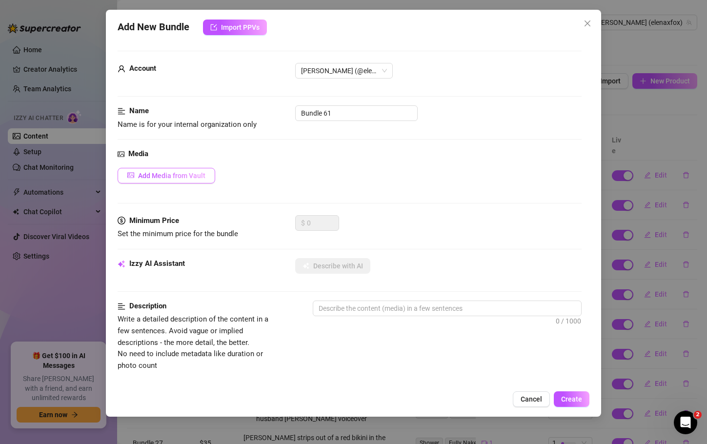
click at [205, 170] on button "Add Media from Vault" at bounding box center [167, 176] width 98 height 16
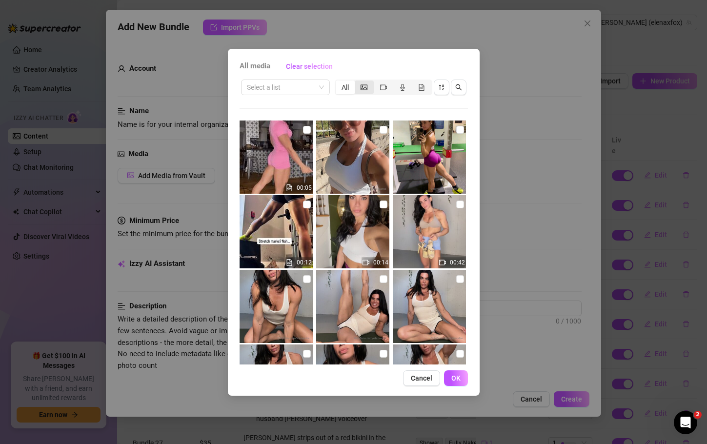
click at [367, 88] on icon "picture" at bounding box center [364, 86] width 7 height 5
click at [357, 82] on input "segmented control" at bounding box center [357, 82] width 0 height 0
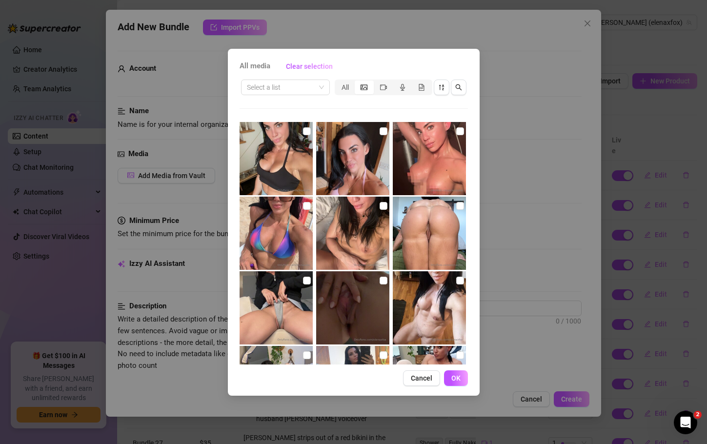
scroll to position [1901, 0]
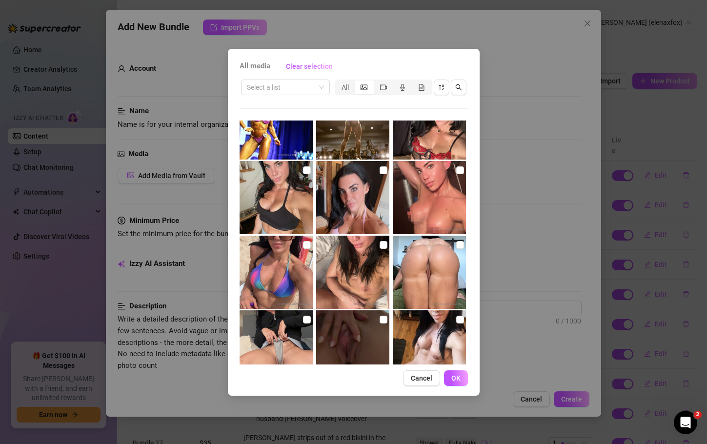
click at [384, 243] on img at bounding box center [352, 272] width 73 height 73
click at [454, 380] on span "OK" at bounding box center [456, 378] width 9 height 8
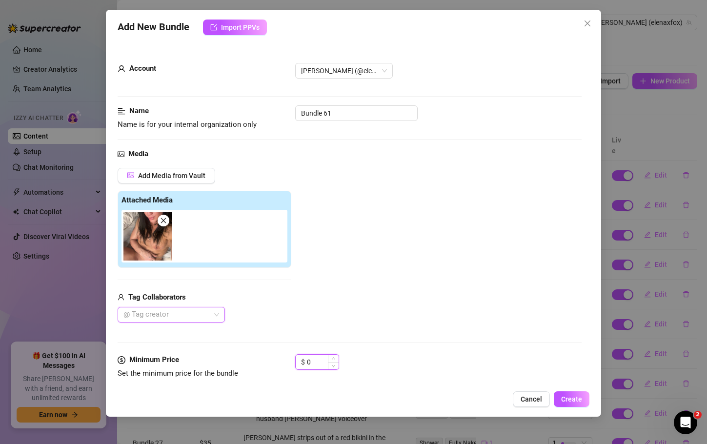
click at [314, 360] on input "0" at bounding box center [323, 362] width 32 height 15
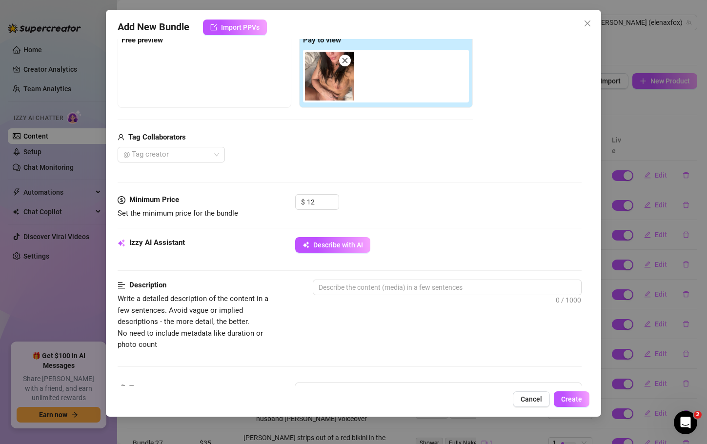
scroll to position [195, 0]
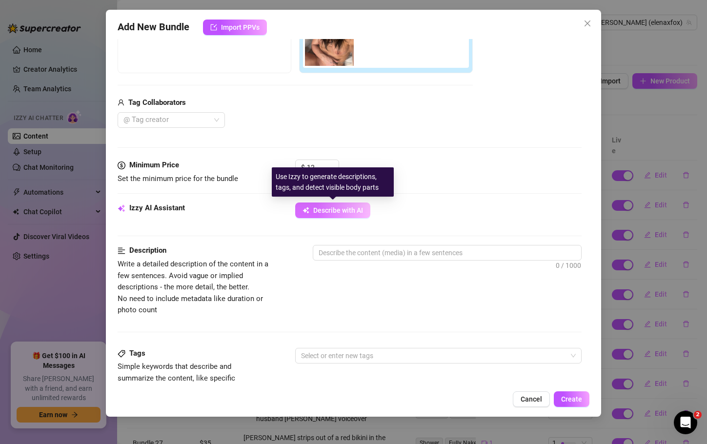
click at [325, 206] on span "Describe with AI" at bounding box center [338, 210] width 50 height 8
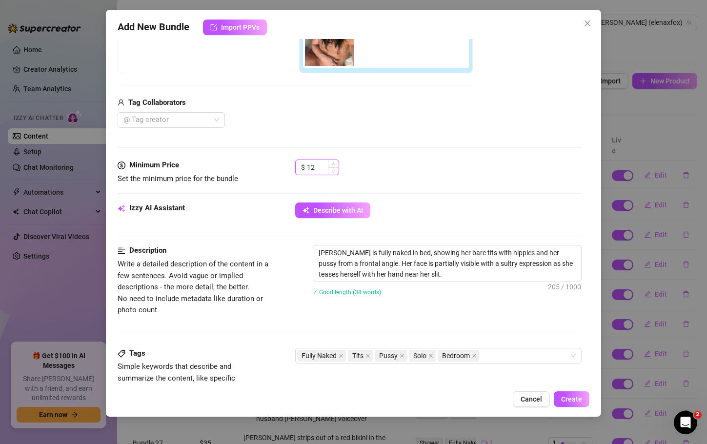
click at [315, 169] on input "12" at bounding box center [323, 167] width 32 height 15
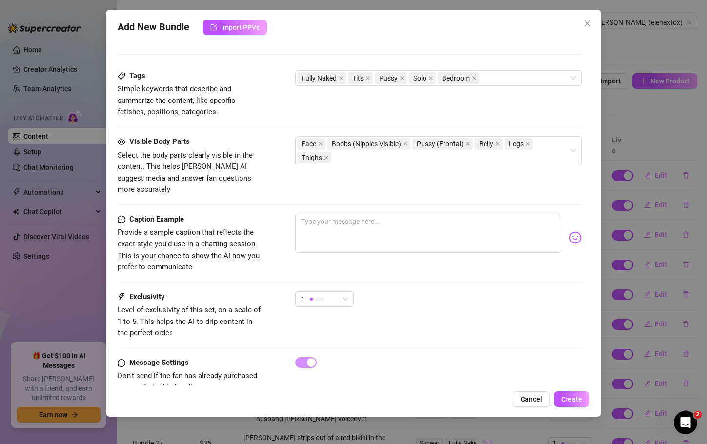
scroll to position [487, 0]
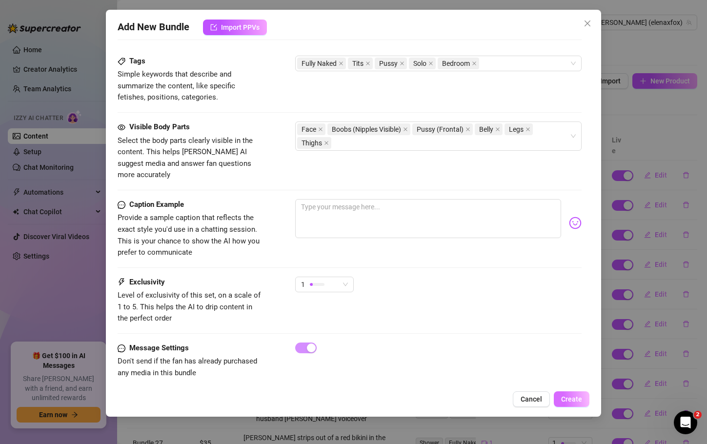
click at [570, 398] on span "Create" at bounding box center [571, 399] width 21 height 8
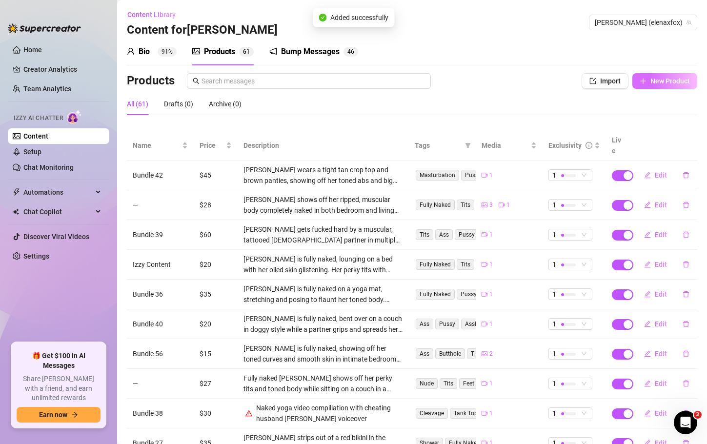
click at [674, 82] on span "New Product" at bounding box center [671, 81] width 40 height 8
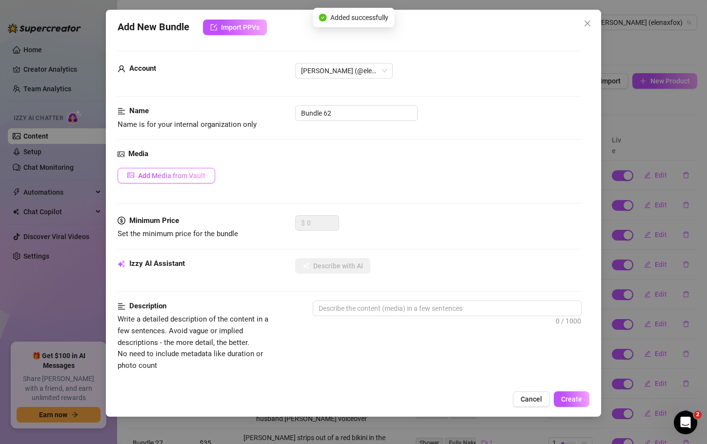
click at [199, 178] on span "Add Media from Vault" at bounding box center [171, 176] width 67 height 8
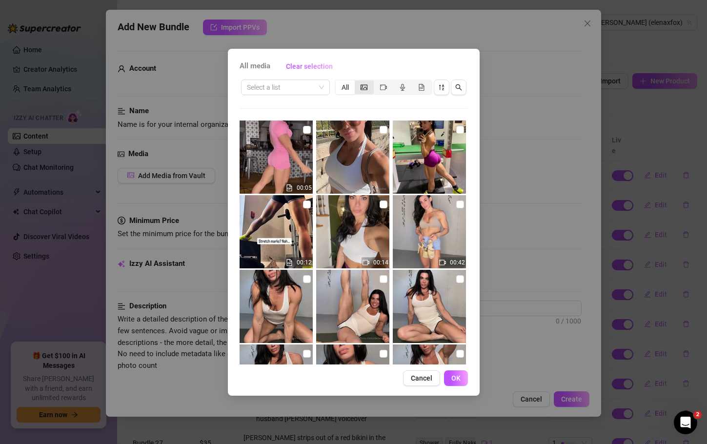
click at [365, 86] on icon "picture" at bounding box center [364, 87] width 7 height 7
click at [357, 82] on input "segmented control" at bounding box center [357, 82] width 0 height 0
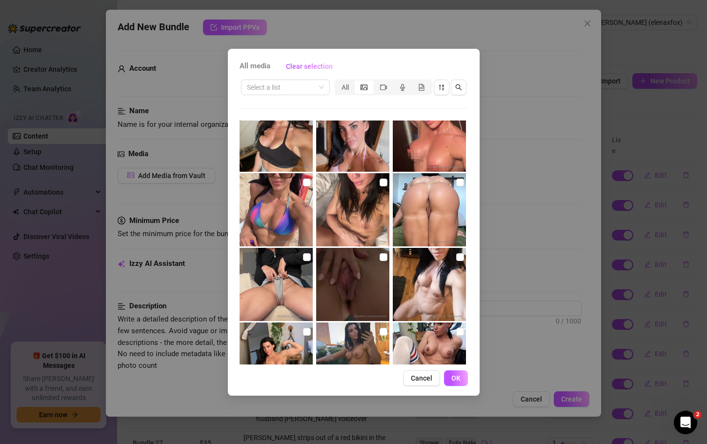
scroll to position [1973, 0]
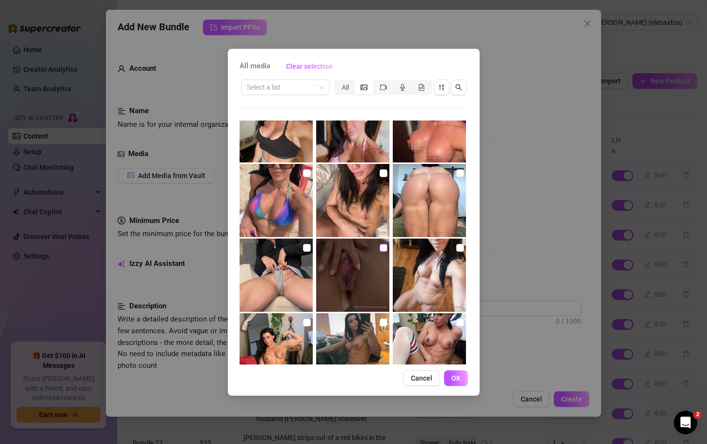
click at [380, 245] on input "checkbox" at bounding box center [384, 248] width 8 height 8
click at [461, 379] on button "OK" at bounding box center [456, 379] width 24 height 16
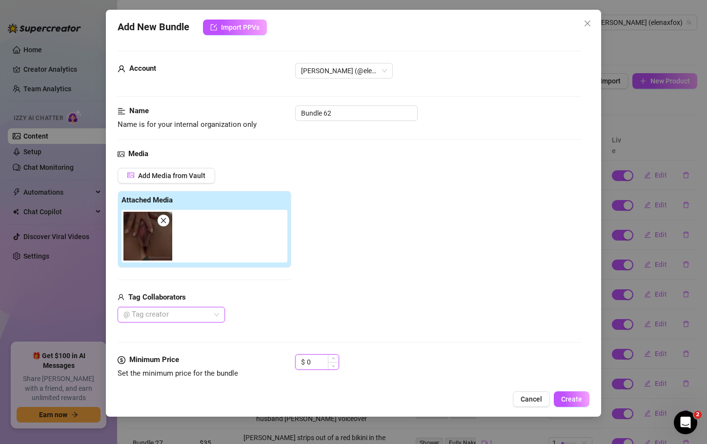
click at [315, 363] on input "0" at bounding box center [323, 362] width 32 height 15
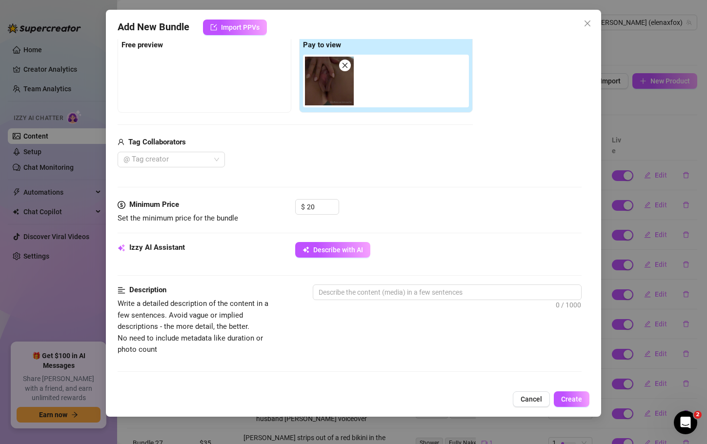
scroll to position [157, 0]
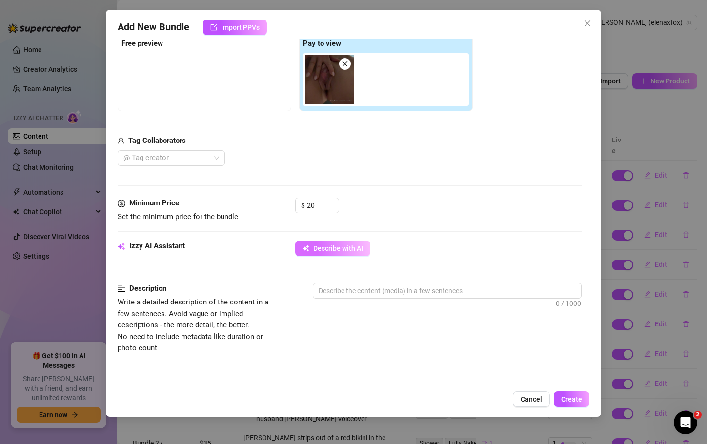
click at [317, 251] on span "Describe with AI" at bounding box center [338, 249] width 50 height 8
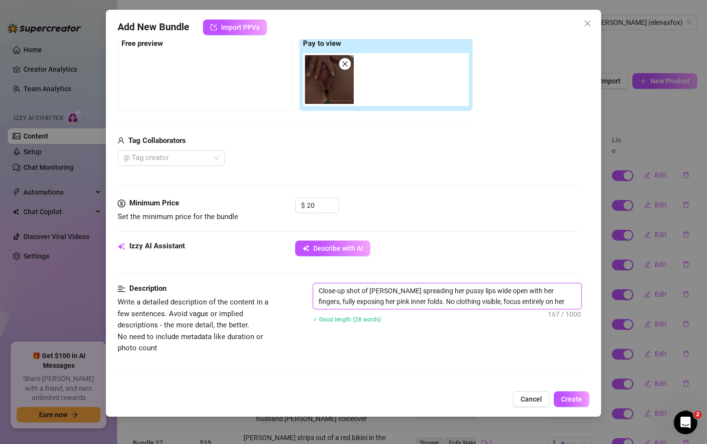
click at [406, 299] on textarea "Close-up shot of [PERSON_NAME] spreading her pussy lips wide open with her fing…" at bounding box center [447, 296] width 268 height 25
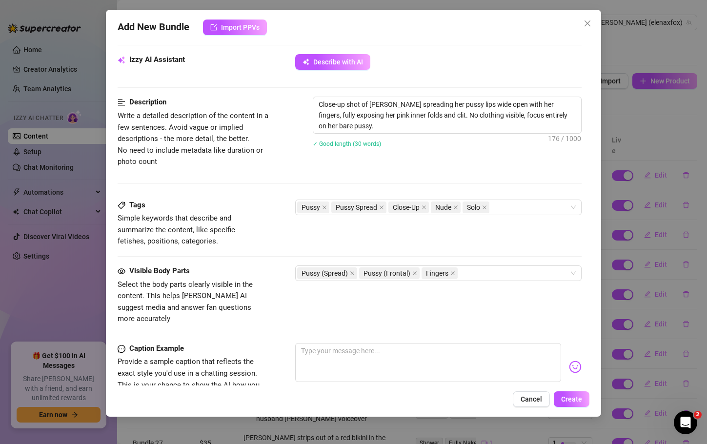
scroll to position [344, 0]
click at [519, 204] on div "Pussy Pussy Spread Close-Up Nude Solo" at bounding box center [433, 207] width 272 height 14
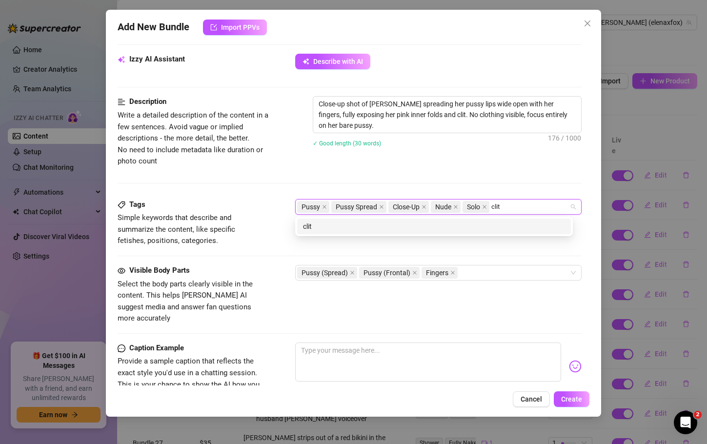
click at [497, 226] on div "clit" at bounding box center [434, 226] width 262 height 11
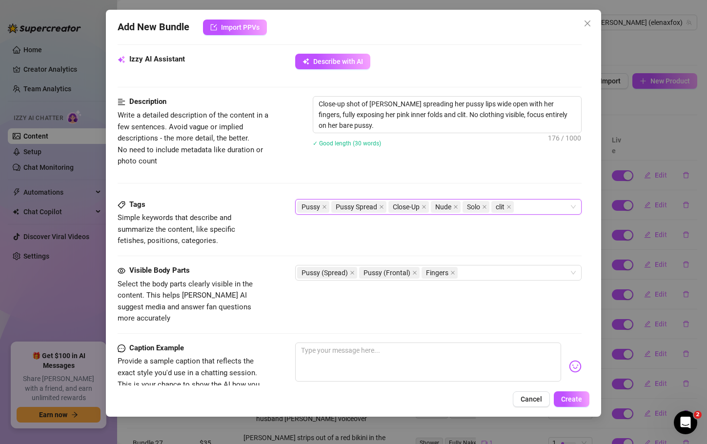
click at [263, 287] on span "Select the body parts clearly visible in the content. This helps [PERSON_NAME] …" at bounding box center [191, 302] width 146 height 46
click at [481, 271] on div "Pussy (Spread) Pussy (Frontal) Fingers" at bounding box center [433, 273] width 272 height 14
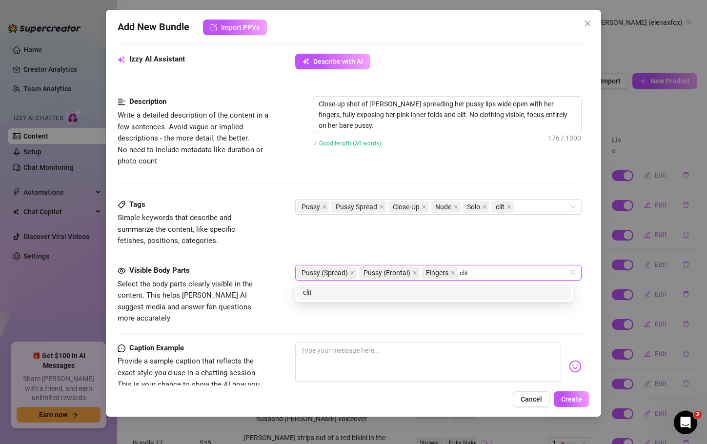
click at [470, 289] on div "clit" at bounding box center [434, 292] width 262 height 11
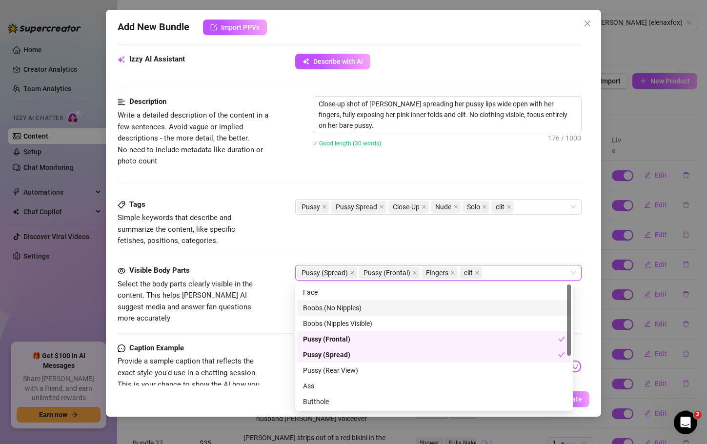
click at [253, 320] on div "Visible Body Parts Select the body parts clearly visible in the content. This h…" at bounding box center [350, 304] width 464 height 78
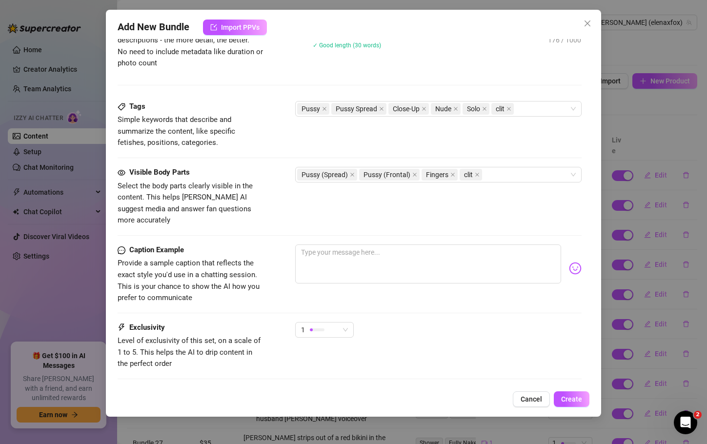
scroll to position [487, 0]
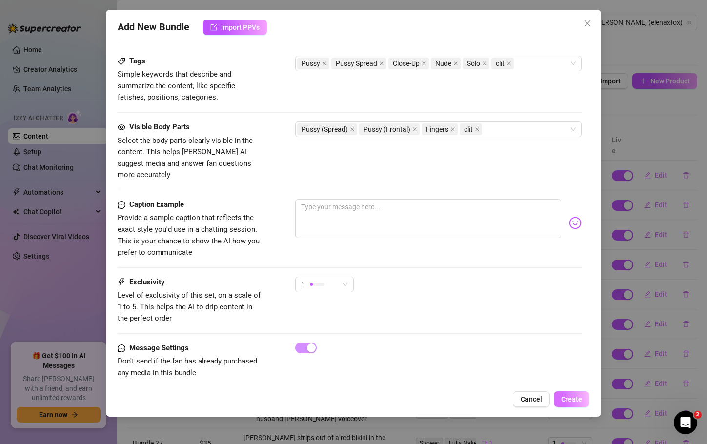
click at [582, 396] on span "Create" at bounding box center [571, 399] width 21 height 8
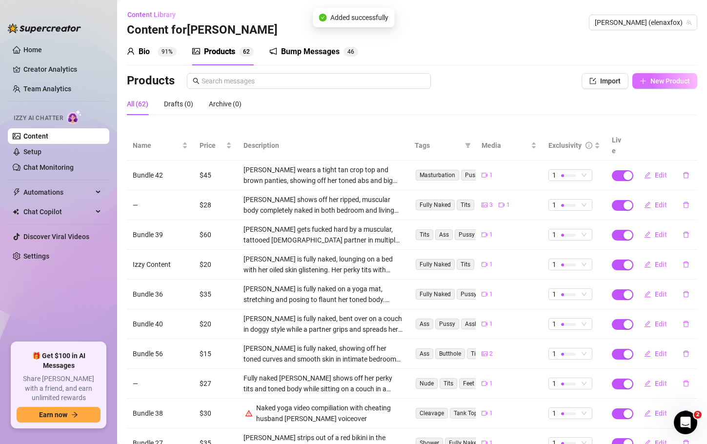
click at [676, 81] on span "New Product" at bounding box center [671, 81] width 40 height 8
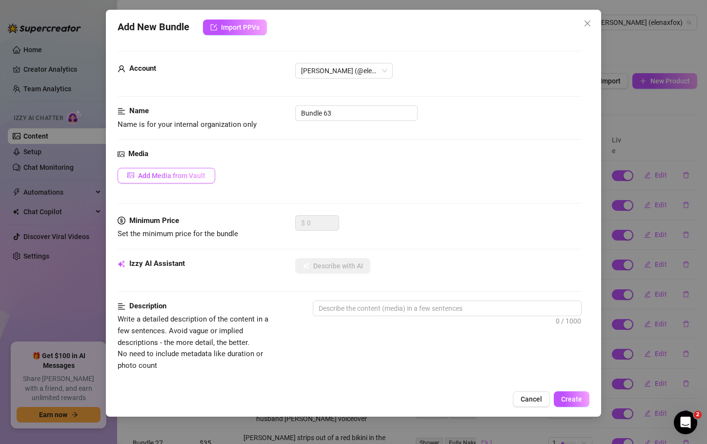
click at [185, 172] on span "Add Media from Vault" at bounding box center [171, 176] width 67 height 8
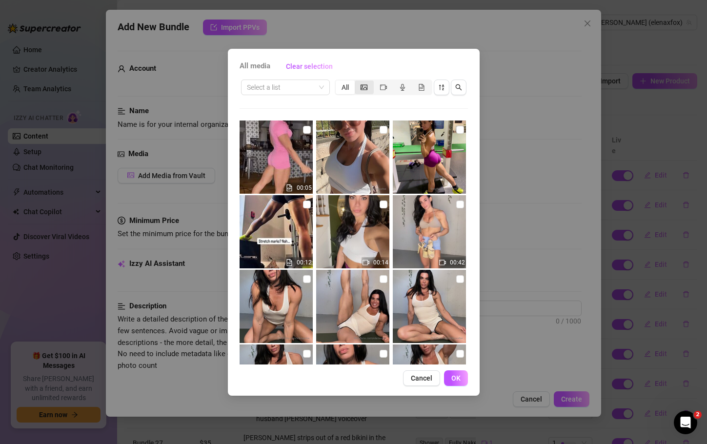
click at [360, 87] on div "segmented control" at bounding box center [364, 88] width 19 height 14
click at [357, 82] on input "segmented control" at bounding box center [357, 82] width 0 height 0
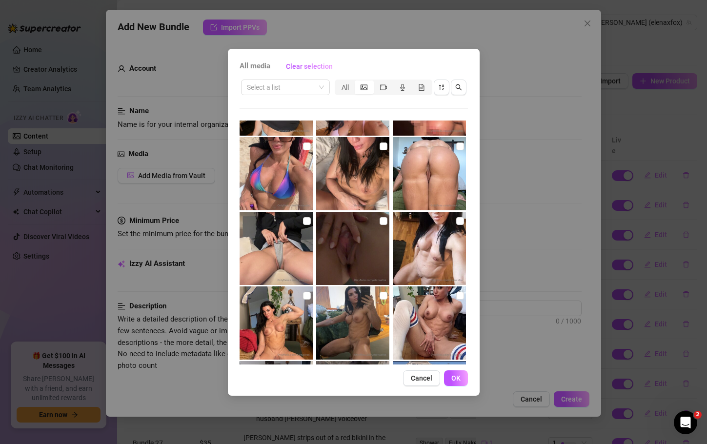
scroll to position [2009, 0]
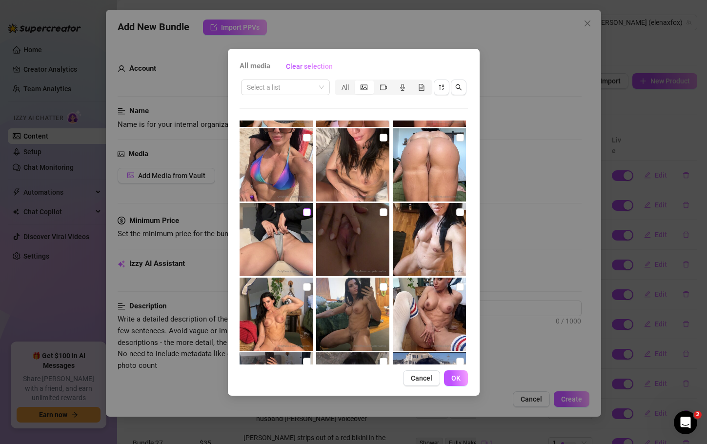
click at [306, 209] on input "checkbox" at bounding box center [307, 212] width 8 height 8
click at [455, 384] on button "OK" at bounding box center [456, 379] width 24 height 16
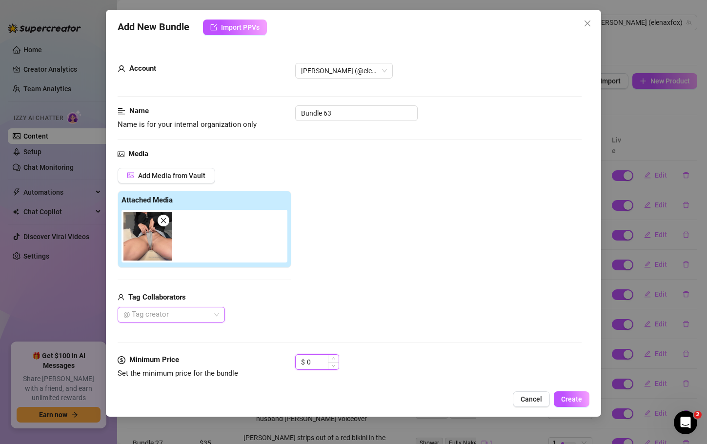
click at [314, 359] on input "0" at bounding box center [323, 362] width 32 height 15
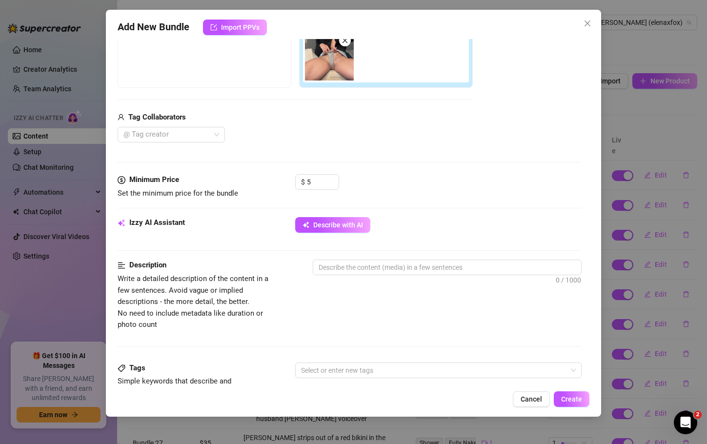
scroll to position [202, 0]
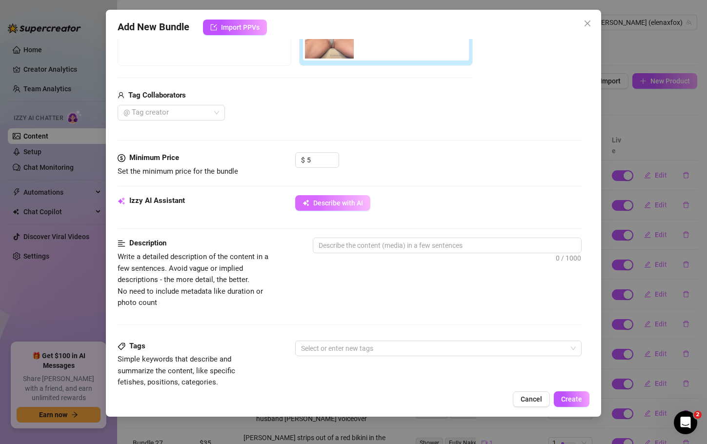
click at [315, 201] on span "Describe with AI" at bounding box center [338, 203] width 50 height 8
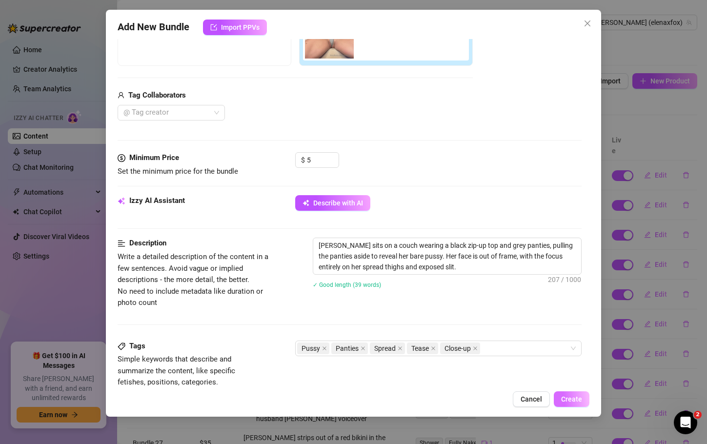
click at [572, 393] on button "Create" at bounding box center [572, 400] width 36 height 16
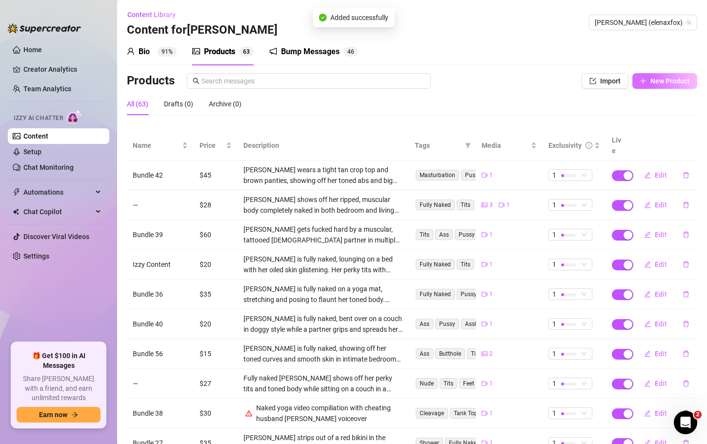
click at [673, 81] on span "New Product" at bounding box center [671, 81] width 40 height 8
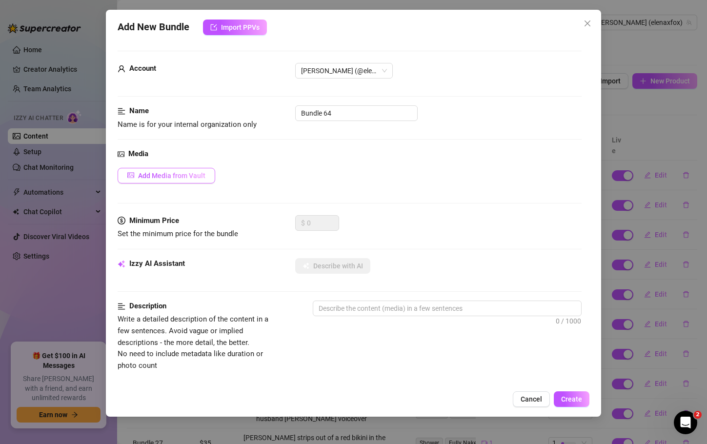
click at [178, 180] on span "Add Media from Vault" at bounding box center [171, 176] width 67 height 8
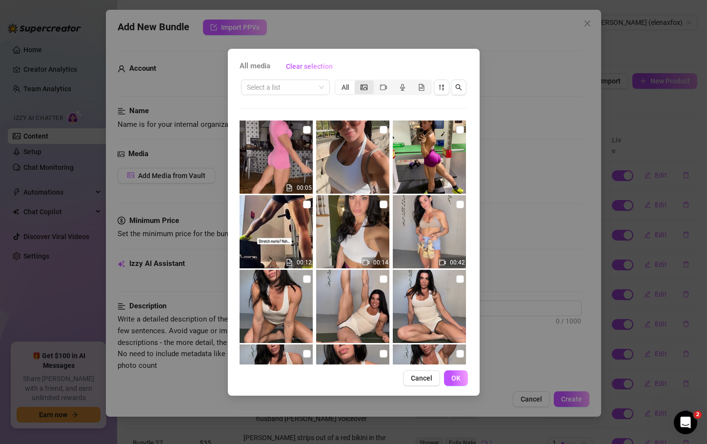
click at [371, 82] on div "segmented control" at bounding box center [364, 88] width 19 height 14
click at [357, 82] on input "segmented control" at bounding box center [357, 82] width 0 height 0
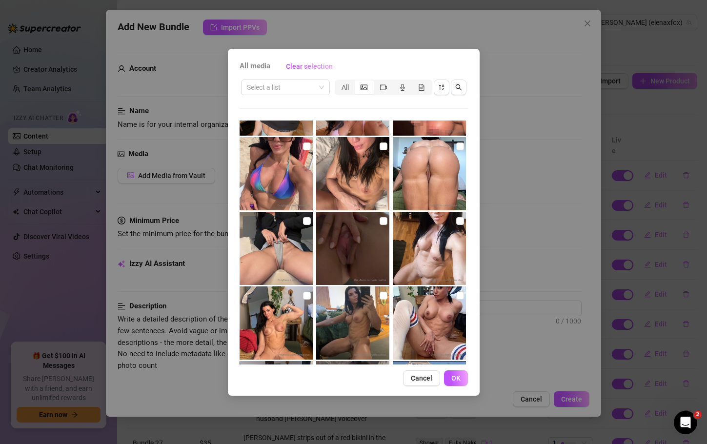
scroll to position [2036, 0]
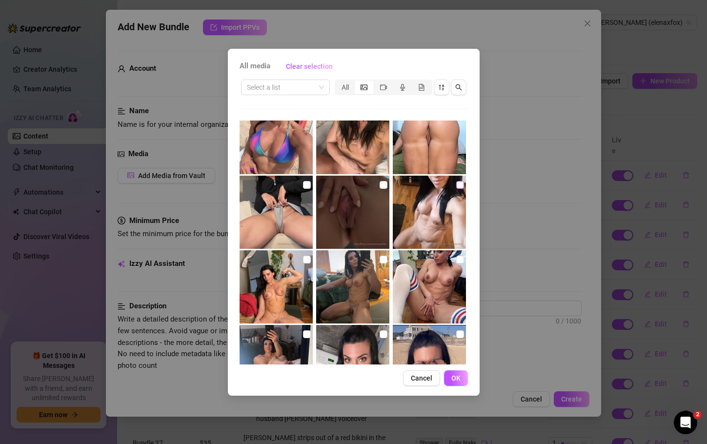
click at [456, 184] on input "checkbox" at bounding box center [460, 185] width 8 height 8
click at [457, 382] on span "OK" at bounding box center [456, 378] width 9 height 8
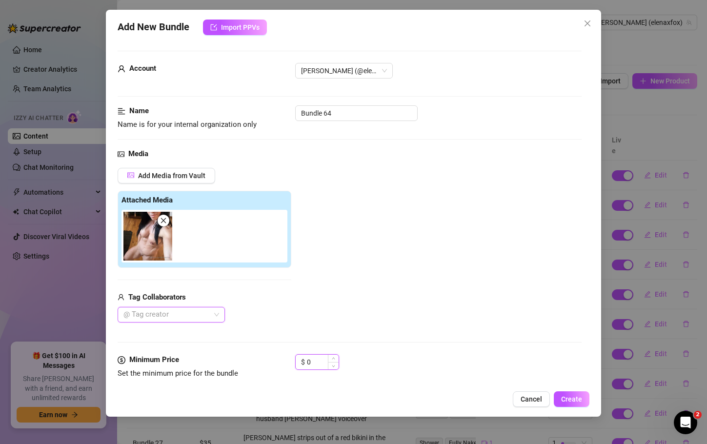
click at [308, 362] on input "0" at bounding box center [323, 362] width 32 height 15
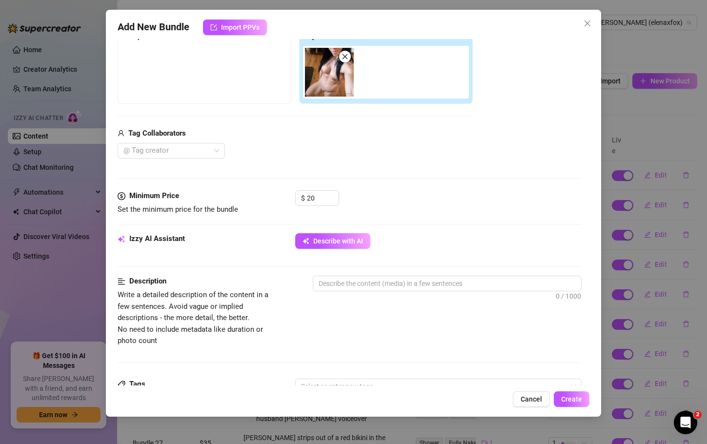
scroll to position [198, 0]
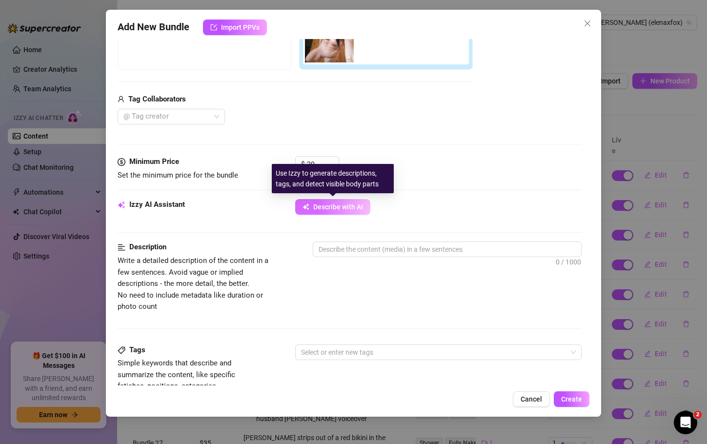
click at [349, 208] on span "Describe with AI" at bounding box center [338, 207] width 50 height 8
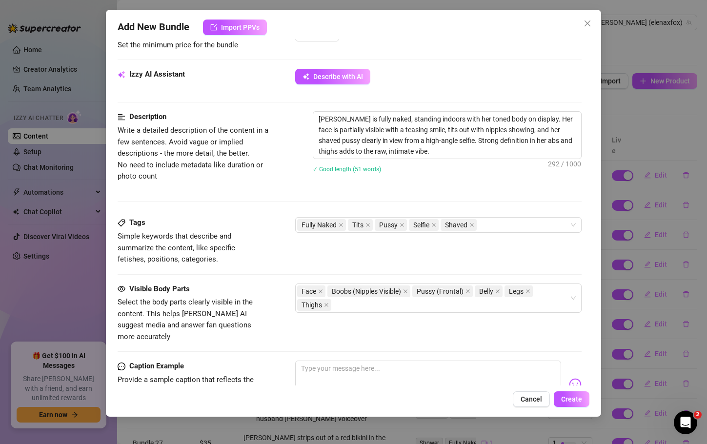
scroll to position [491, 0]
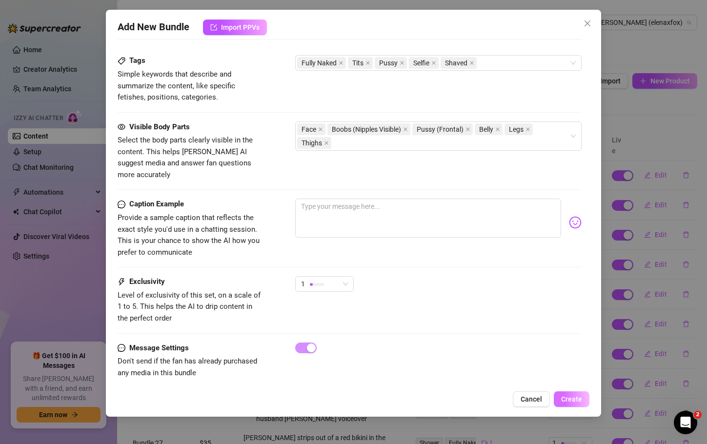
click at [575, 402] on span "Create" at bounding box center [571, 399] width 21 height 8
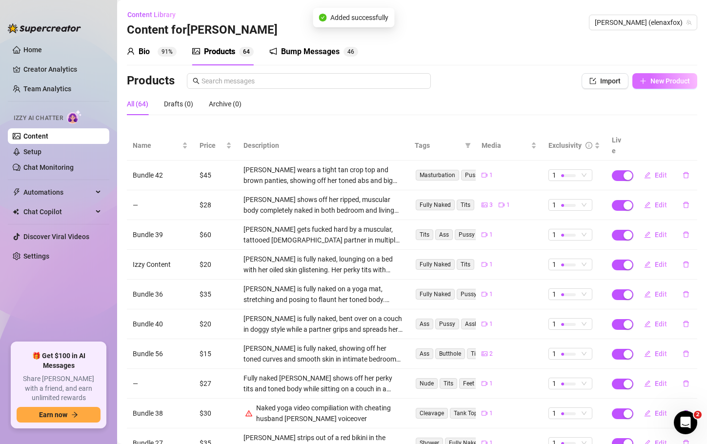
click at [675, 82] on span "New Product" at bounding box center [671, 81] width 40 height 8
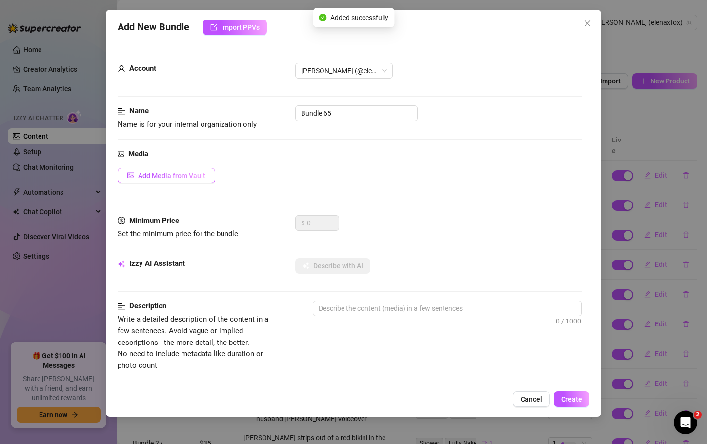
click at [159, 179] on span "Add Media from Vault" at bounding box center [171, 176] width 67 height 8
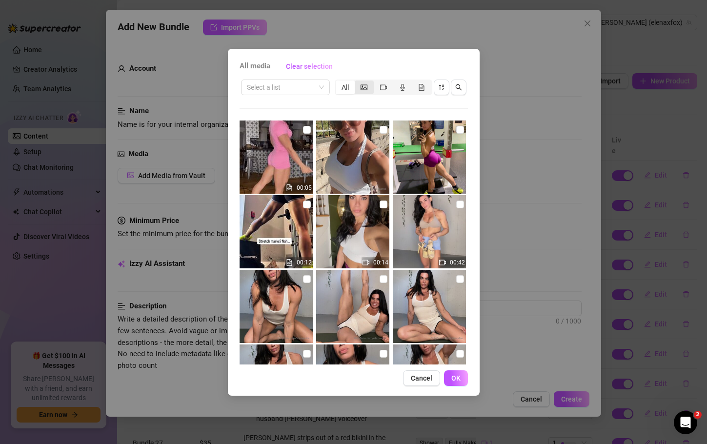
click at [366, 85] on icon "picture" at bounding box center [364, 87] width 7 height 7
click at [357, 82] on input "segmented control" at bounding box center [357, 82] width 0 height 0
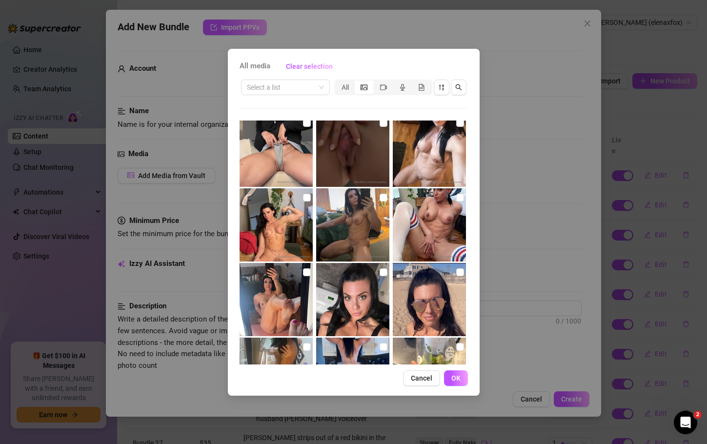
scroll to position [2108, 0]
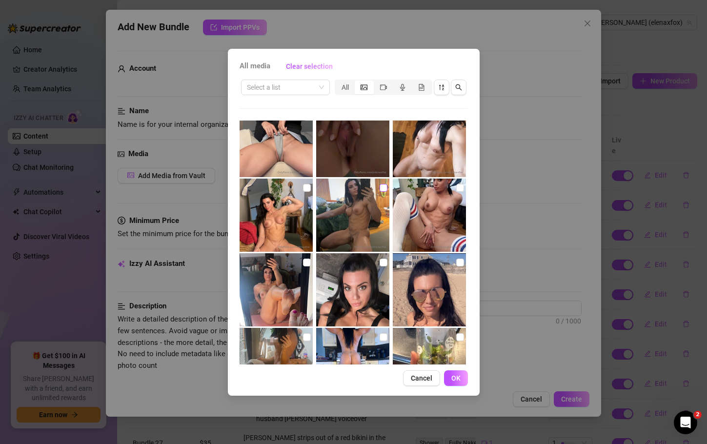
click at [380, 187] on input "checkbox" at bounding box center [384, 188] width 8 height 8
click at [453, 373] on button "OK" at bounding box center [456, 379] width 24 height 16
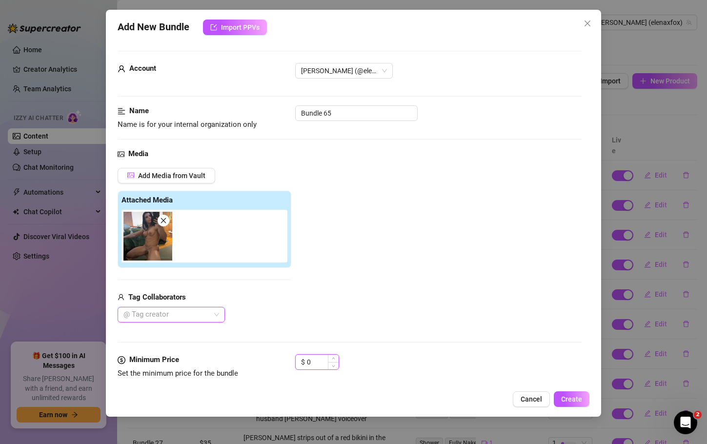
click at [312, 358] on input "0" at bounding box center [323, 362] width 32 height 15
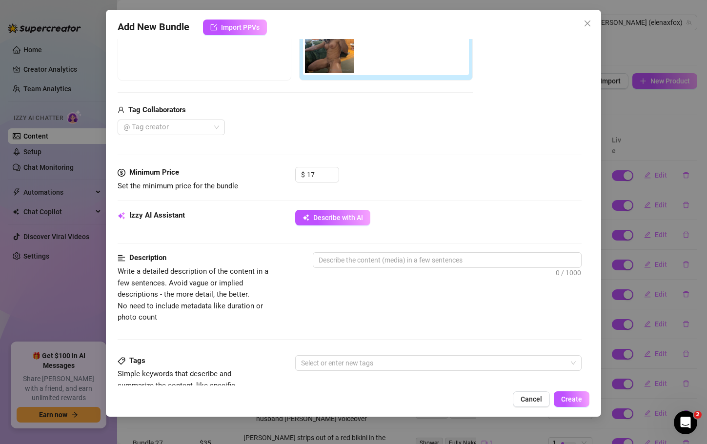
scroll to position [222, 0]
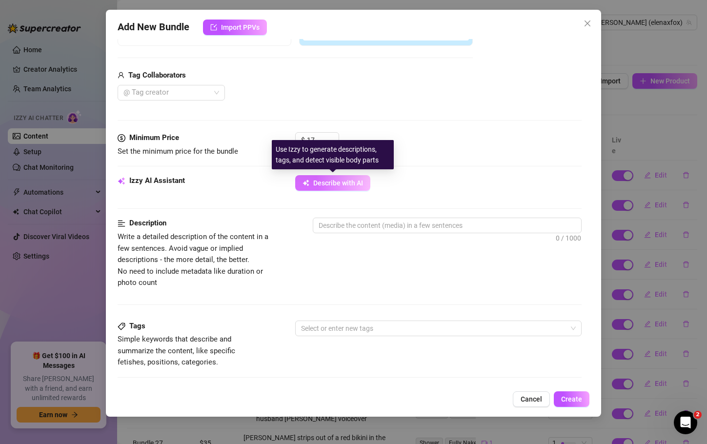
click at [355, 178] on button "Describe with AI" at bounding box center [332, 183] width 75 height 16
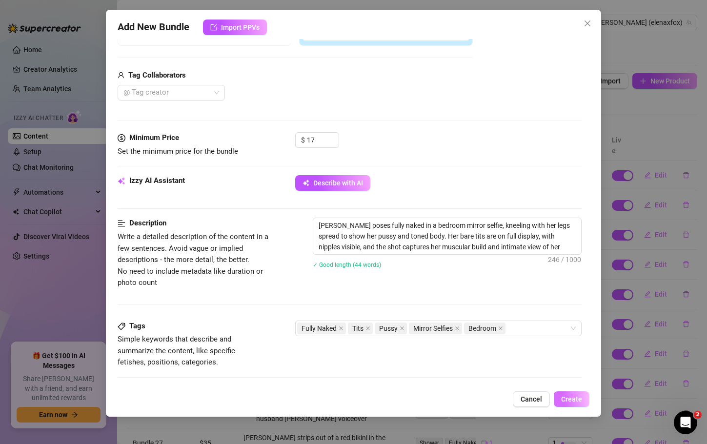
click at [569, 398] on span "Create" at bounding box center [571, 399] width 21 height 8
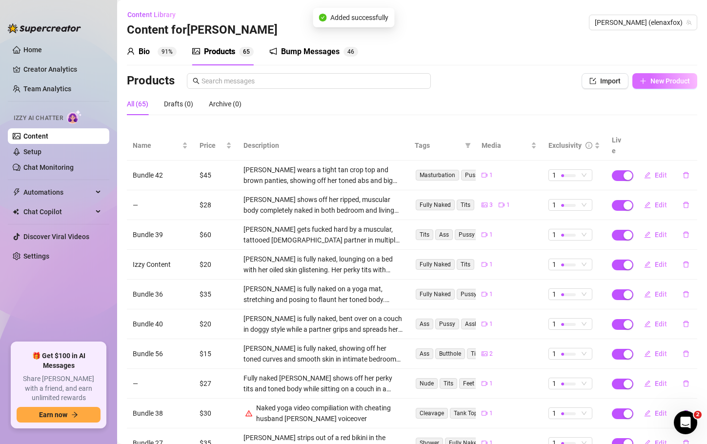
click at [668, 82] on span "New Product" at bounding box center [671, 81] width 40 height 8
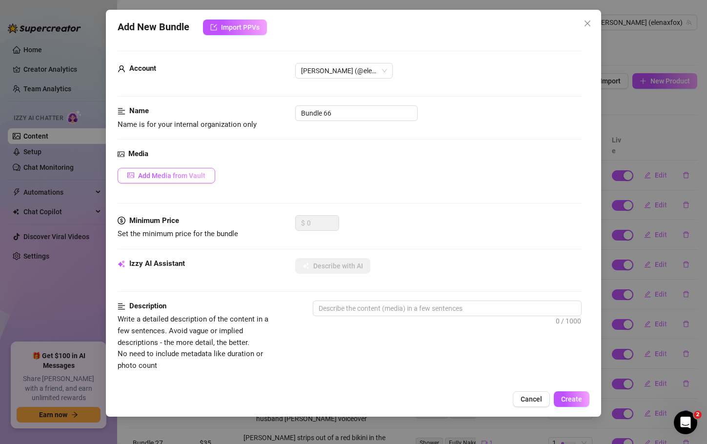
click at [187, 174] on span "Add Media from Vault" at bounding box center [171, 176] width 67 height 8
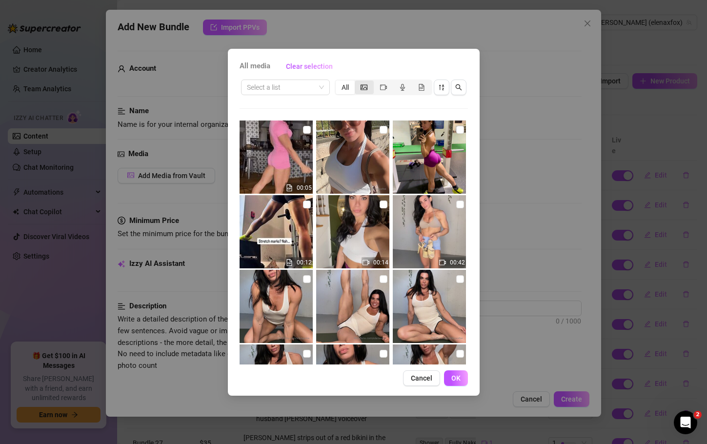
click at [372, 89] on div "segmented control" at bounding box center [364, 88] width 19 height 14
click at [357, 82] on input "segmented control" at bounding box center [357, 82] width 0 height 0
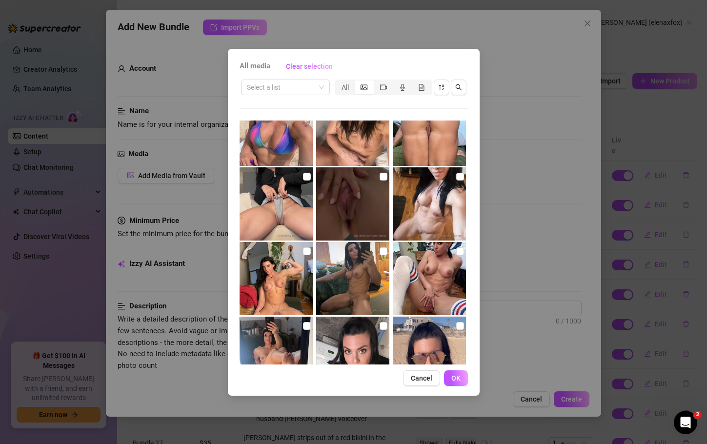
scroll to position [2054, 0]
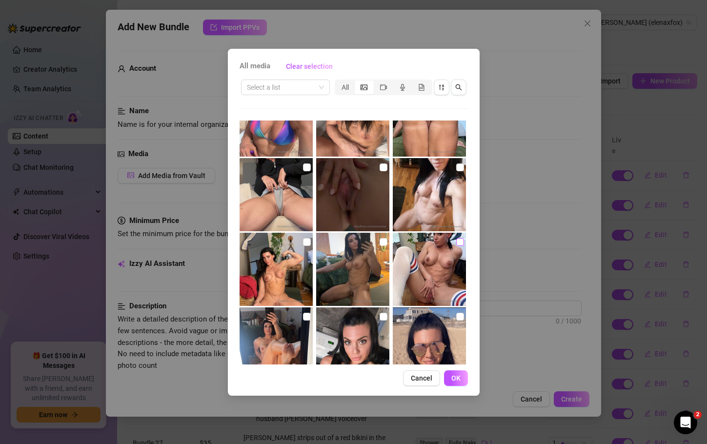
click at [456, 241] on input "checkbox" at bounding box center [460, 242] width 8 height 8
click at [453, 377] on span "OK" at bounding box center [456, 378] width 9 height 8
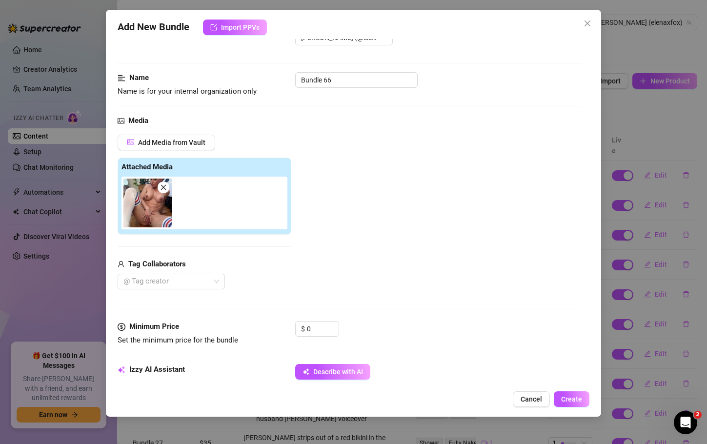
scroll to position [64, 0]
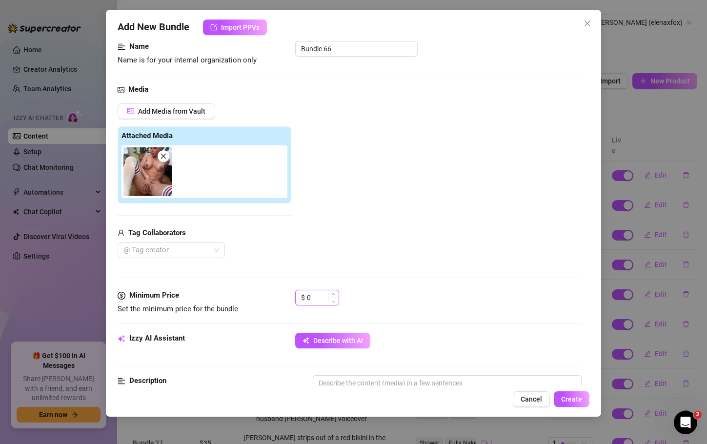
click at [316, 298] on input "0" at bounding box center [323, 297] width 32 height 15
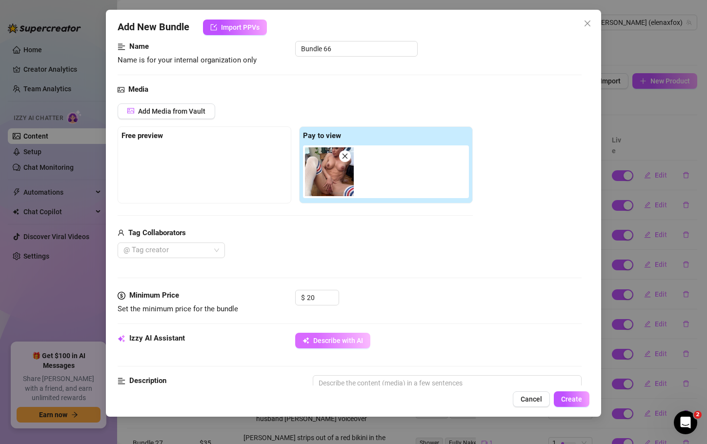
click at [340, 340] on span "Describe with AI" at bounding box center [338, 341] width 50 height 8
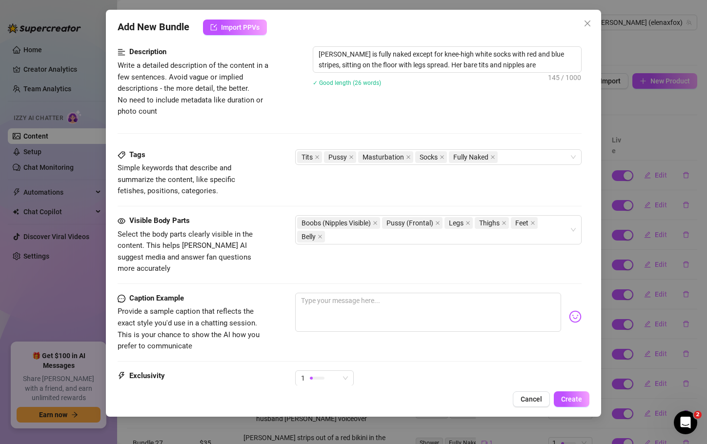
scroll to position [487, 0]
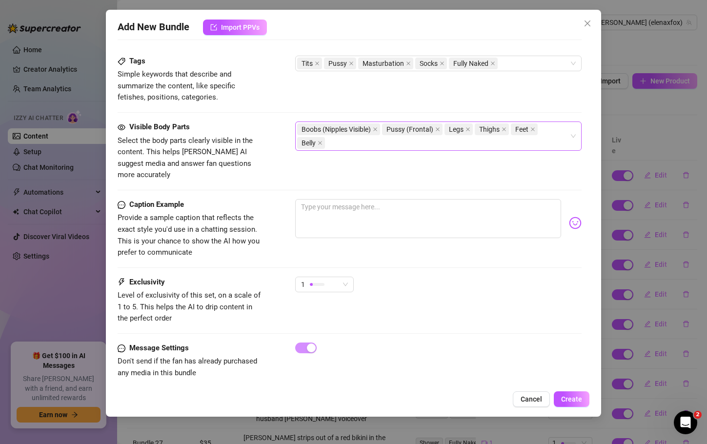
click at [348, 142] on div "Boobs (Nipples Visible) Pussy (Frontal) Legs Thighs Feet Belly" at bounding box center [433, 136] width 272 height 27
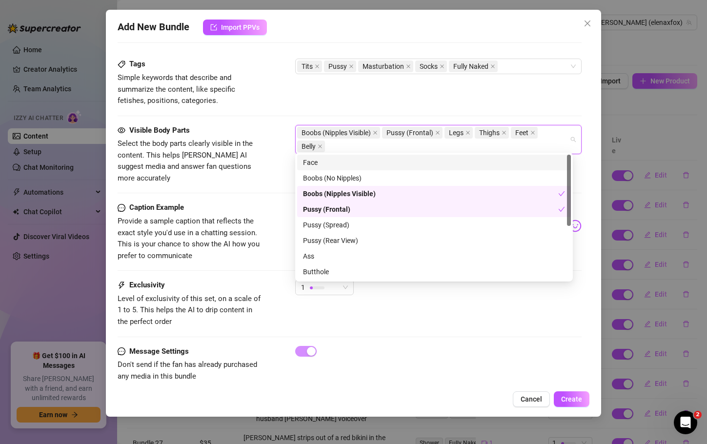
scroll to position [490, 0]
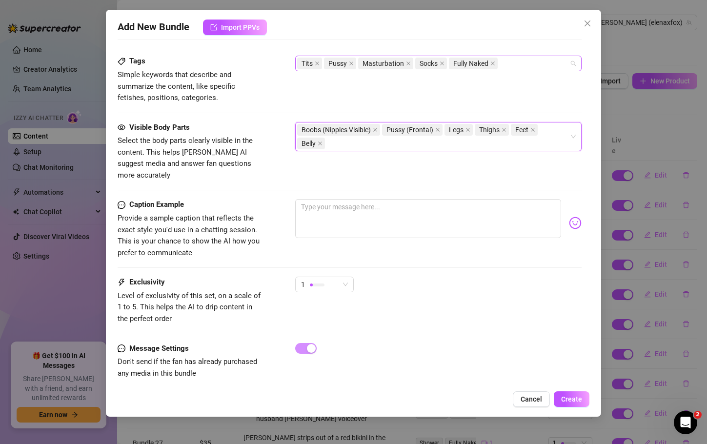
click at [515, 66] on div "Tits Pussy Masturbation Socks Fully Naked" at bounding box center [433, 64] width 272 height 14
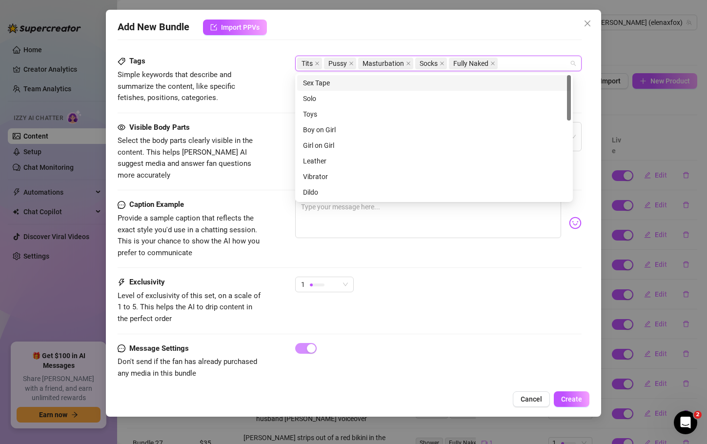
click at [536, 45] on div "Description Write a detailed description of the content in a few sentences. Avo…" at bounding box center [350, 3] width 464 height 106
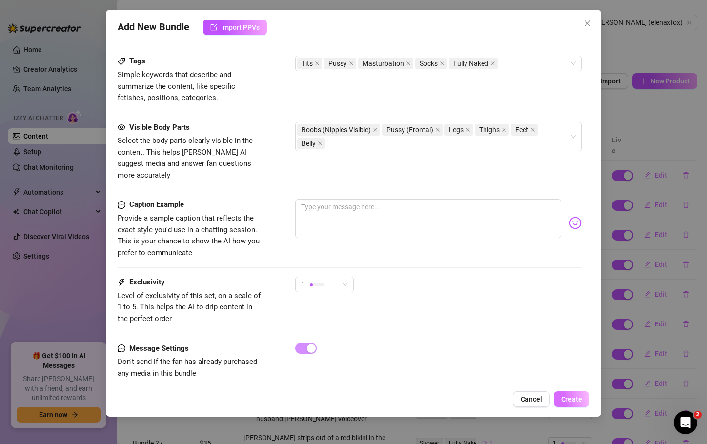
click at [575, 395] on span "Create" at bounding box center [571, 399] width 21 height 8
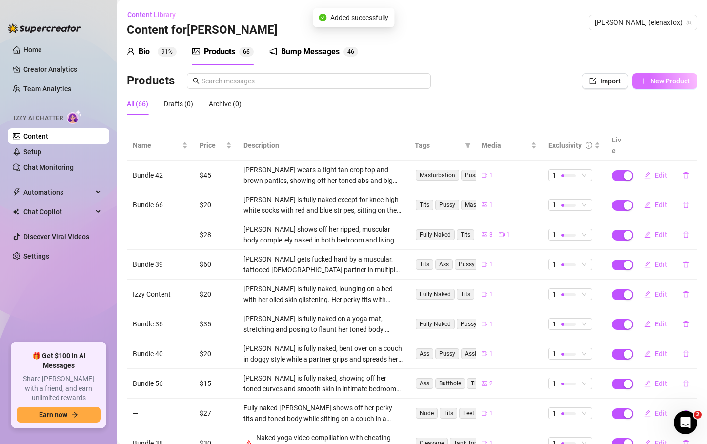
click at [656, 85] on button "New Product" at bounding box center [665, 81] width 65 height 16
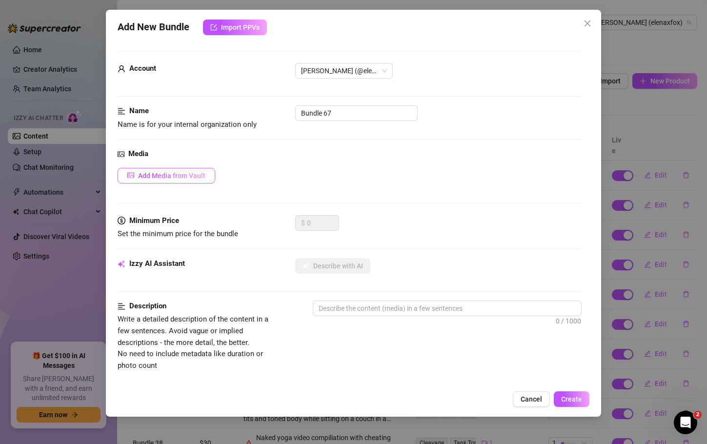
click at [142, 177] on span "Add Media from Vault" at bounding box center [171, 176] width 67 height 8
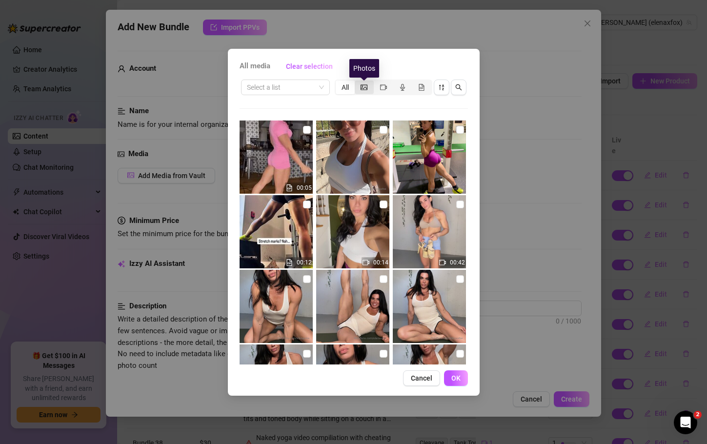
click at [362, 89] on icon "picture" at bounding box center [364, 87] width 7 height 7
click at [357, 82] on input "segmented control" at bounding box center [357, 82] width 0 height 0
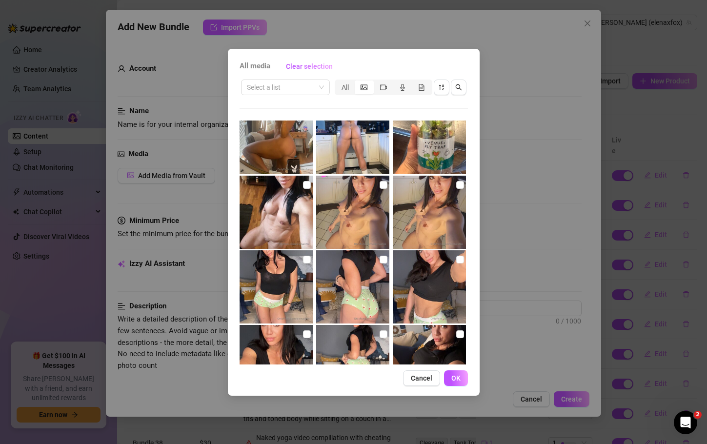
scroll to position [2335, 0]
click at [304, 184] on input "checkbox" at bounding box center [307, 185] width 8 height 8
click at [450, 375] on button "OK" at bounding box center [456, 379] width 24 height 16
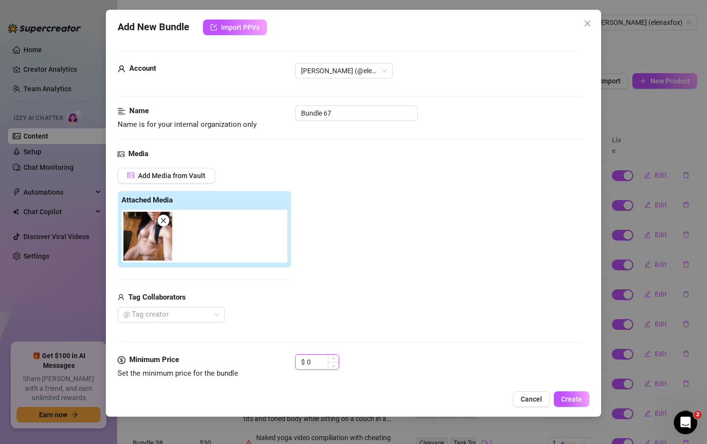
click at [317, 361] on input "0" at bounding box center [323, 362] width 32 height 15
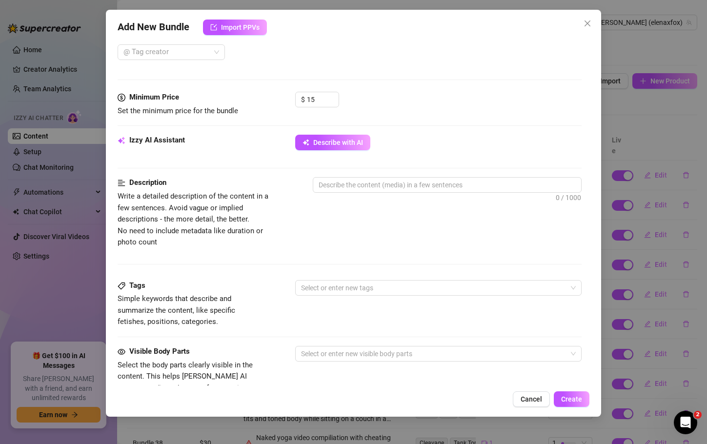
scroll to position [264, 0]
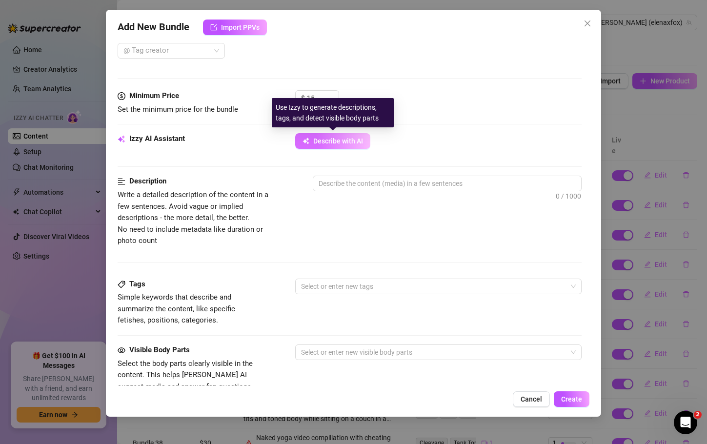
click at [352, 143] on span "Describe with AI" at bounding box center [338, 141] width 50 height 8
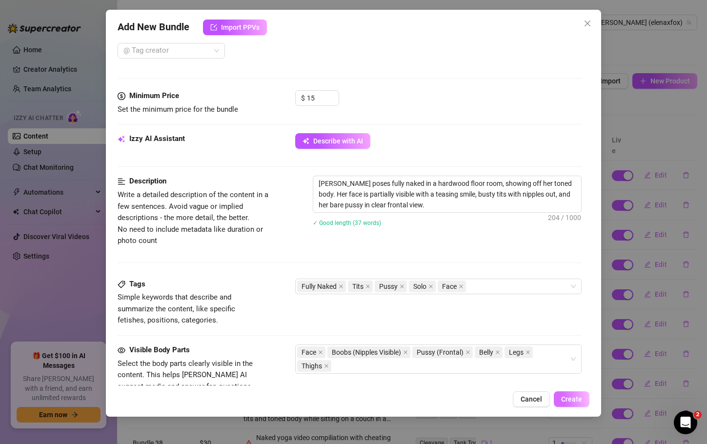
click at [569, 400] on span "Create" at bounding box center [571, 399] width 21 height 8
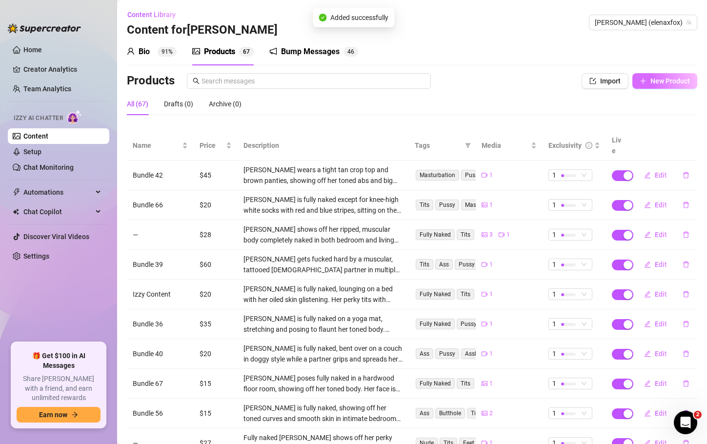
click at [667, 80] on span "New Product" at bounding box center [671, 81] width 40 height 8
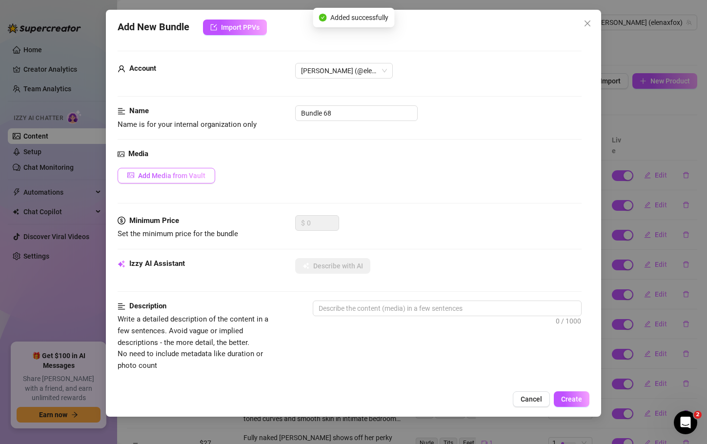
click at [170, 175] on span "Add Media from Vault" at bounding box center [171, 176] width 67 height 8
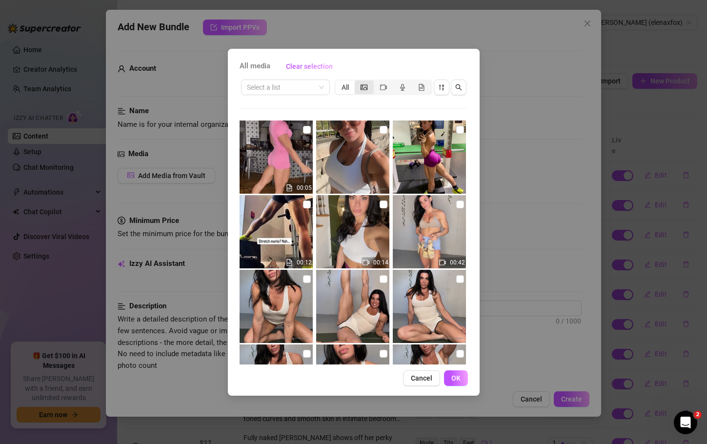
click at [365, 87] on icon "picture" at bounding box center [364, 86] width 7 height 5
click at [357, 82] on input "segmented control" at bounding box center [357, 82] width 0 height 0
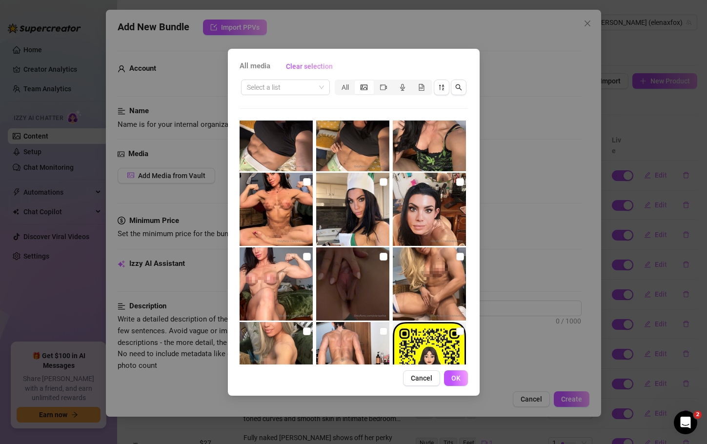
scroll to position [2646, 0]
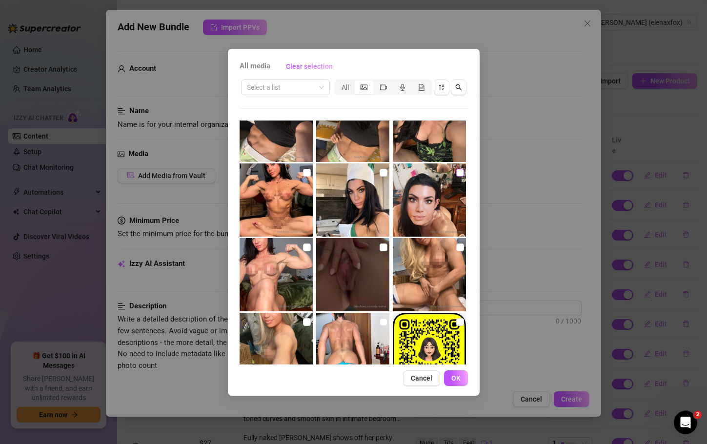
click at [456, 174] on input "checkbox" at bounding box center [460, 173] width 8 height 8
click at [455, 375] on span "OK" at bounding box center [456, 378] width 9 height 8
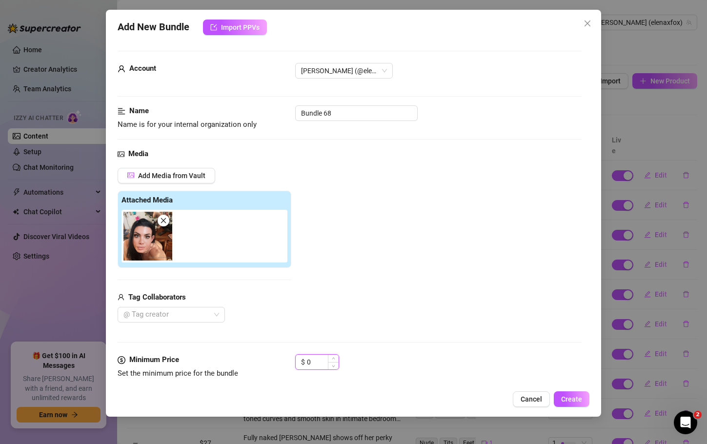
click at [313, 360] on input "0" at bounding box center [323, 362] width 32 height 15
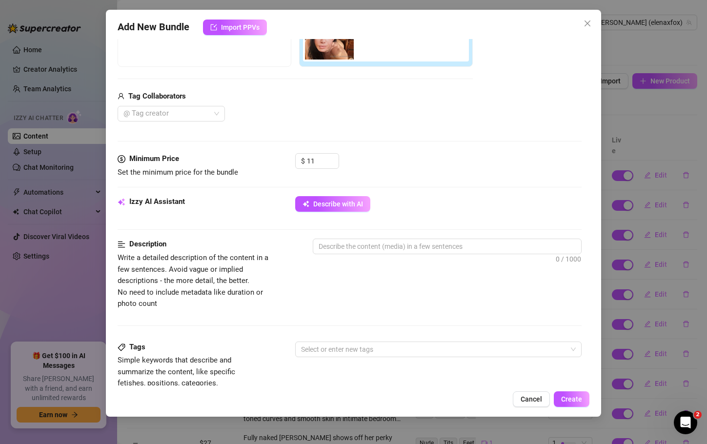
scroll to position [202, 0]
click at [351, 204] on span "Describe with AI" at bounding box center [338, 203] width 50 height 8
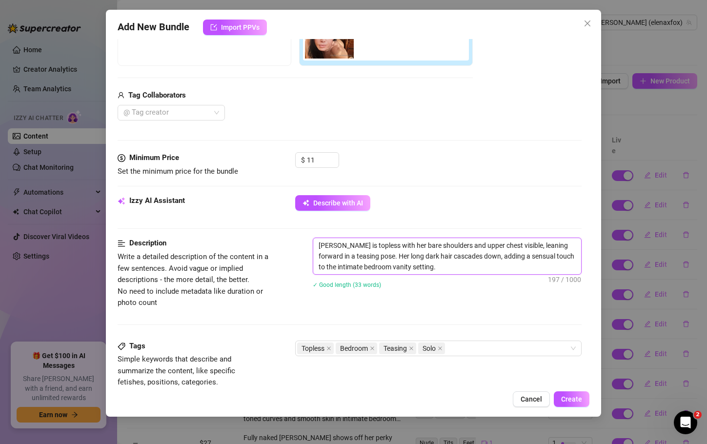
click at [436, 274] on textarea "[PERSON_NAME] is topless with her bare shoulders and upper chest visible, leani…" at bounding box center [447, 256] width 268 height 36
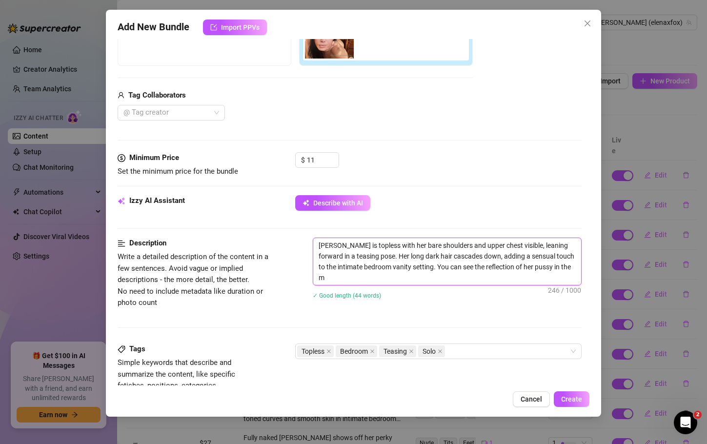
scroll to position [0, 0]
click at [580, 395] on span "Create" at bounding box center [571, 399] width 21 height 8
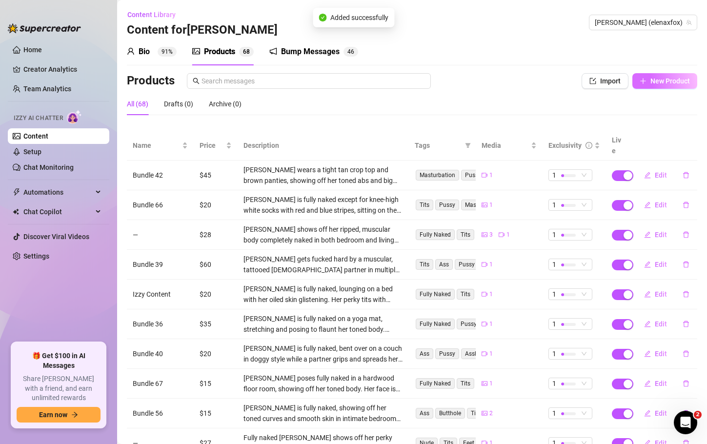
click at [671, 78] on span "New Product" at bounding box center [671, 81] width 40 height 8
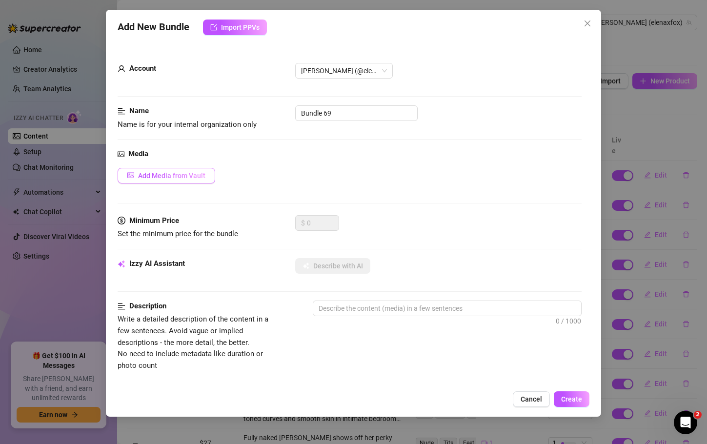
click at [170, 179] on span "Add Media from Vault" at bounding box center [171, 176] width 67 height 8
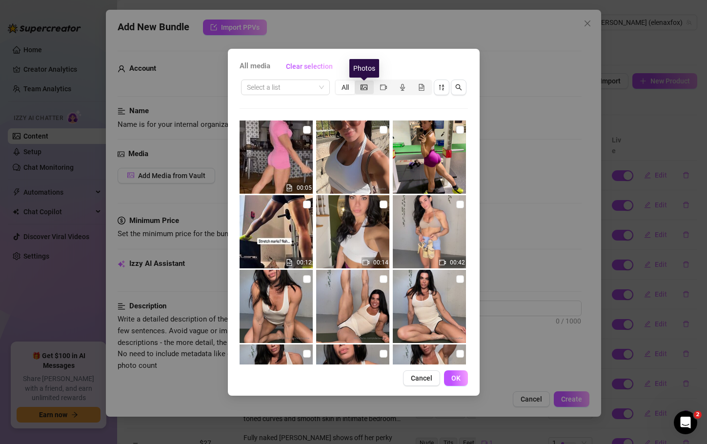
click at [361, 89] on icon "picture" at bounding box center [364, 86] width 7 height 5
click at [357, 82] on input "segmented control" at bounding box center [357, 82] width 0 height 0
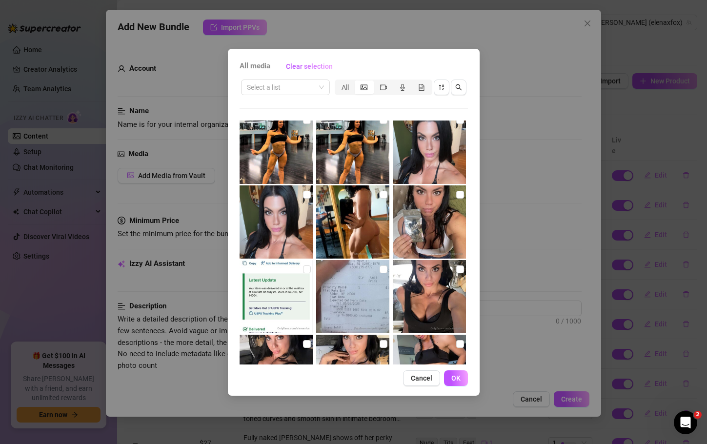
scroll to position [3390, 0]
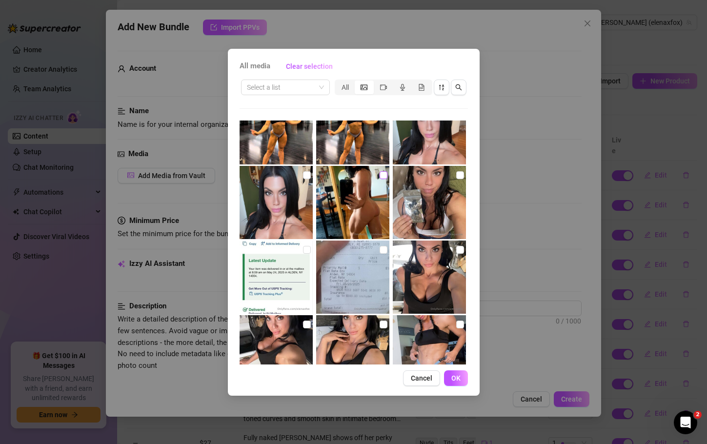
click at [380, 176] on input "checkbox" at bounding box center [384, 175] width 8 height 8
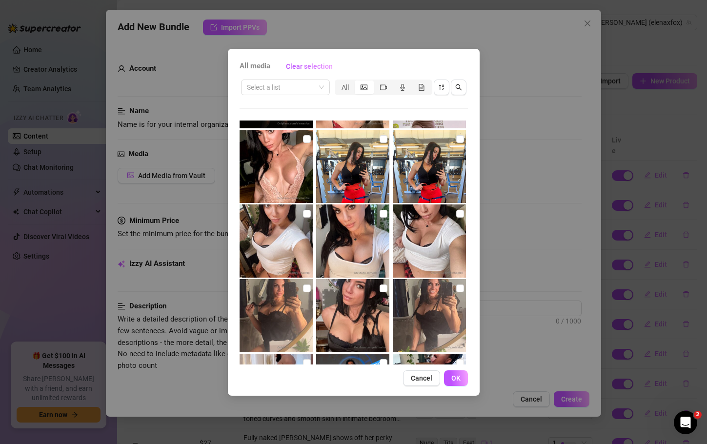
scroll to position [5693, 0]
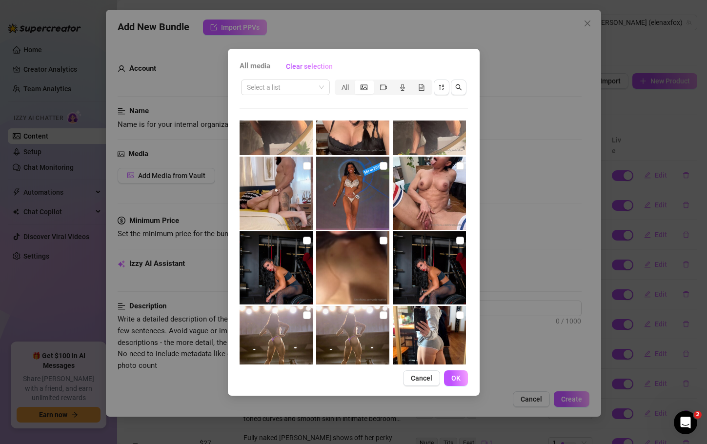
scroll to position [5568, 0]
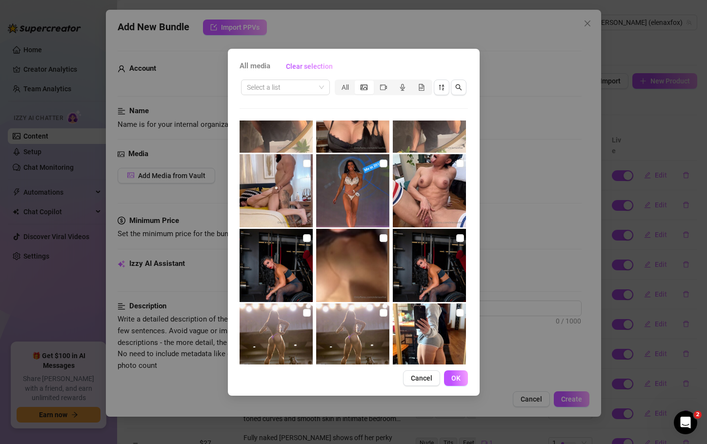
click at [429, 210] on img at bounding box center [429, 190] width 73 height 73
checkbox input "true"
click at [454, 377] on span "OK" at bounding box center [456, 378] width 9 height 8
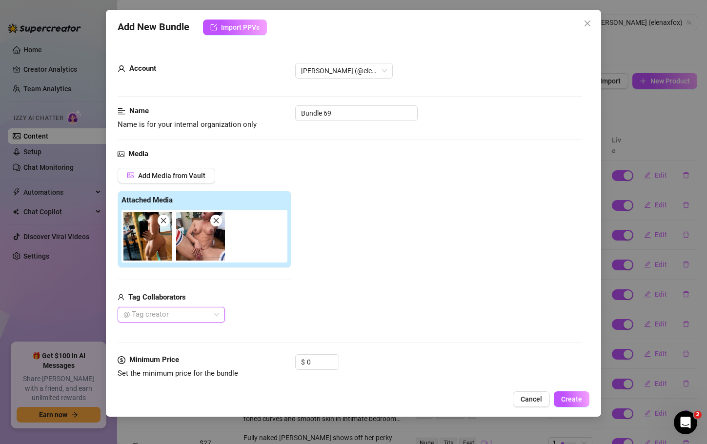
click at [161, 221] on icon "close" at bounding box center [163, 220] width 7 height 7
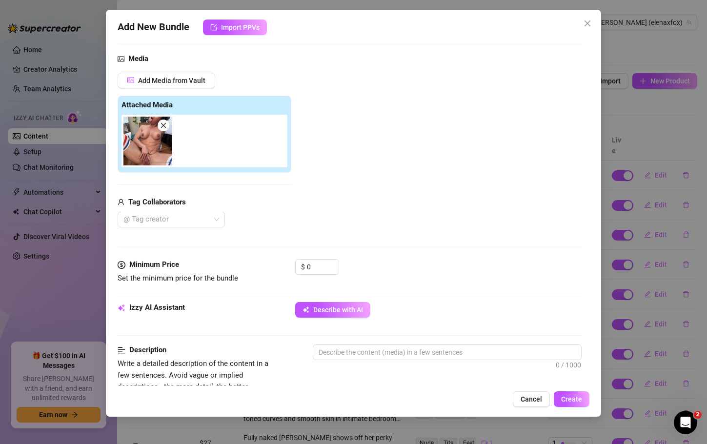
scroll to position [98, 0]
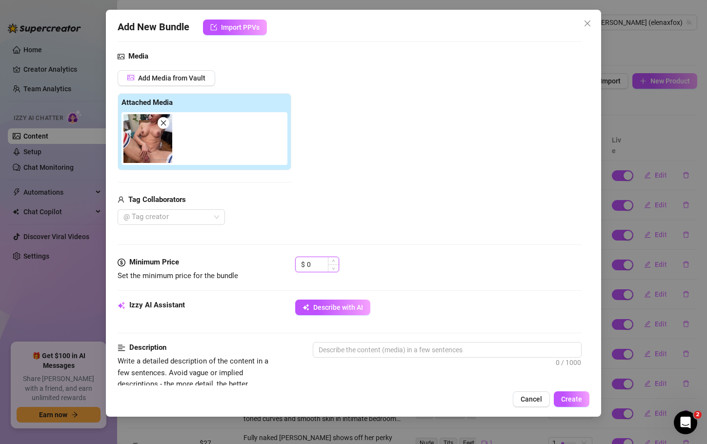
click at [327, 267] on input "0" at bounding box center [323, 264] width 32 height 15
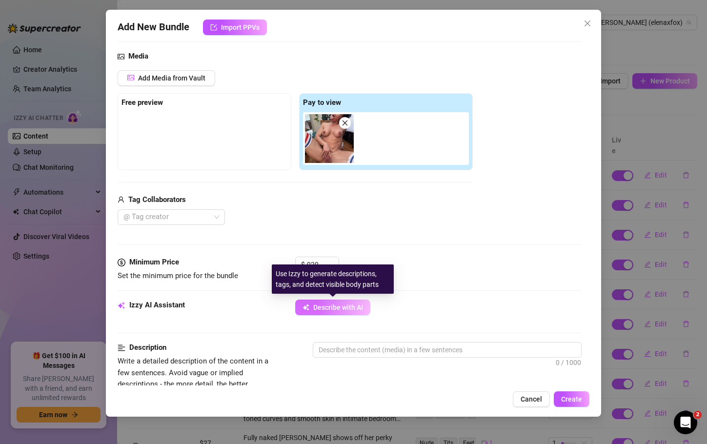
type input "20"
click at [329, 306] on span "Describe with AI" at bounding box center [338, 308] width 50 height 8
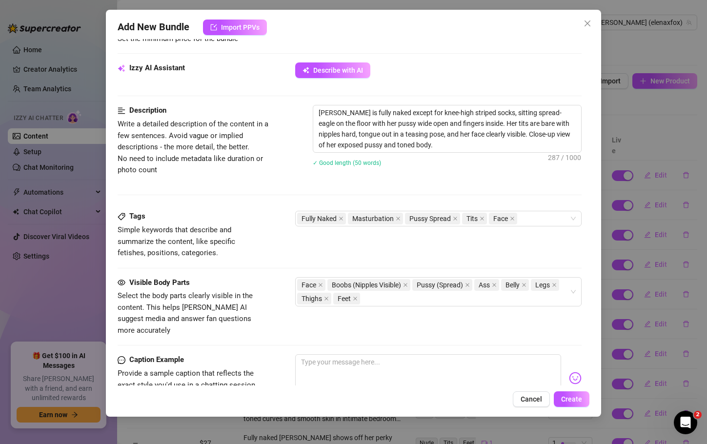
scroll to position [491, 0]
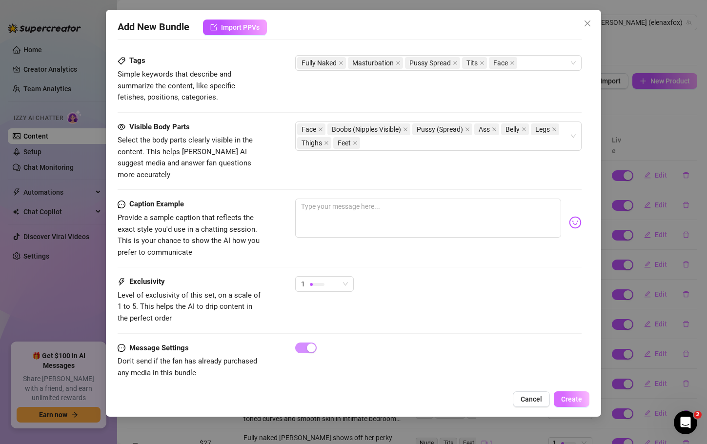
click at [567, 401] on span "Create" at bounding box center [571, 399] width 21 height 8
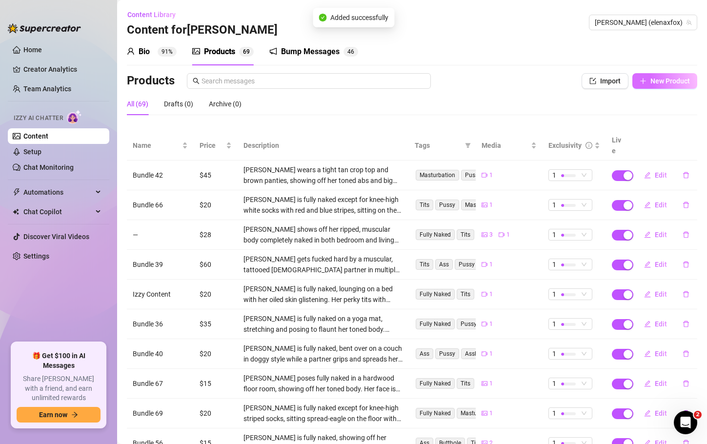
click at [647, 85] on button "New Product" at bounding box center [665, 81] width 65 height 16
type textarea "Type your message here..."
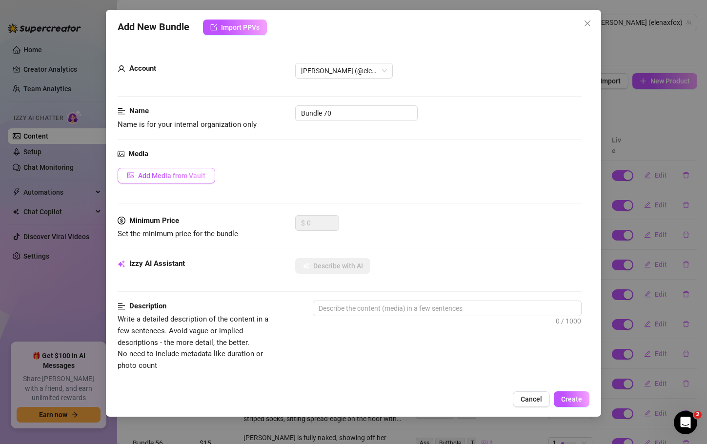
click at [211, 171] on button "Add Media from Vault" at bounding box center [167, 176] width 98 height 16
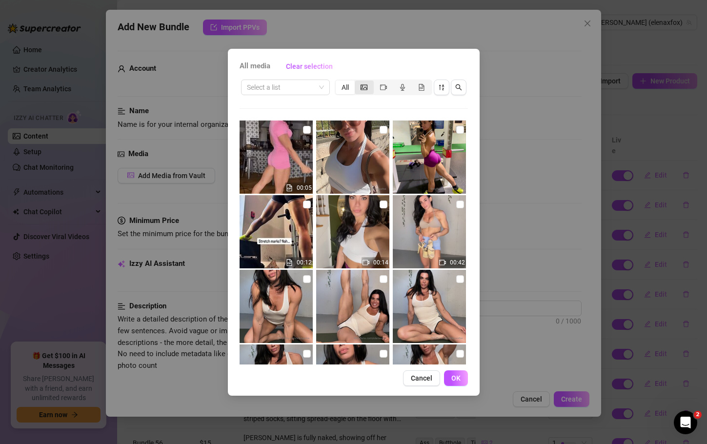
click at [362, 85] on icon "picture" at bounding box center [364, 87] width 7 height 7
click at [357, 82] on input "segmented control" at bounding box center [357, 82] width 0 height 0
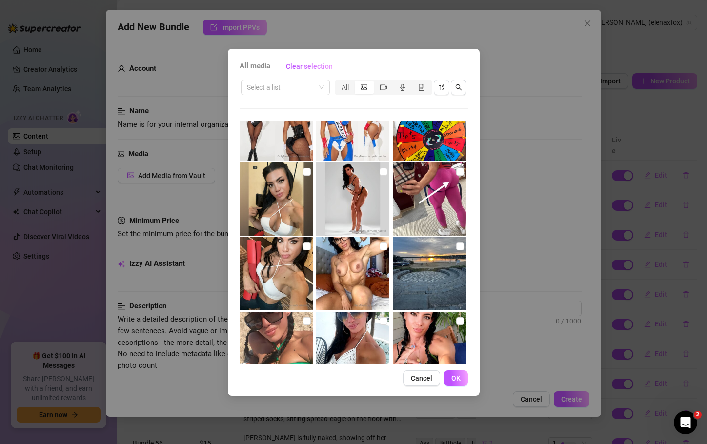
scroll to position [7695, 0]
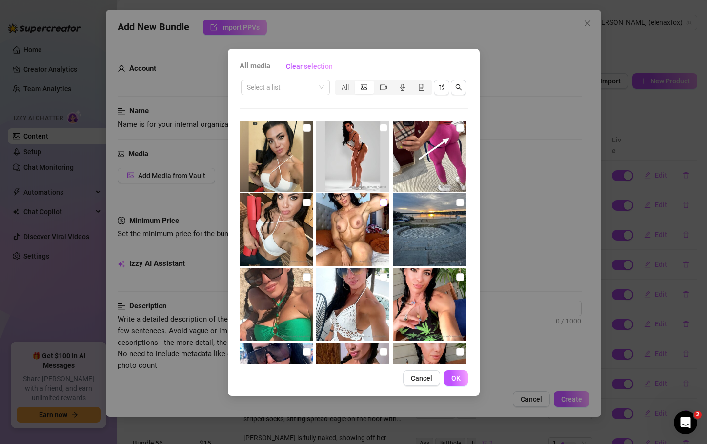
click at [380, 200] on input "checkbox" at bounding box center [384, 203] width 8 height 8
checkbox input "true"
click at [461, 379] on button "OK" at bounding box center [456, 379] width 24 height 16
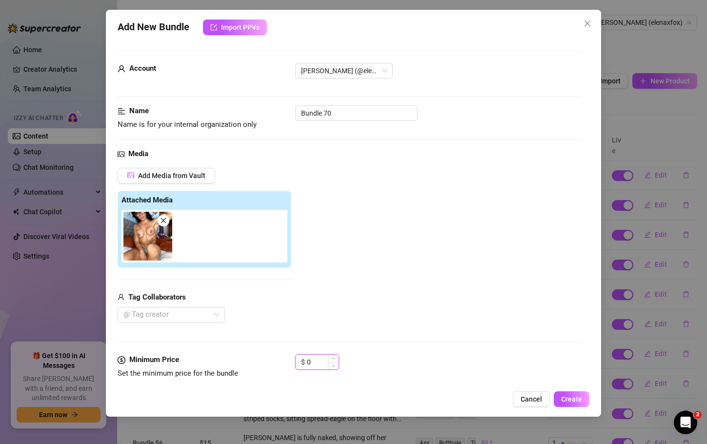
click at [316, 365] on input "0" at bounding box center [323, 362] width 32 height 15
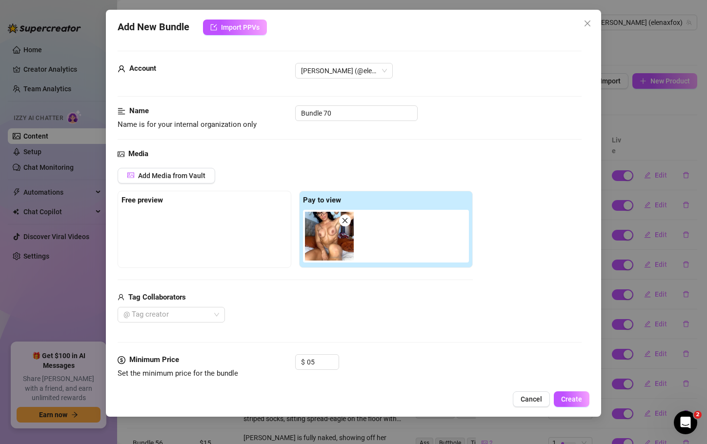
type input "5"
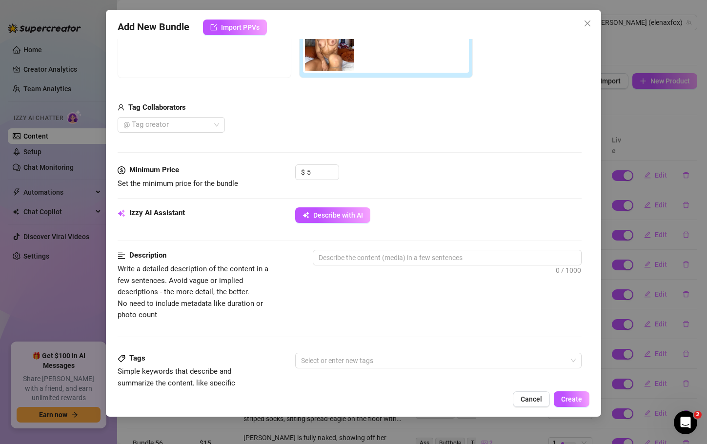
scroll to position [190, 0]
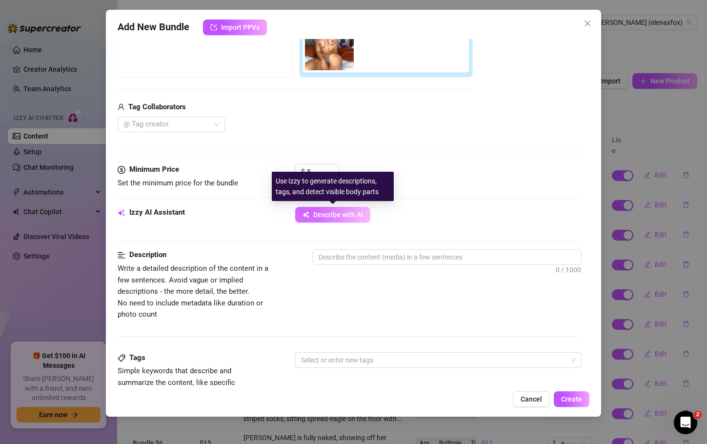
click at [333, 216] on span "Describe with AI" at bounding box center [338, 215] width 50 height 8
type textarea "[PERSON_NAME]"
type textarea "[PERSON_NAME] poses"
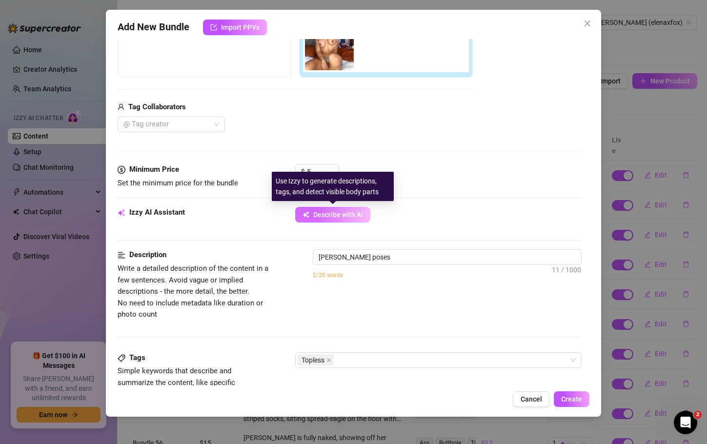
type textarea "Elena poses topless"
type textarea "Elena poses topless on"
type textarea "Elena poses topless on a"
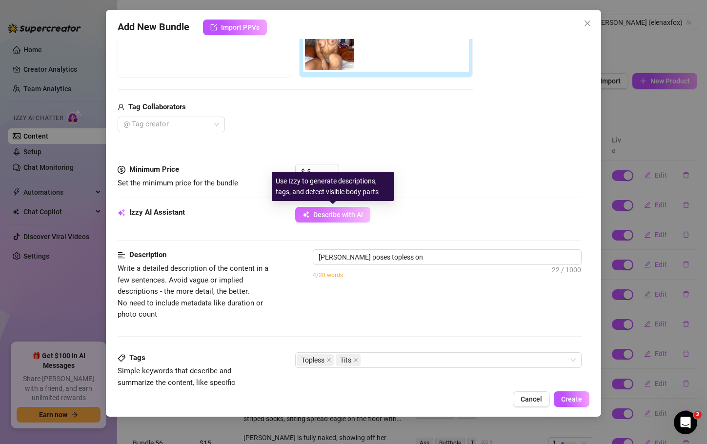
type textarea "Elena poses topless on a"
type textarea "Elena poses topless on a bed,"
type textarea "Elena poses topless on a bed, flexing"
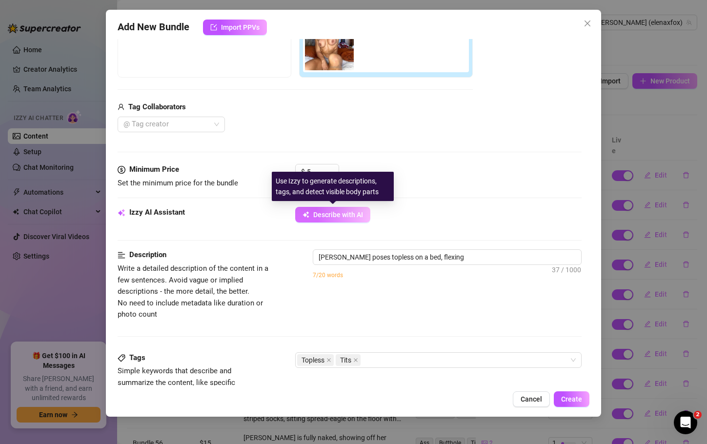
type textarea "Elena poses topless on a bed, flexing her"
type textarea "Elena poses topless on a bed, flexing her muscular"
type textarea "Elena poses topless on a bed, flexing her muscular arm"
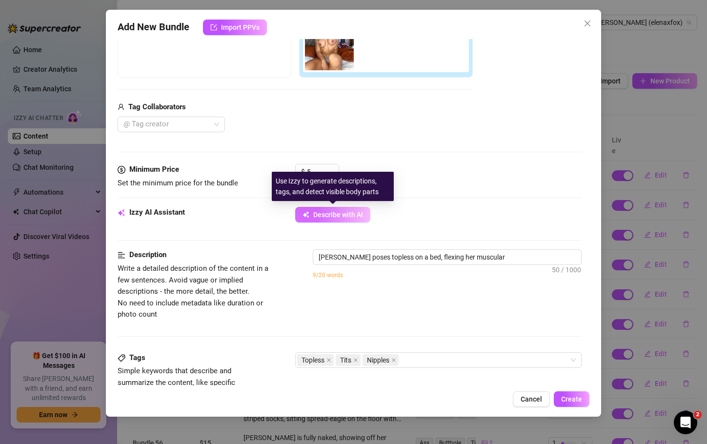
type textarea "Elena poses topless on a bed, flexing her muscular arm"
type textarea "Elena poses topless on a bed, flexing her muscular arm while"
type textarea "Elena poses topless on a bed, flexing her muscular arm while showing"
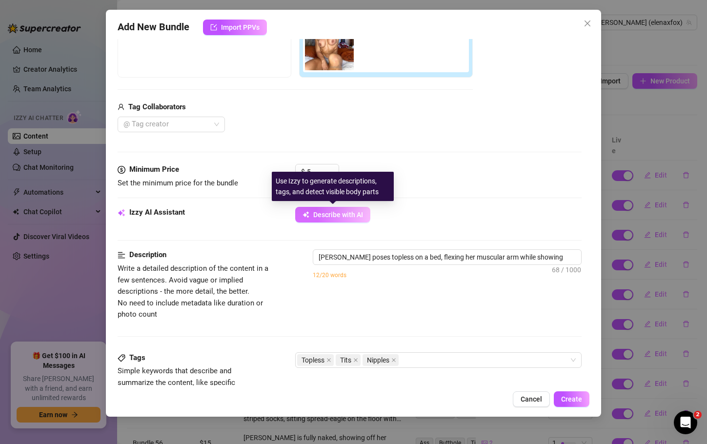
type textarea "Elena poses topless on a bed, flexing her muscular arm while showing off"
type textarea "Elena poses topless on a bed, flexing her muscular arm while showing off her"
type textarea "Elena poses topless on a bed, flexing her muscular arm while showing off her to…"
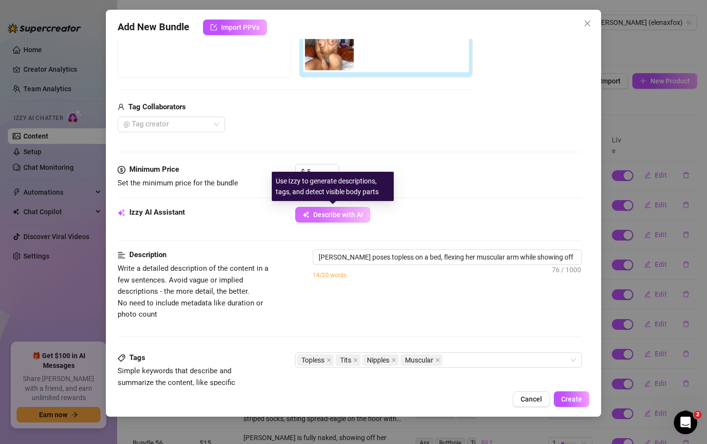
type textarea "Elena poses topless on a bed, flexing her muscular arm while showing off her to…"
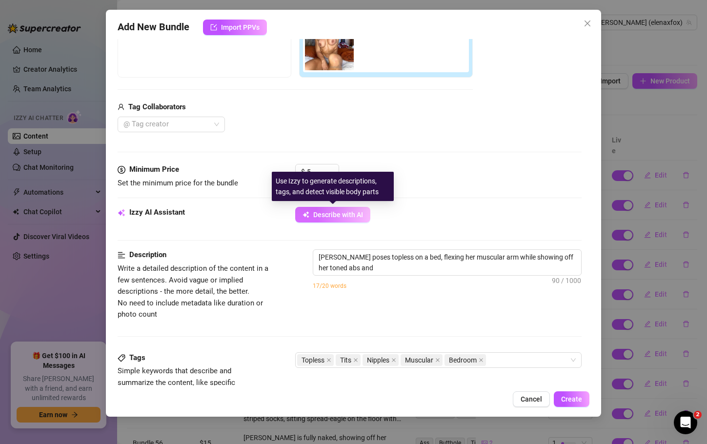
type textarea "Elena poses topless on a bed, flexing her muscular arm while showing off her to…"
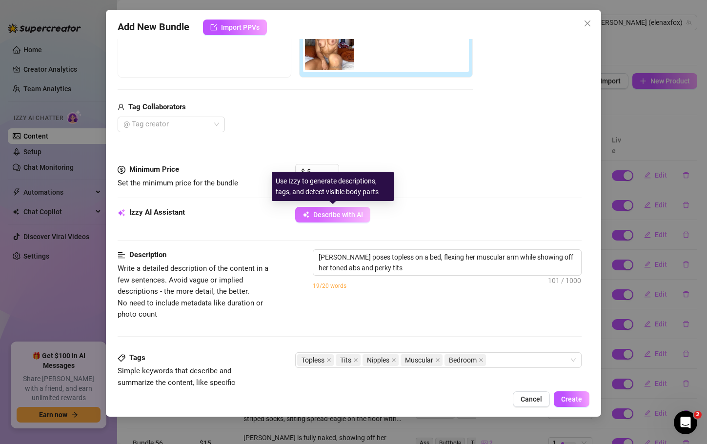
type textarea "Elena poses topless on a bed, flexing her muscular arm while showing off her to…"
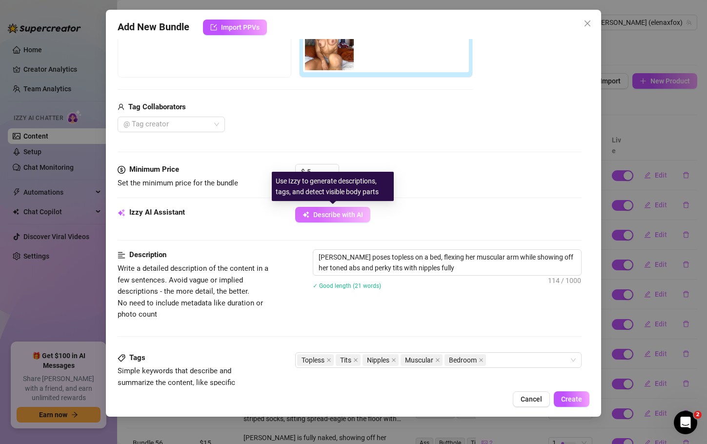
type textarea "Elena poses topless on a bed, flexing her muscular arm while showing off her to…"
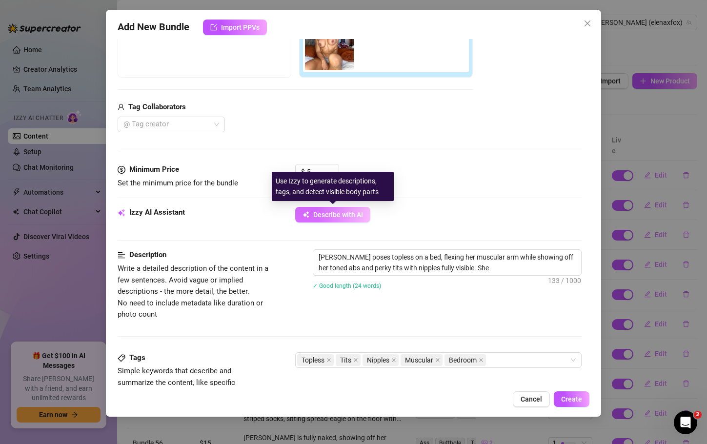
type textarea "Elena poses topless on a bed, flexing her muscular arm while showing off her to…"
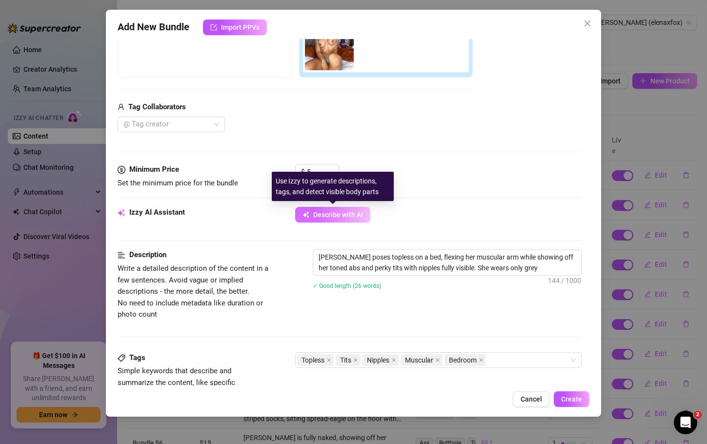
type textarea "Elena poses topless on a bed, flexing her muscular arm while showing off her to…"
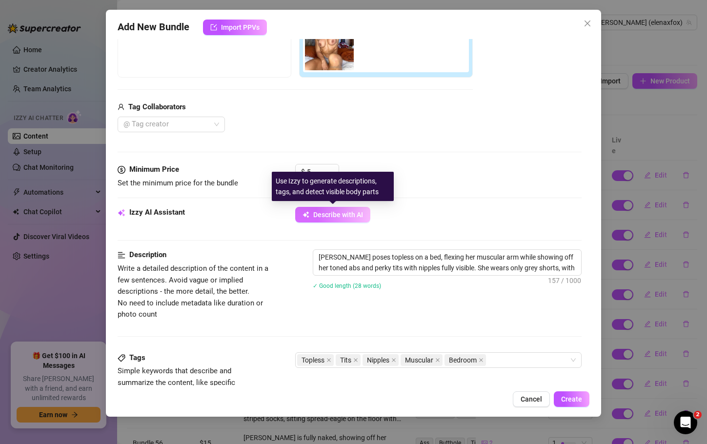
type textarea "Elena poses topless on a bed, flexing her muscular arm while showing off her to…"
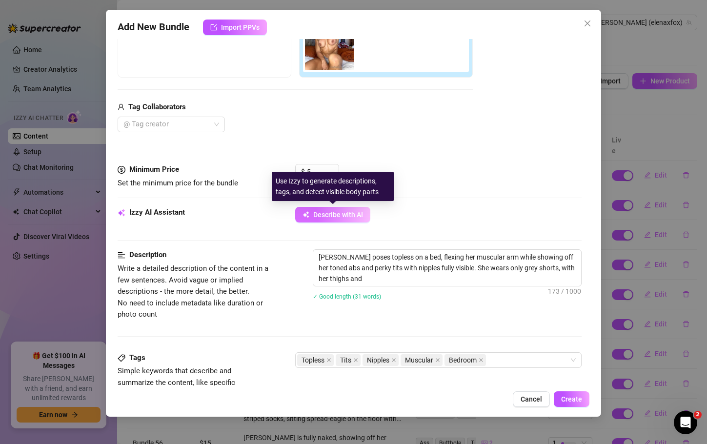
type textarea "Elena poses topless on a bed, flexing her muscular arm while showing off her to…"
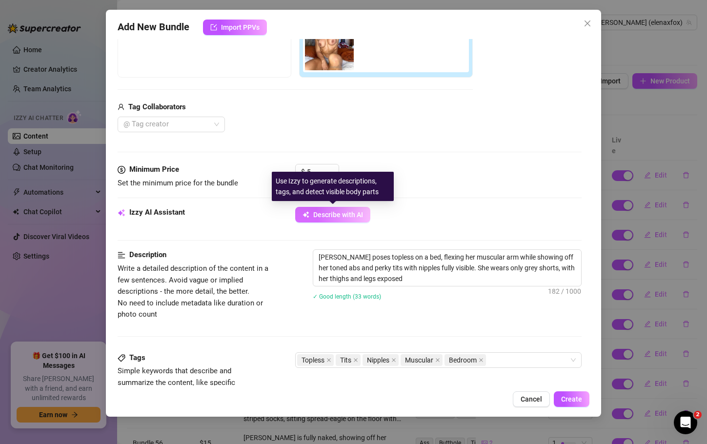
type textarea "Elena poses topless on a bed, flexing her muscular arm while showing off her to…"
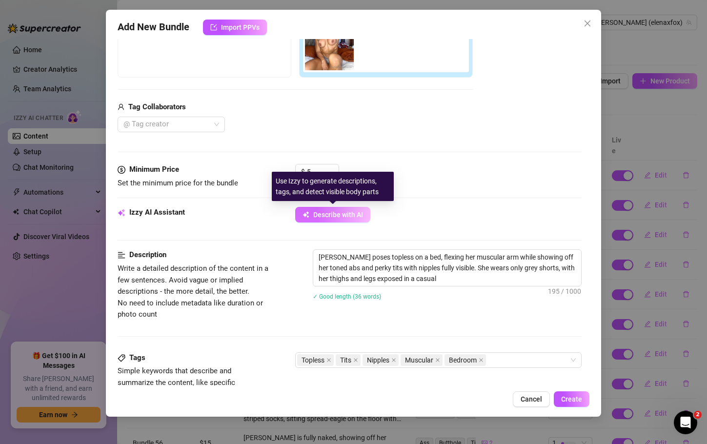
type textarea "Elena poses topless on a bed, flexing her muscular arm while showing off her to…"
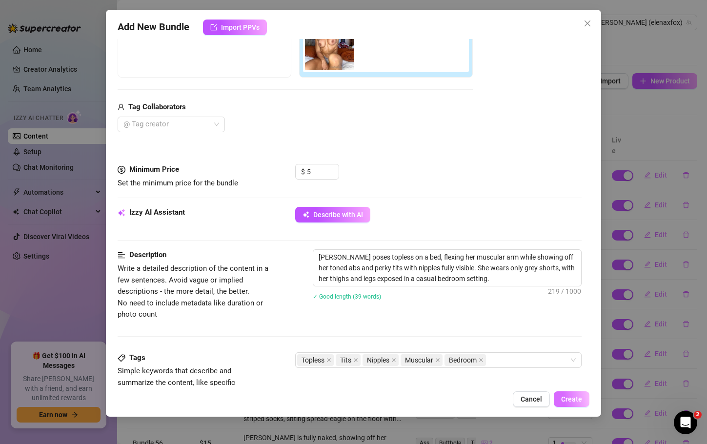
click at [572, 404] on button "Create" at bounding box center [572, 400] width 36 height 16
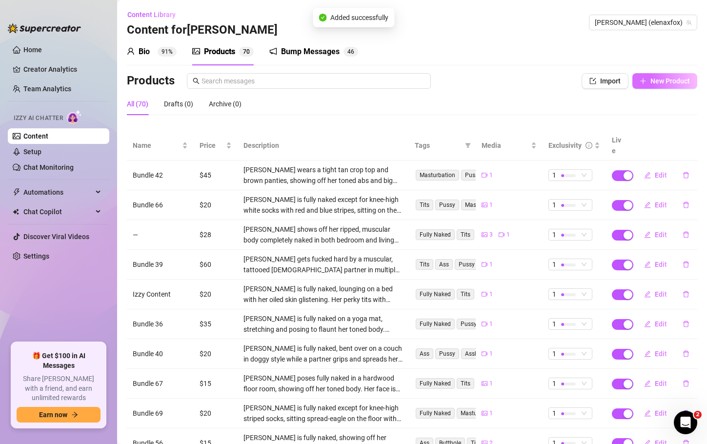
click at [656, 85] on span "New Product" at bounding box center [671, 81] width 40 height 8
type textarea "Type your message here..."
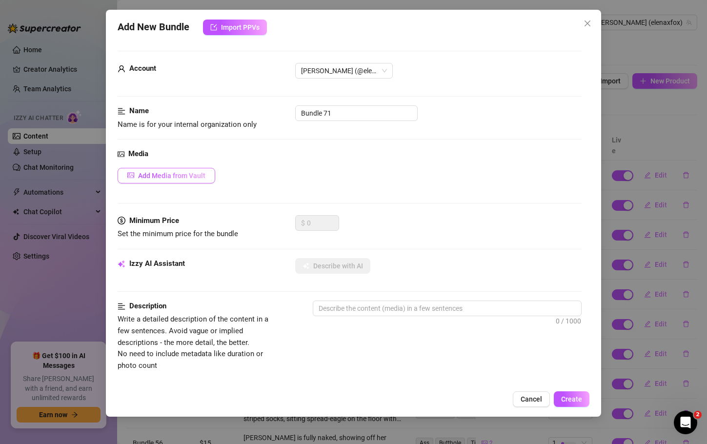
click at [198, 178] on span "Add Media from Vault" at bounding box center [171, 176] width 67 height 8
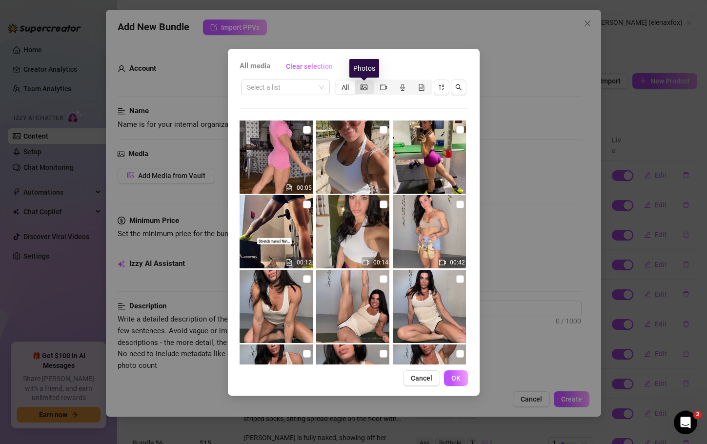
click at [364, 85] on icon "picture" at bounding box center [364, 87] width 7 height 7
click at [357, 82] on input "segmented control" at bounding box center [357, 82] width 0 height 0
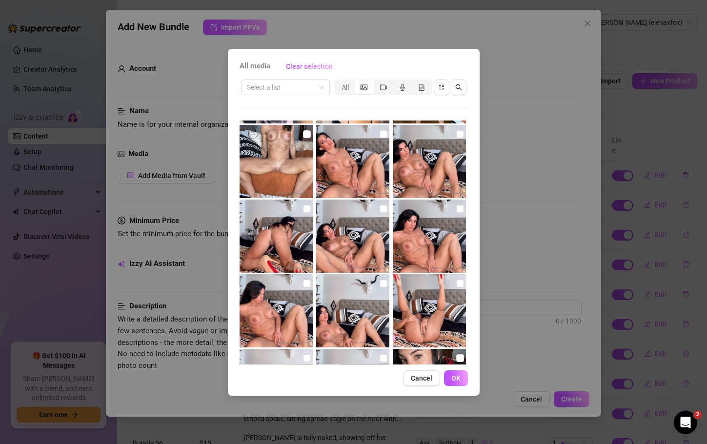
scroll to position [6961, 0]
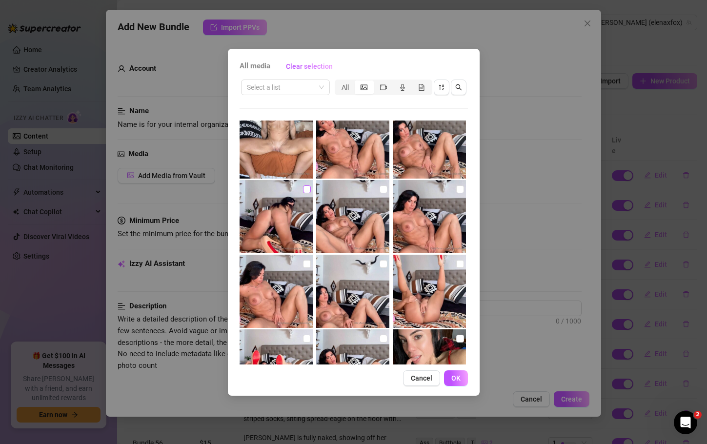
click at [305, 187] on input "checkbox" at bounding box center [307, 189] width 8 height 8
checkbox input "true"
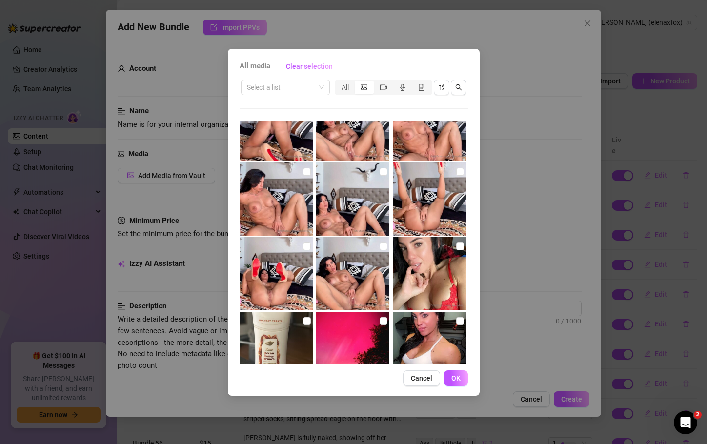
scroll to position [7054, 0]
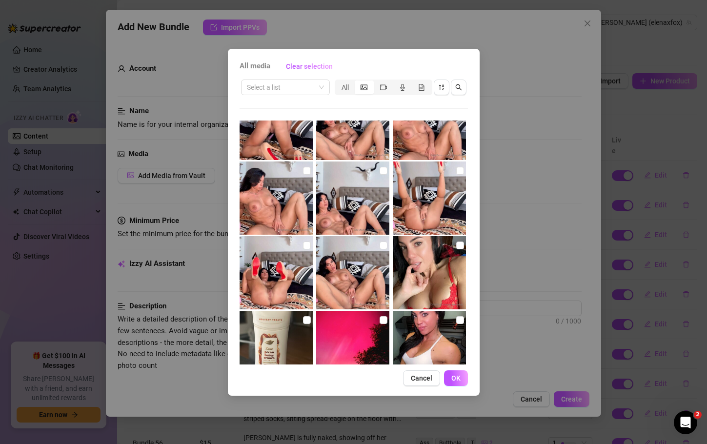
click at [380, 251] on img at bounding box center [352, 272] width 73 height 73
checkbox input "true"
click at [457, 382] on span "OK" at bounding box center [456, 378] width 9 height 8
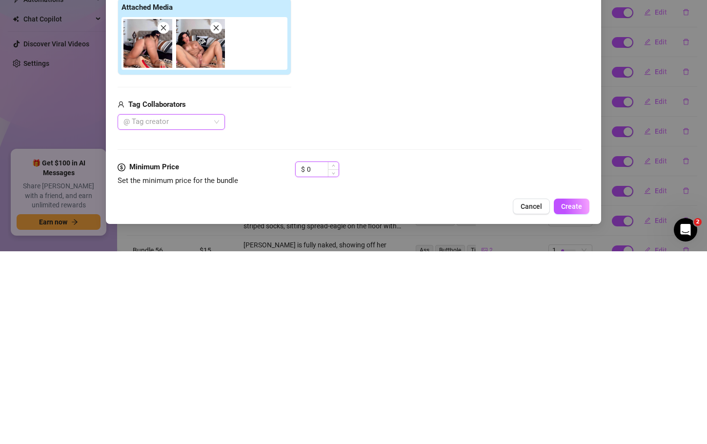
click at [316, 359] on input "0" at bounding box center [323, 362] width 32 height 15
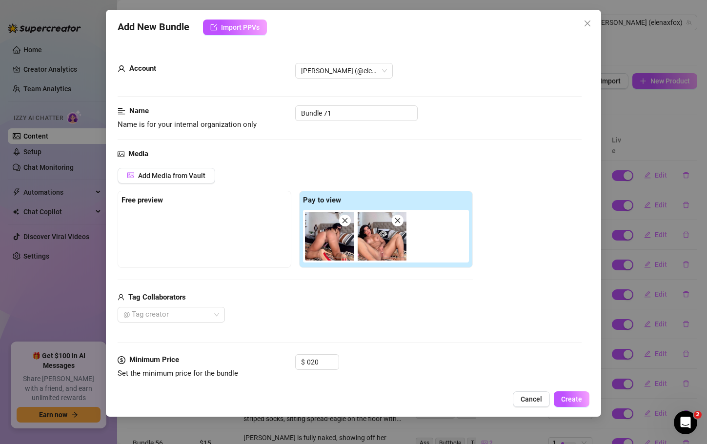
type input "20"
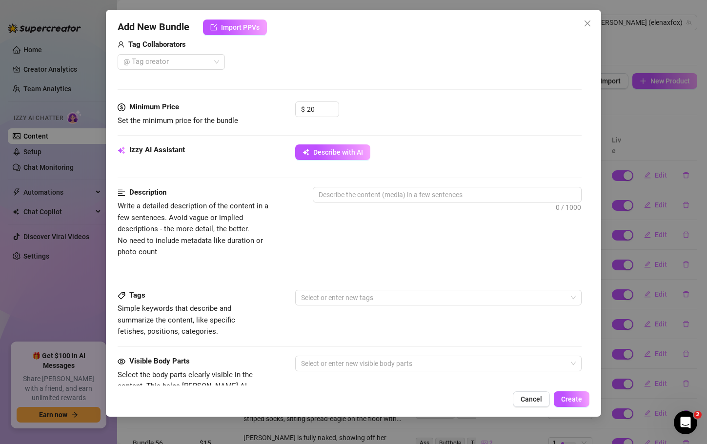
scroll to position [254, 0]
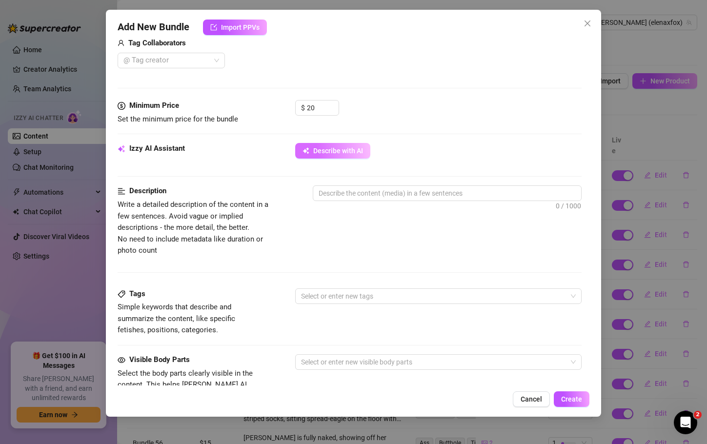
click at [319, 150] on span "Describe with AI" at bounding box center [338, 151] width 50 height 8
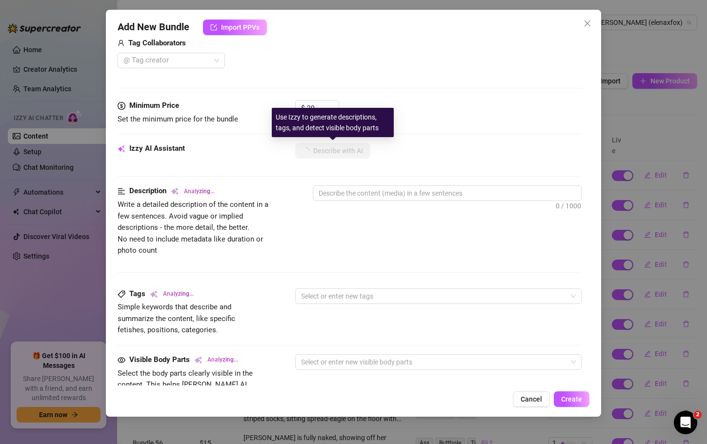
type textarea "[PERSON_NAME]"
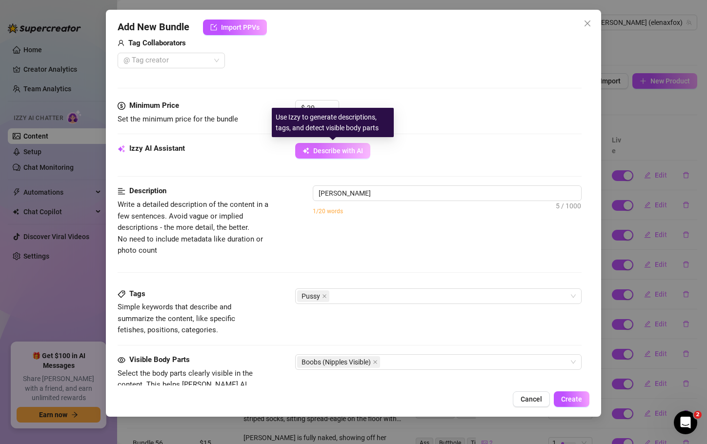
type textarea "[PERSON_NAME] is"
type textarea "[PERSON_NAME] is fully"
type textarea "[PERSON_NAME] is fully naked"
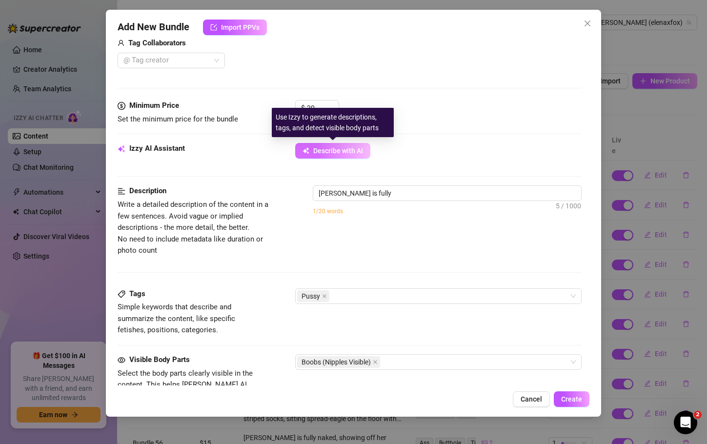
type textarea "[PERSON_NAME] is fully naked"
type textarea "Elena is fully naked on"
type textarea "Elena is fully naked on a"
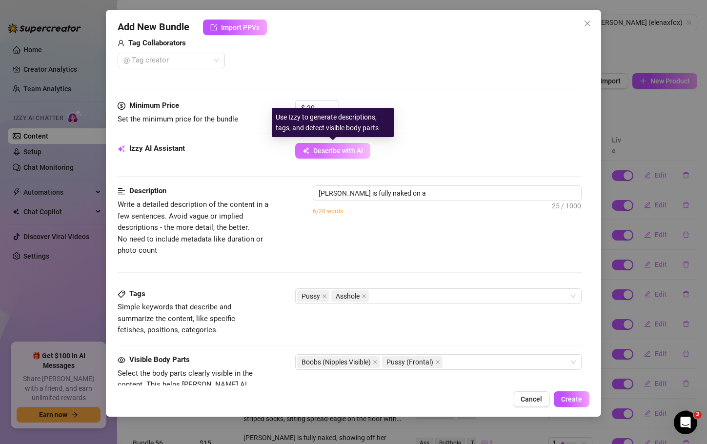
type textarea "Elena is fully naked on a bed,"
type textarea "Elena is fully naked on a bed, spreading"
type textarea "Elena is fully naked on a bed, spreading her"
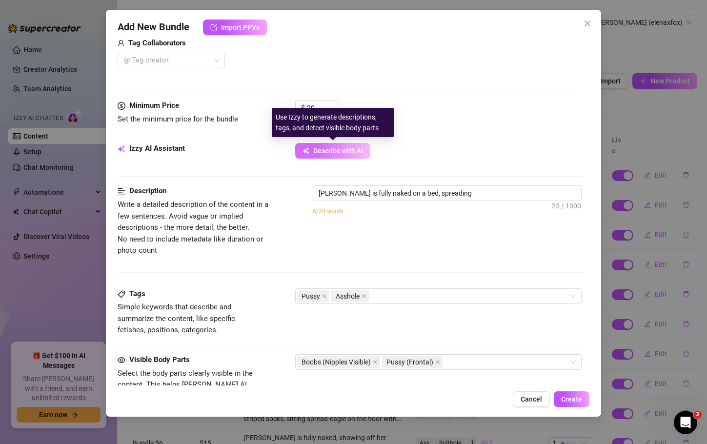
type textarea "Elena is fully naked on a bed, spreading her"
type textarea "Elena is fully naked on a bed, spreading her legs"
type textarea "Elena is fully naked on a bed, spreading her legs to"
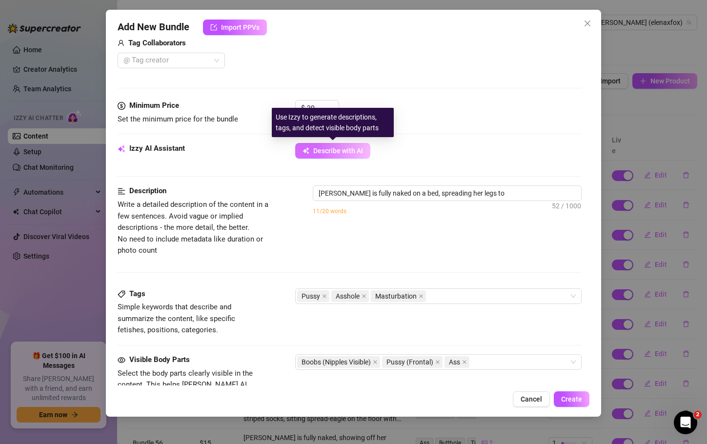
type textarea "Elena is fully naked on a bed, spreading her legs to show"
type textarea "Elena is fully naked on a bed, spreading her legs to show her"
type textarea "Elena is fully naked on a bed, spreading her legs to show her bare"
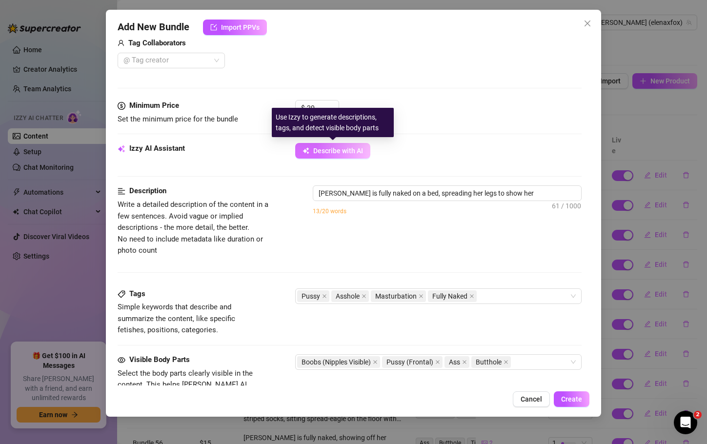
type textarea "Elena is fully naked on a bed, spreading her legs to show her bare"
type textarea "Elena is fully naked on a bed, spreading her legs to show her bare pussy"
type textarea "Elena is fully naked on a bed, spreading her legs to show her bare pussy and"
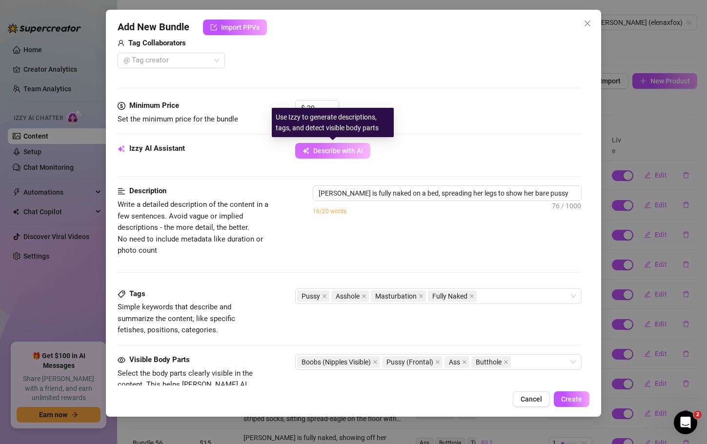
type textarea "Elena is fully naked on a bed, spreading her legs to show her bare pussy and pl…"
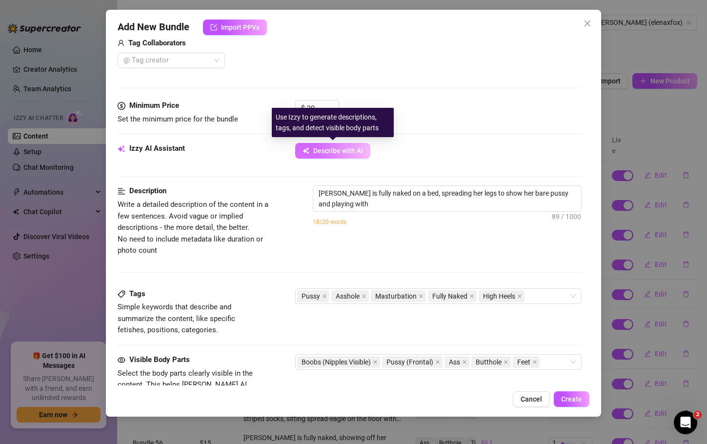
type textarea "Elena is fully naked on a bed, spreading her legs to show her bare pussy and pl…"
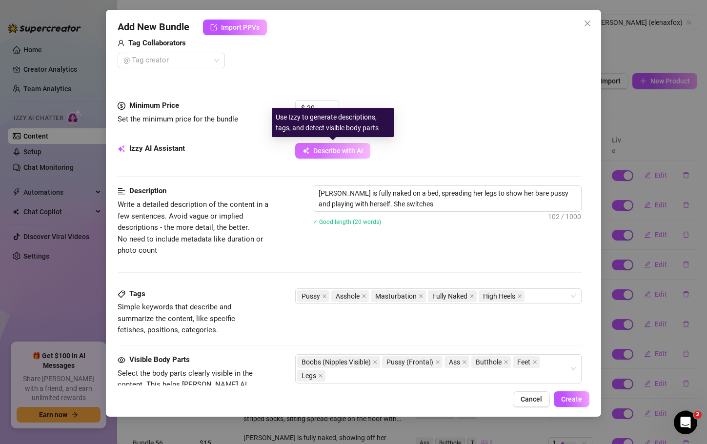
type textarea "Elena is fully naked on a bed, spreading her legs to show her bare pussy and pl…"
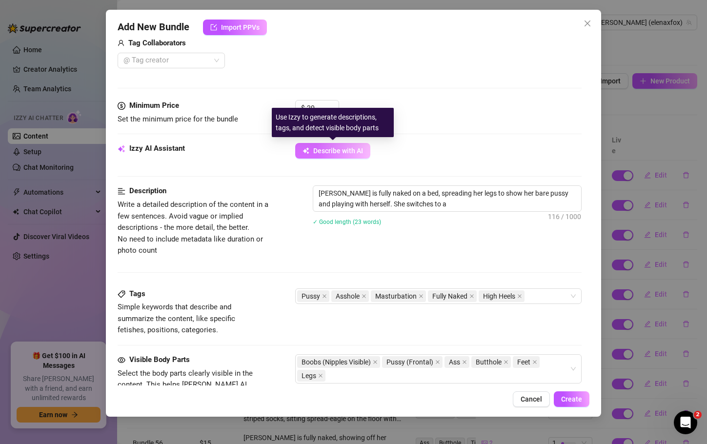
type textarea "Elena is fully naked on a bed, spreading her legs to show her bare pussy and pl…"
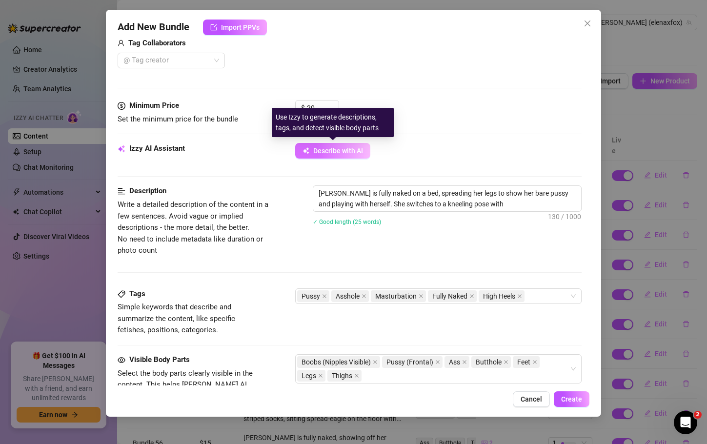
type textarea "Elena is fully naked on a bed, spreading her legs to show her bare pussy and pl…"
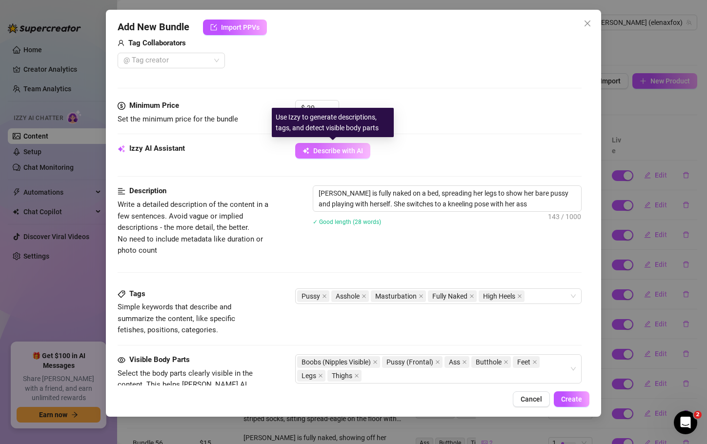
type textarea "Elena is fully naked on a bed, spreading her legs to show her bare pussy and pl…"
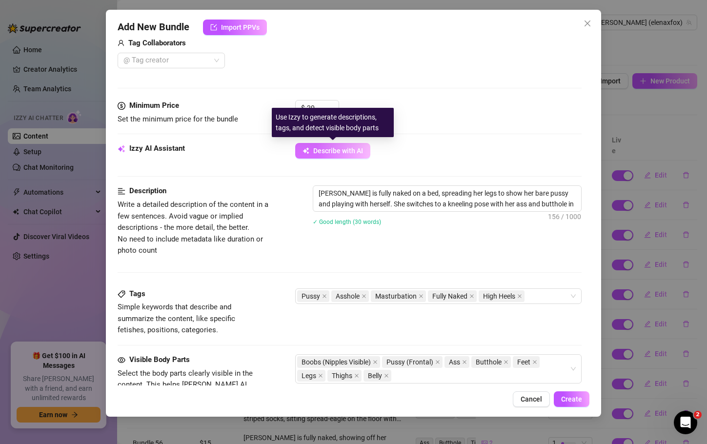
type textarea "Elena is fully naked on a bed, spreading her legs to show her bare pussy and pl…"
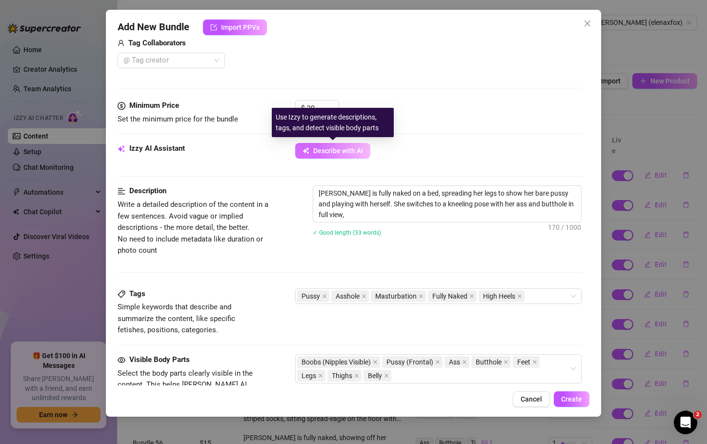
type textarea "Elena is fully naked on a bed, spreading her legs to show her bare pussy and pl…"
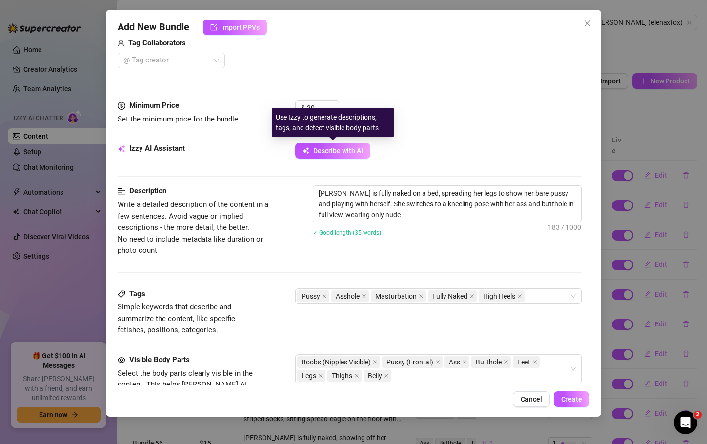
type textarea "Elena is fully naked on a bed, spreading her legs to show her bare pussy and pl…"
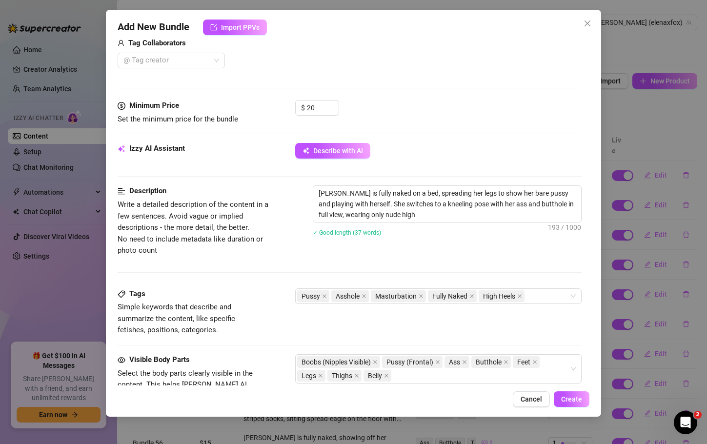
type textarea "Elena is fully naked on a bed, spreading her legs to show her bare pussy and pl…"
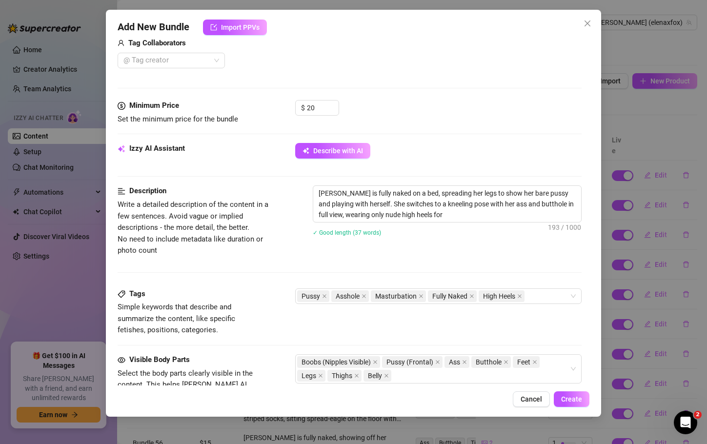
type textarea "Elena is fully naked on a bed, spreading her legs to show her bare pussy and pl…"
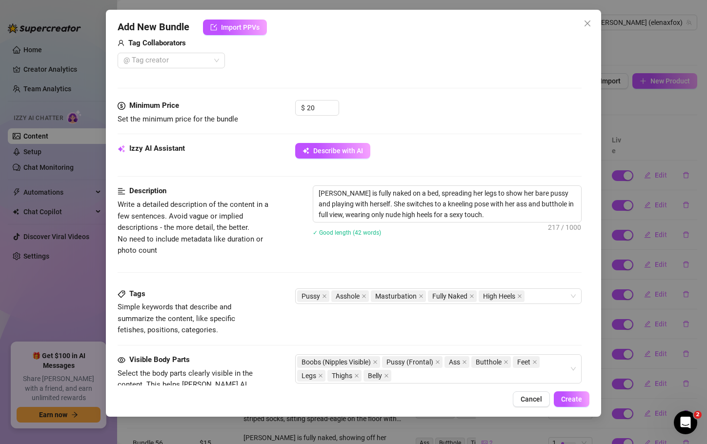
scroll to position [487, 0]
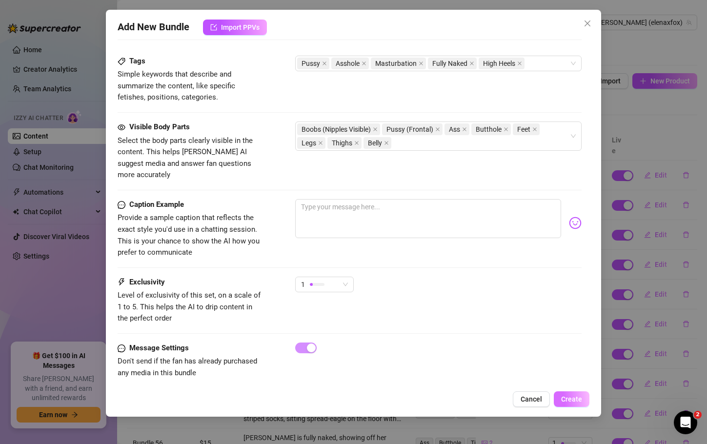
click at [573, 400] on span "Create" at bounding box center [571, 399] width 21 height 8
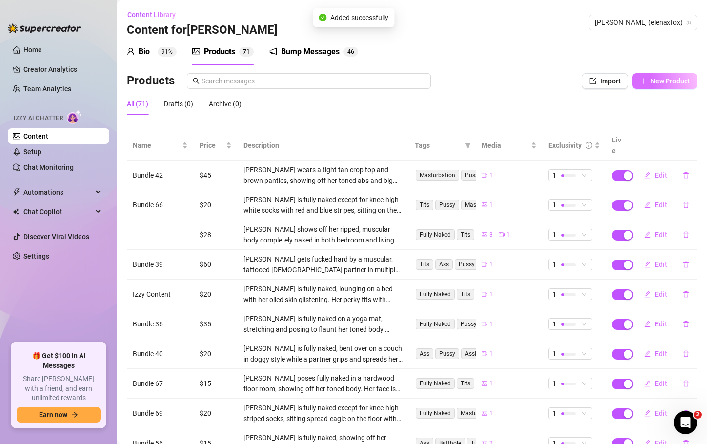
click at [673, 85] on button "New Product" at bounding box center [665, 81] width 65 height 16
type textarea "Type your message here..."
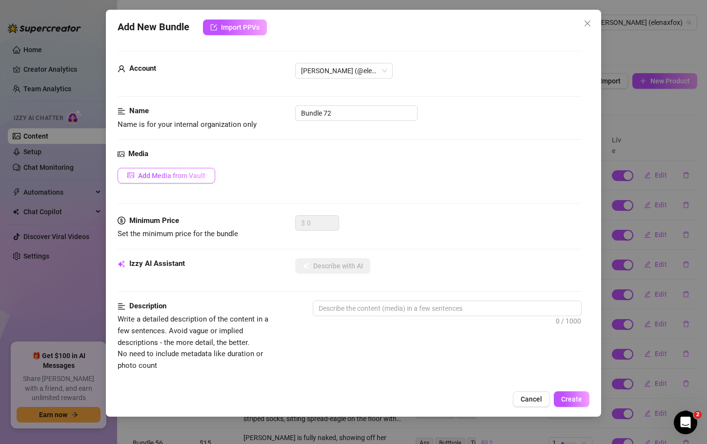
click at [193, 179] on span "Add Media from Vault" at bounding box center [171, 176] width 67 height 8
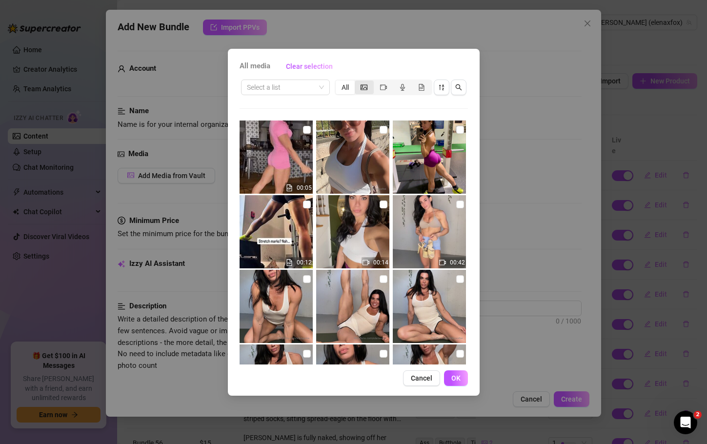
click at [363, 88] on icon "picture" at bounding box center [364, 87] width 7 height 7
click at [357, 82] on input "segmented control" at bounding box center [357, 82] width 0 height 0
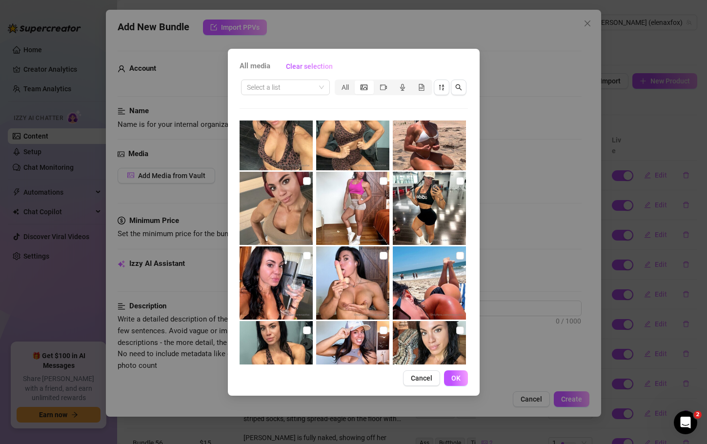
scroll to position [9682, 0]
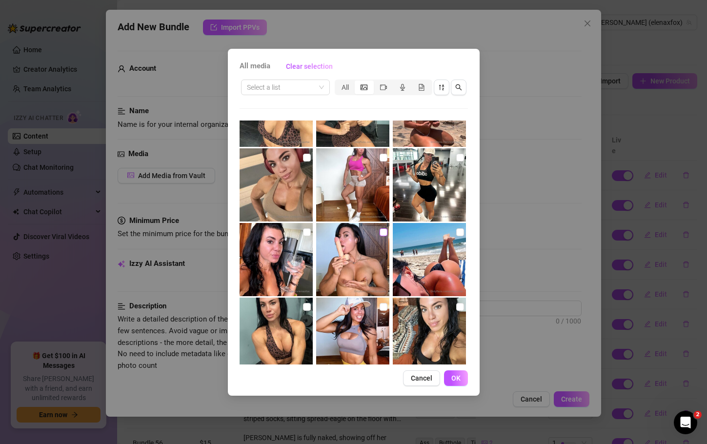
click at [380, 232] on input "checkbox" at bounding box center [384, 232] width 8 height 8
checkbox input "true"
click at [463, 376] on button "OK" at bounding box center [456, 379] width 24 height 16
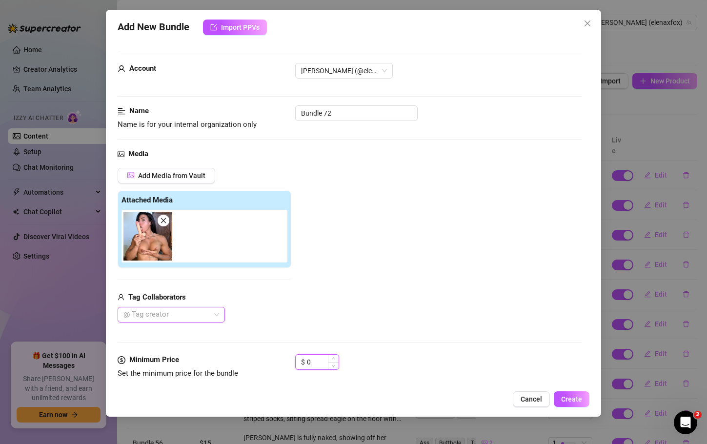
click at [313, 360] on input "0" at bounding box center [323, 362] width 32 height 15
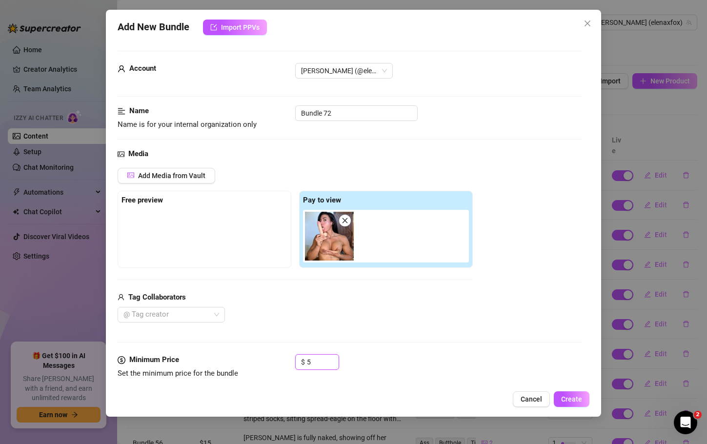
type input "5"
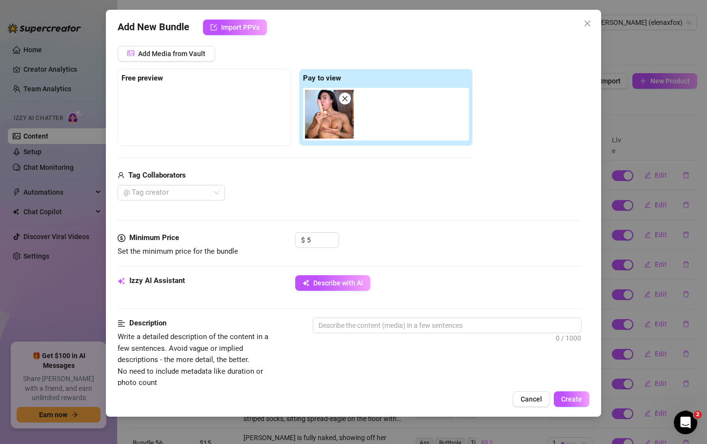
scroll to position [132, 0]
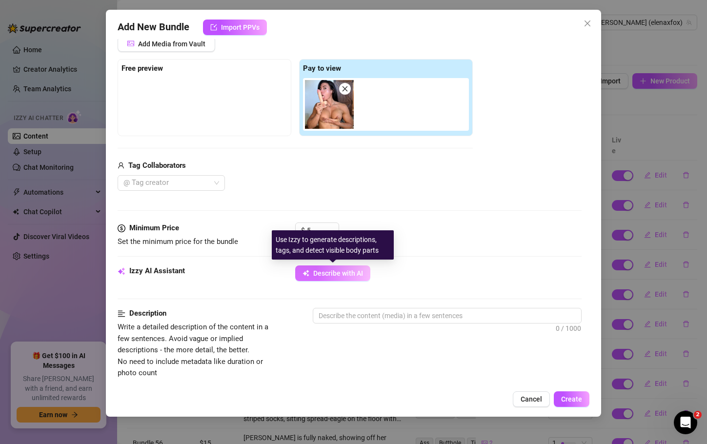
click at [313, 279] on button "Describe with AI" at bounding box center [332, 274] width 75 height 16
type textarea "[PERSON_NAME]"
type textarea "[PERSON_NAME] poses"
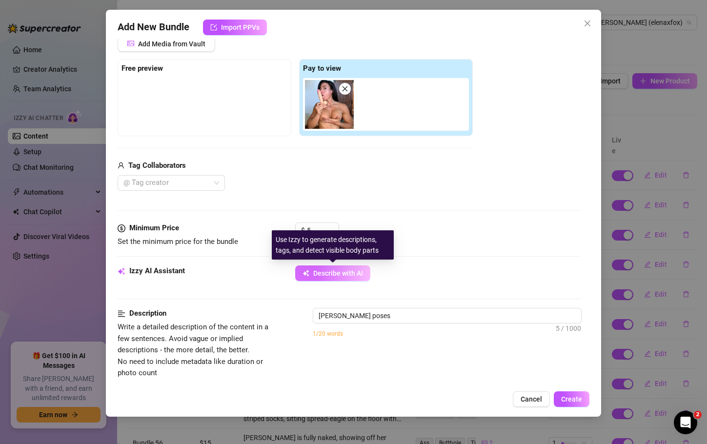
type textarea "Elena poses topless"
type textarea "Elena poses topless indoors,"
type textarea "Elena poses topless indoors, showing"
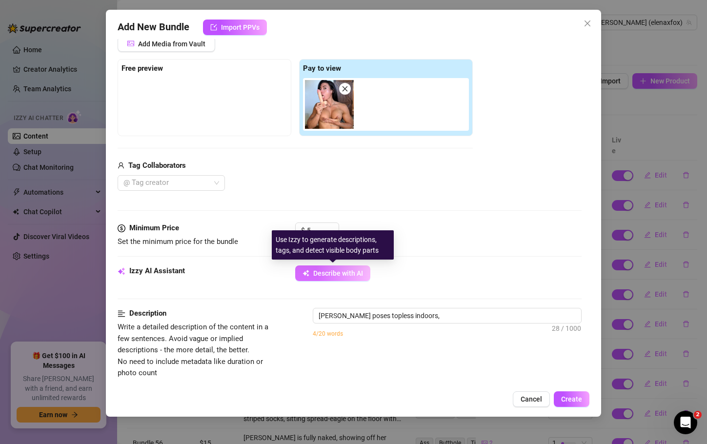
type textarea "Elena poses topless indoors, showing"
type textarea "Elena poses topless indoors, showing off"
type textarea "Elena poses topless indoors, showing off her"
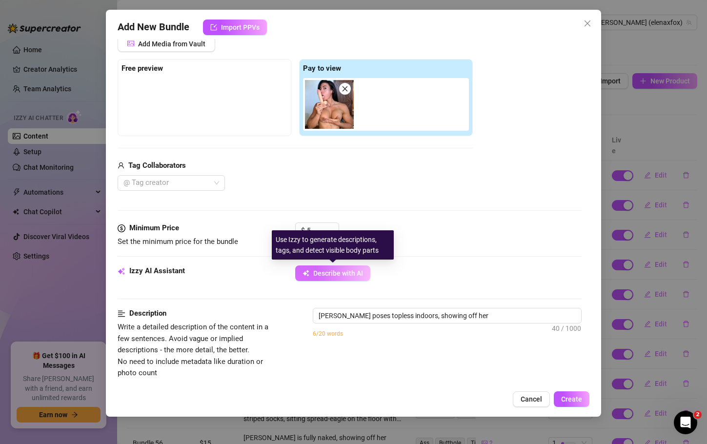
type textarea "Elena poses topless indoors, showing off her muscular"
type textarea "Elena poses topless indoors, showing off her muscular build"
type textarea "Elena poses topless indoors, showing off her muscular build and"
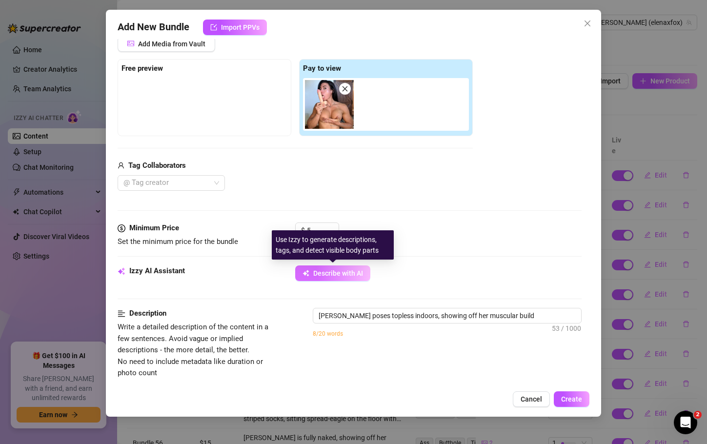
type textarea "Elena poses topless indoors, showing off her muscular build and"
type textarea "Elena poses topless indoors, showing off her muscular build and big,"
type textarea "Elena poses topless indoors, showing off her muscular build and big, perky"
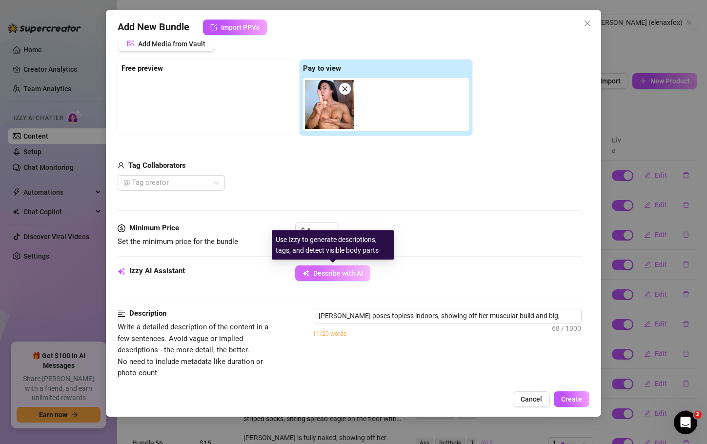
type textarea "Elena poses topless indoors, showing off her muscular build and big, perky tits"
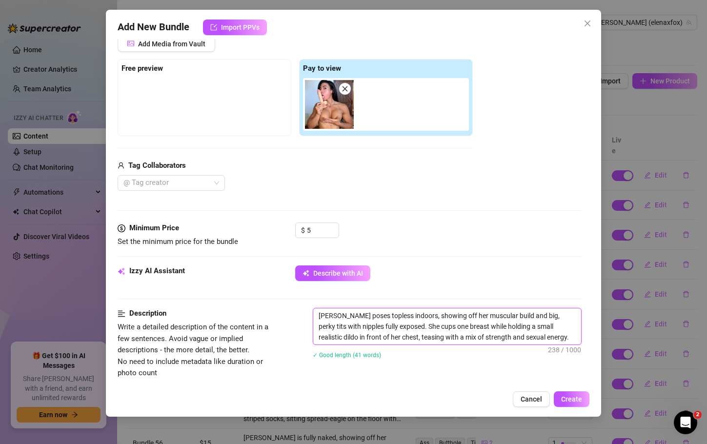
click at [503, 327] on textarea "Elena poses topless indoors, showing off her muscular build and big, perky tits…" at bounding box center [447, 327] width 268 height 36
click at [582, 399] on button "Create" at bounding box center [572, 400] width 36 height 16
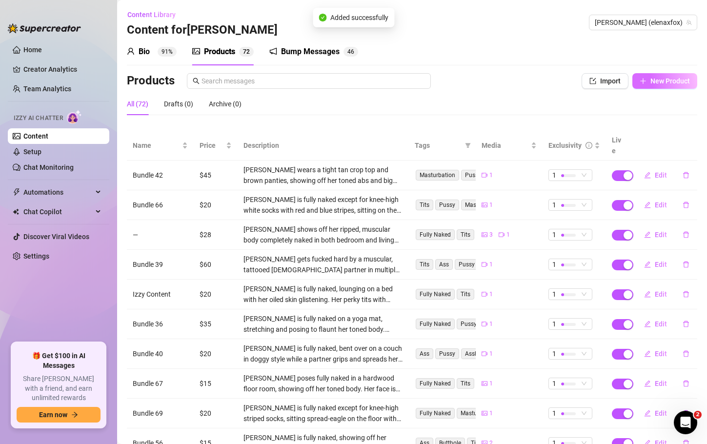
click at [678, 80] on span "New Product" at bounding box center [671, 81] width 40 height 8
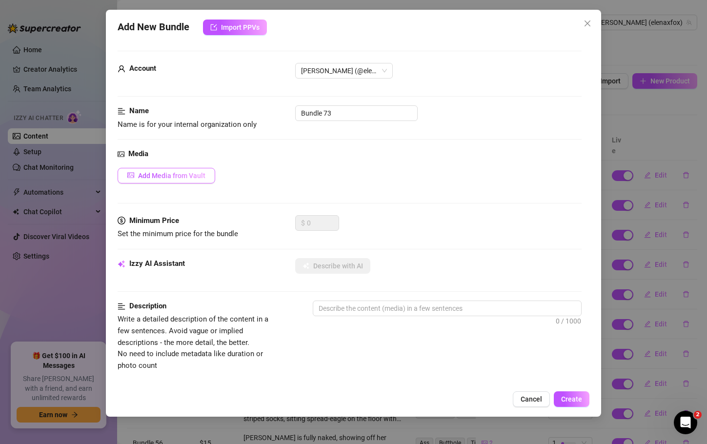
click at [178, 180] on span "Add Media from Vault" at bounding box center [171, 176] width 67 height 8
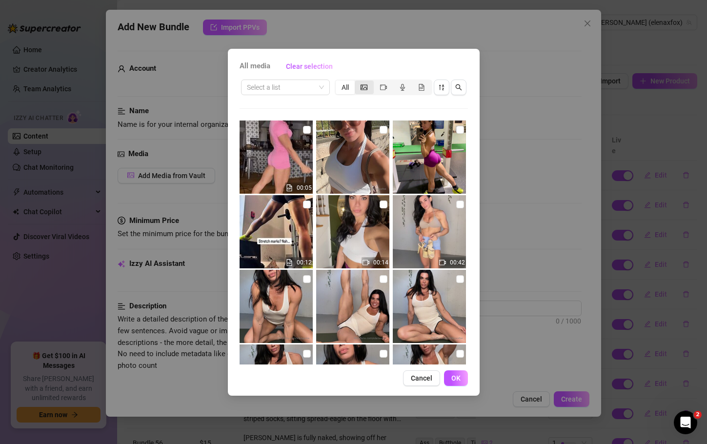
click at [362, 90] on icon "picture" at bounding box center [364, 87] width 7 height 7
click at [357, 82] on input "segmented control" at bounding box center [357, 82] width 0 height 0
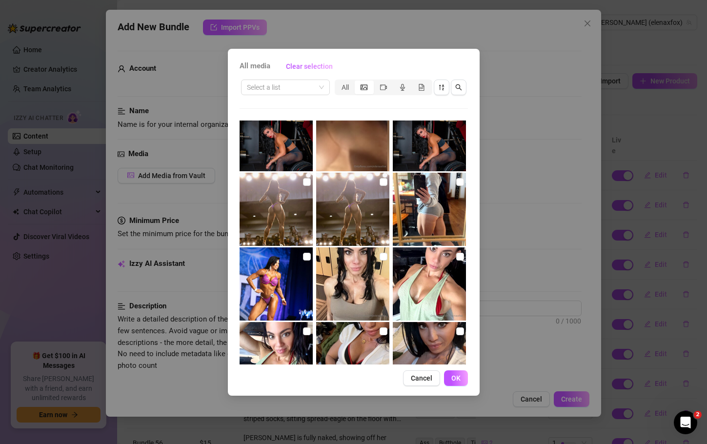
scroll to position [5674, 0]
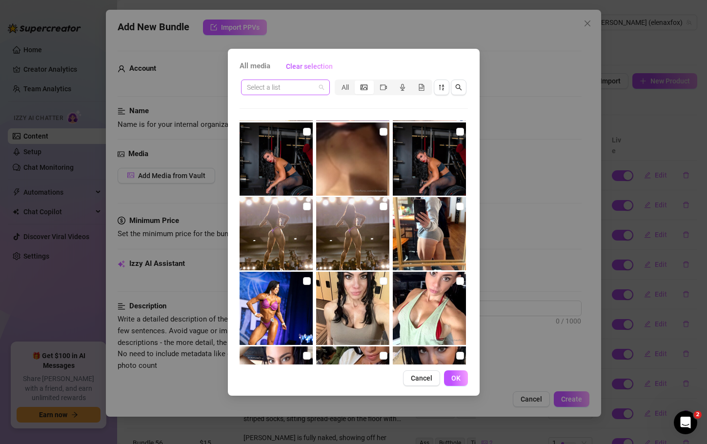
click at [321, 86] on span at bounding box center [285, 87] width 77 height 15
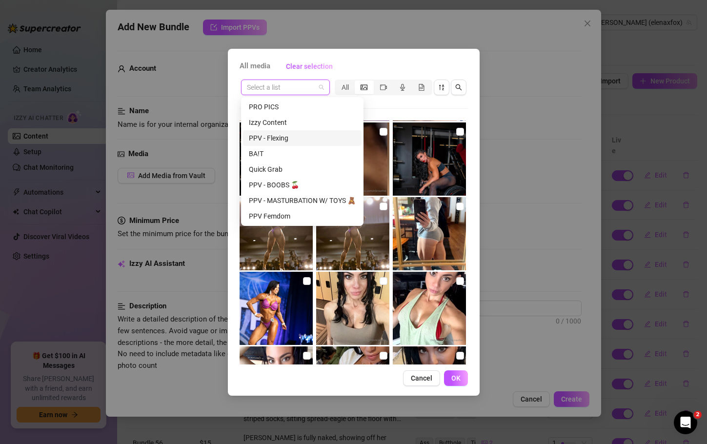
click at [282, 136] on div "PPV - Flexing" at bounding box center [302, 138] width 107 height 11
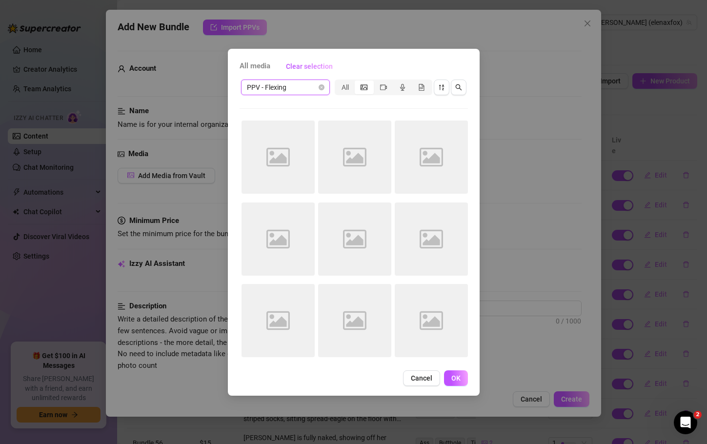
scroll to position [0, 0]
click at [424, 382] on span "Cancel" at bounding box center [421, 378] width 21 height 8
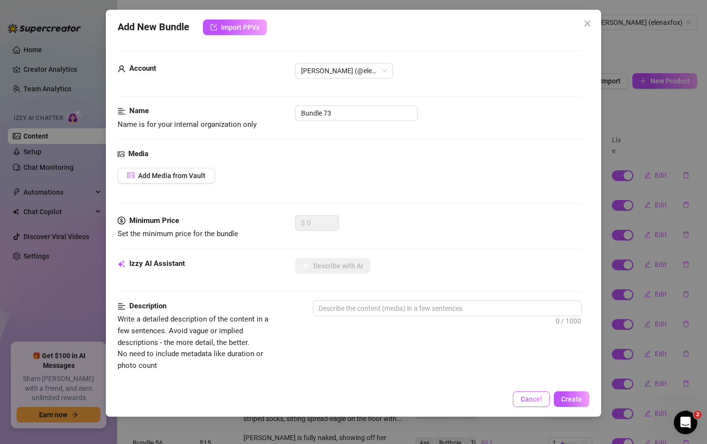
click at [530, 402] on span "Cancel" at bounding box center [531, 399] width 21 height 8
